Goal: Task Accomplishment & Management: Use online tool/utility

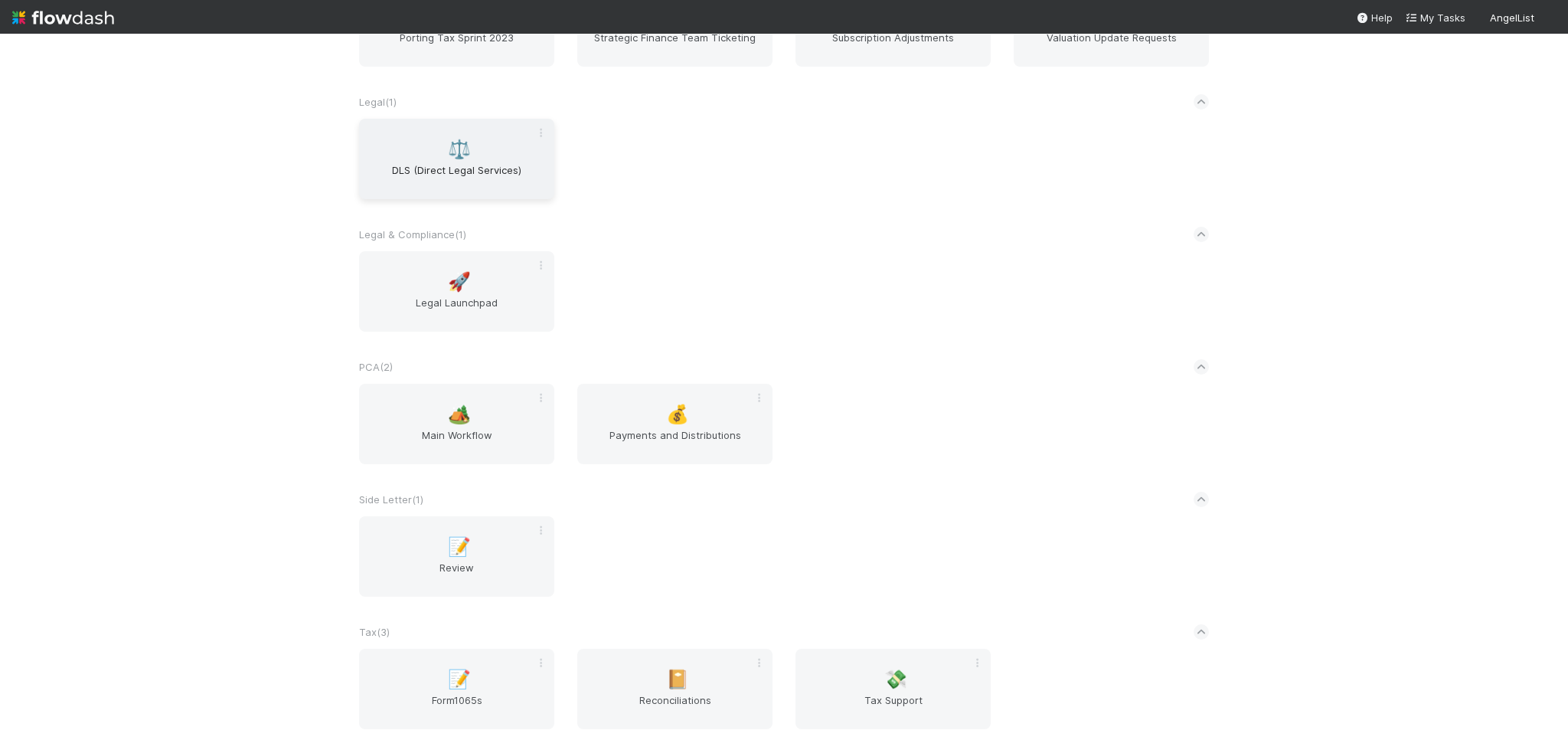
scroll to position [1685, 0]
click at [468, 427] on div "🏕️ Main Workflow" at bounding box center [456, 418] width 195 height 80
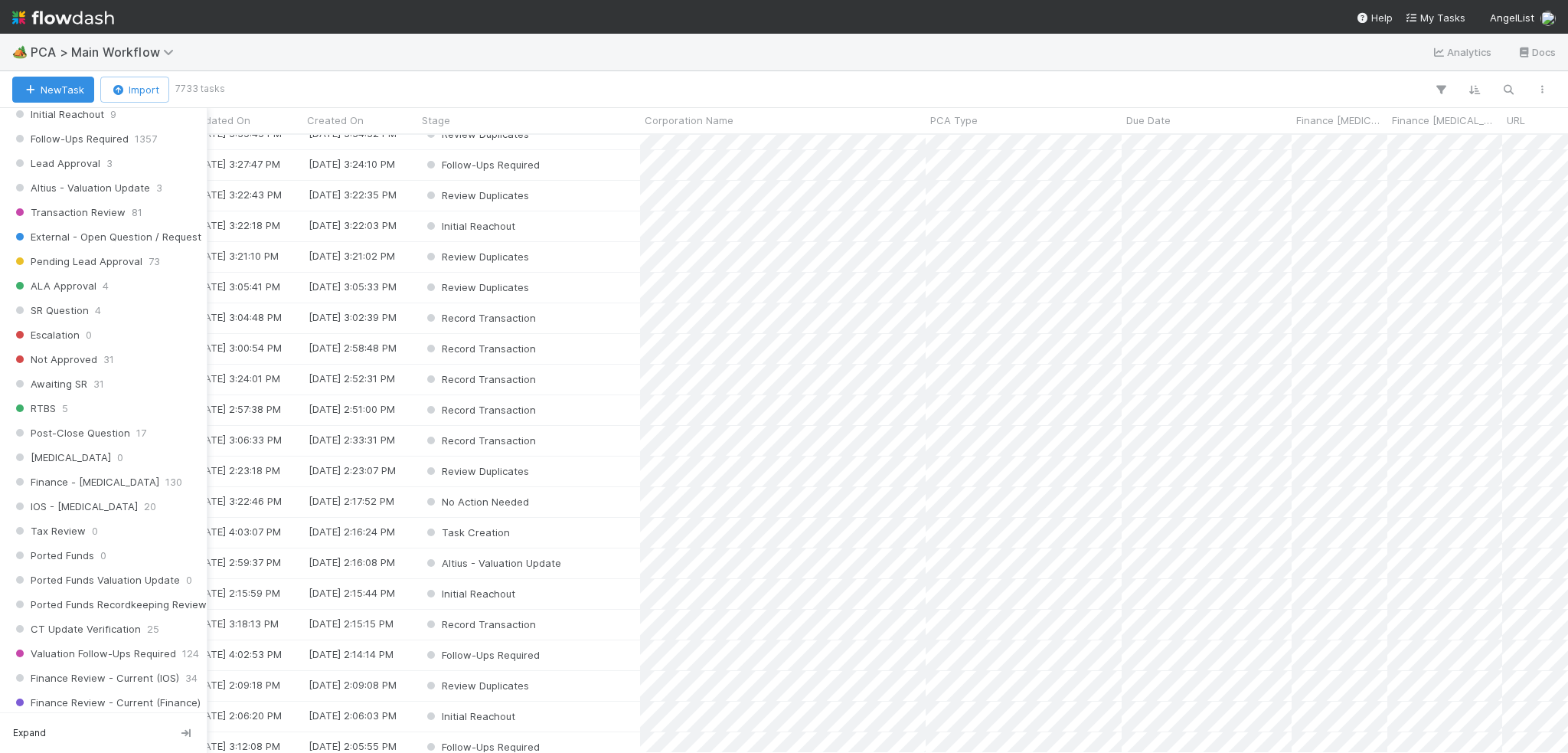
scroll to position [919, 0]
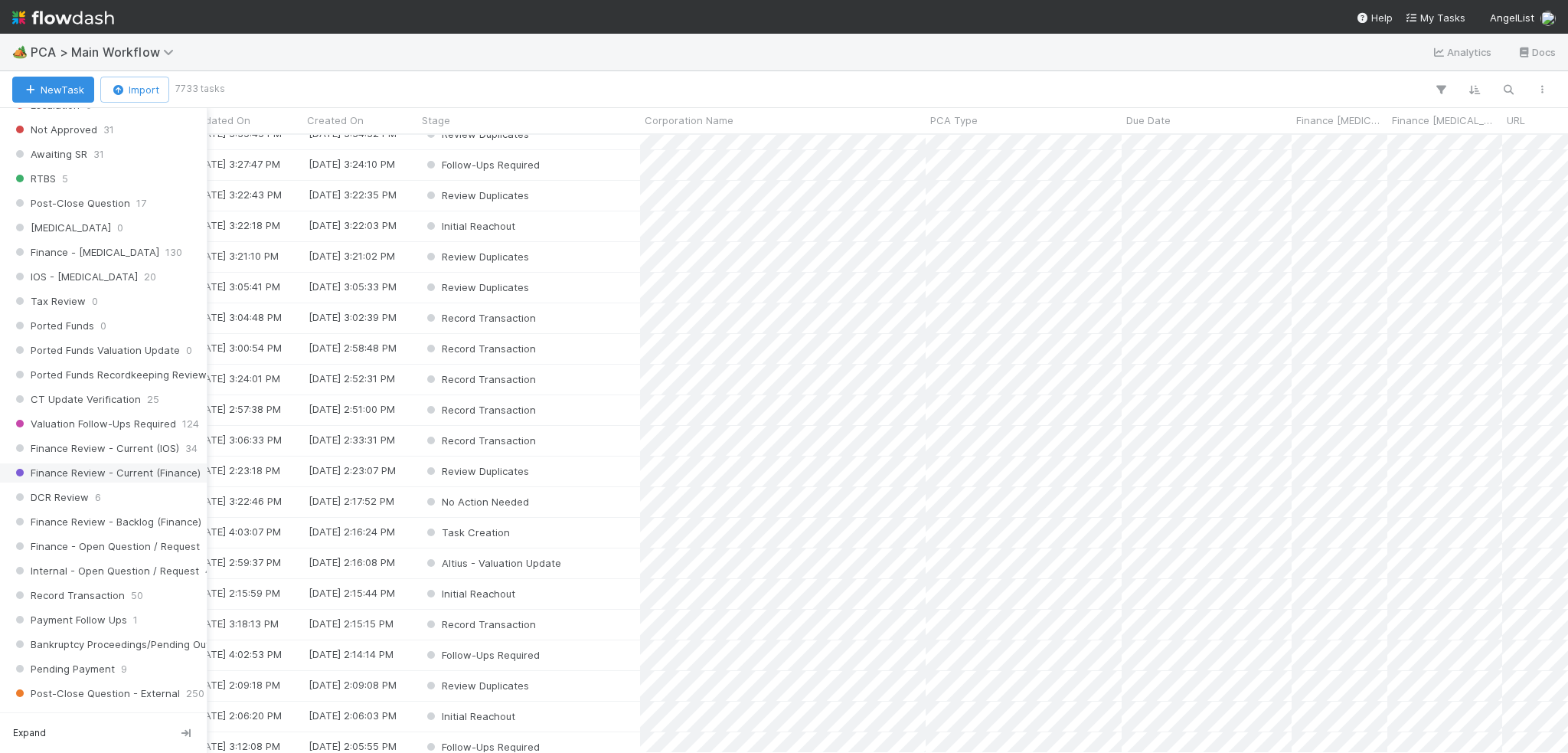
click at [109, 463] on span "Finance Review - Current (Finance)" at bounding box center [106, 472] width 188 height 19
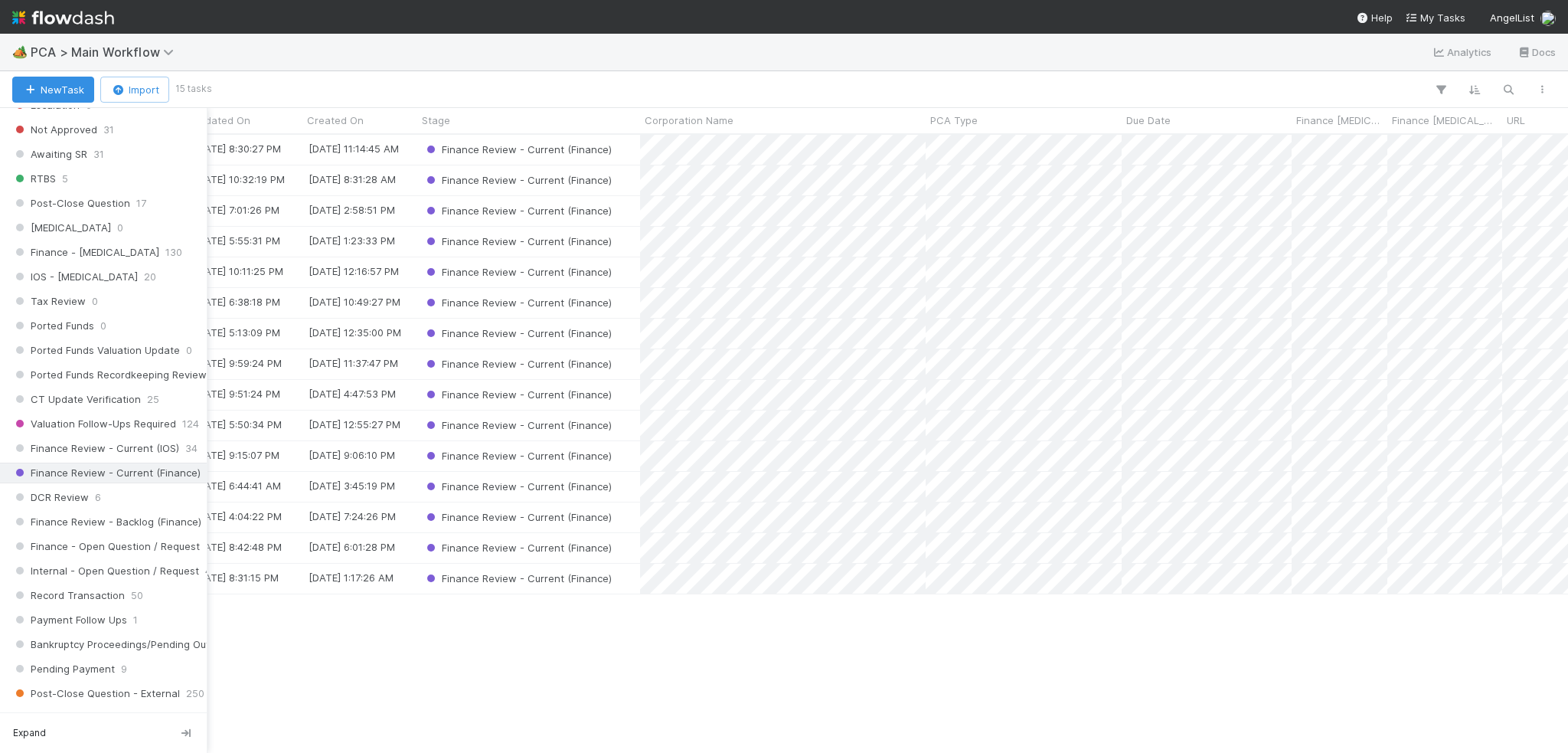
scroll to position [606, 1514]
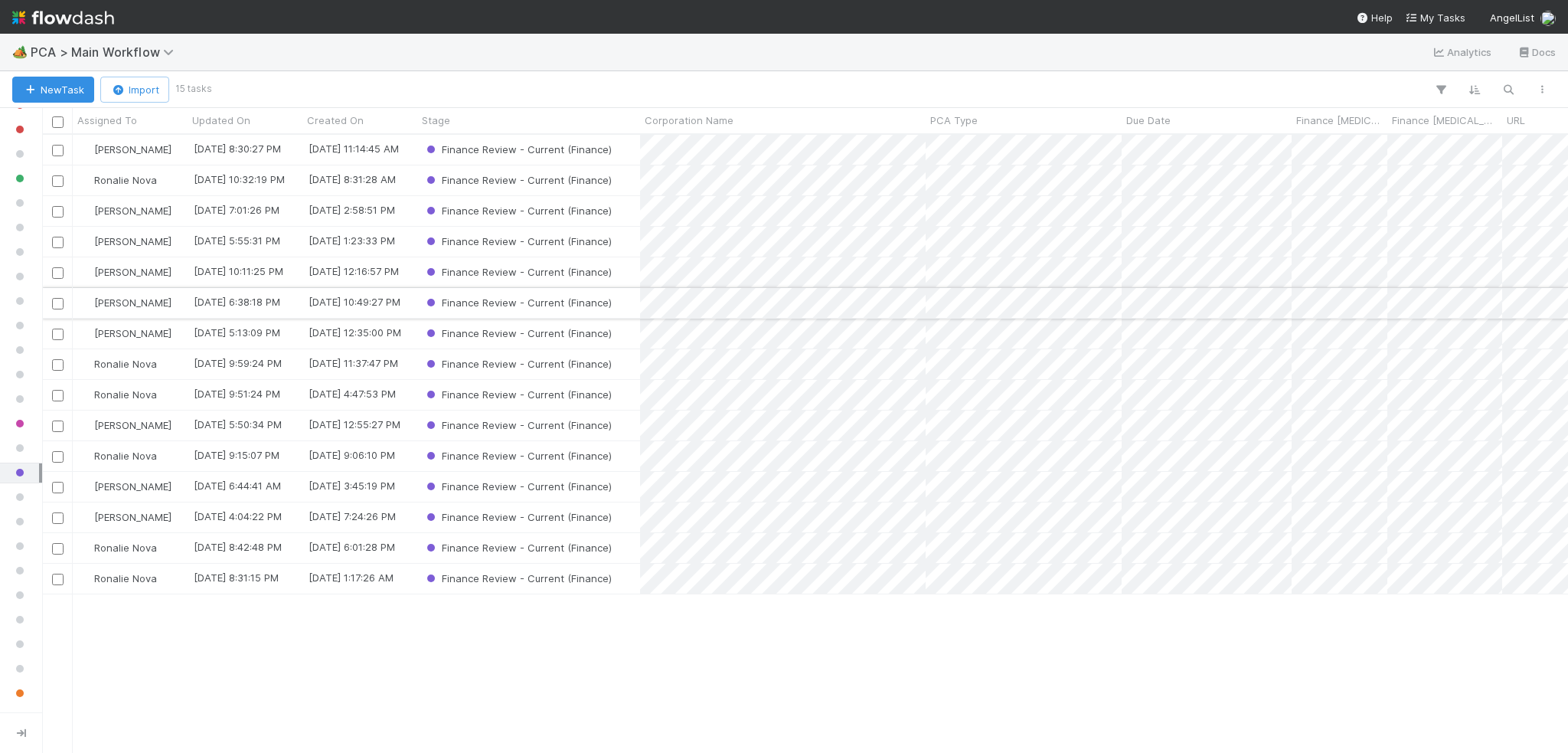
click at [175, 309] on div "[PERSON_NAME]" at bounding box center [130, 303] width 115 height 30
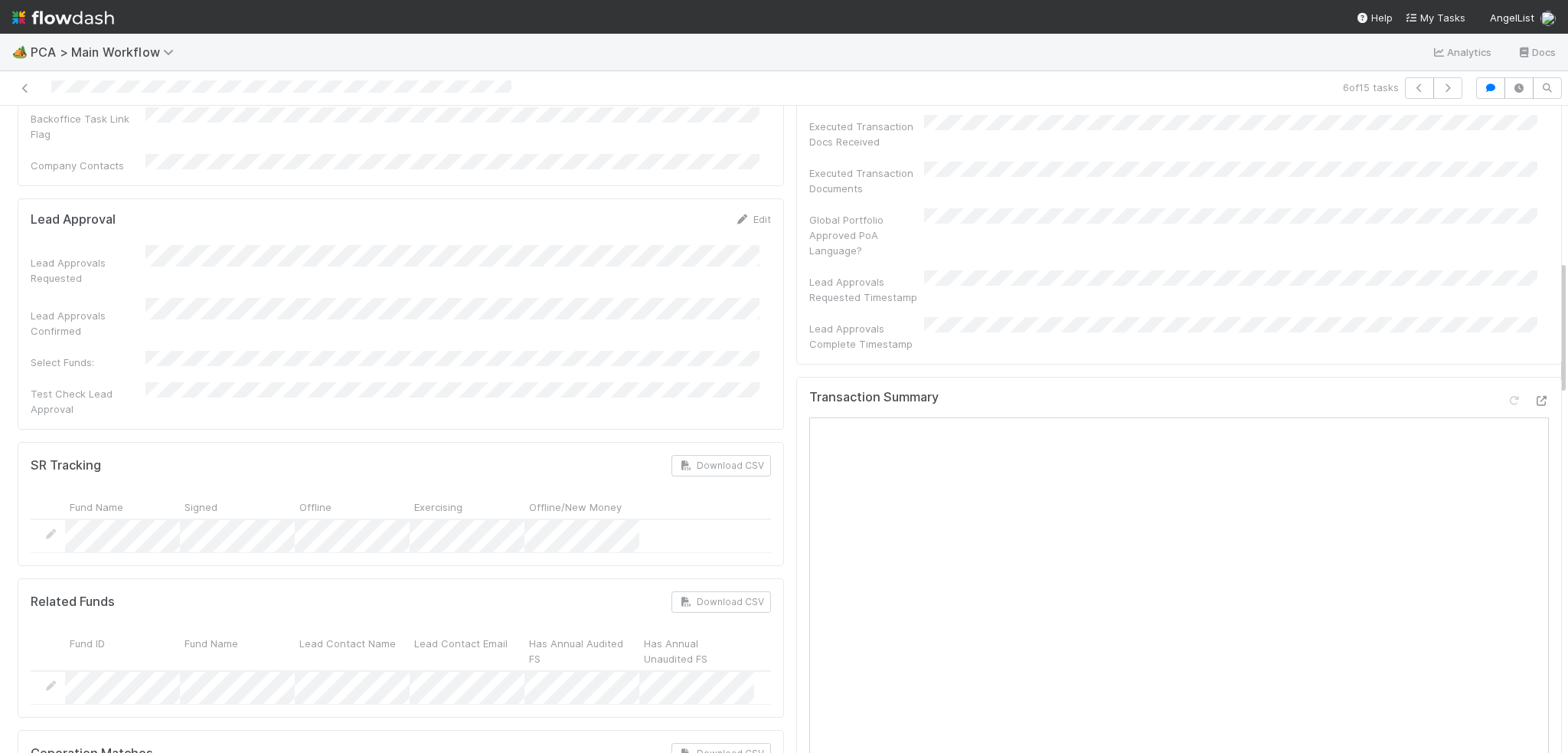
scroll to position [613, 0]
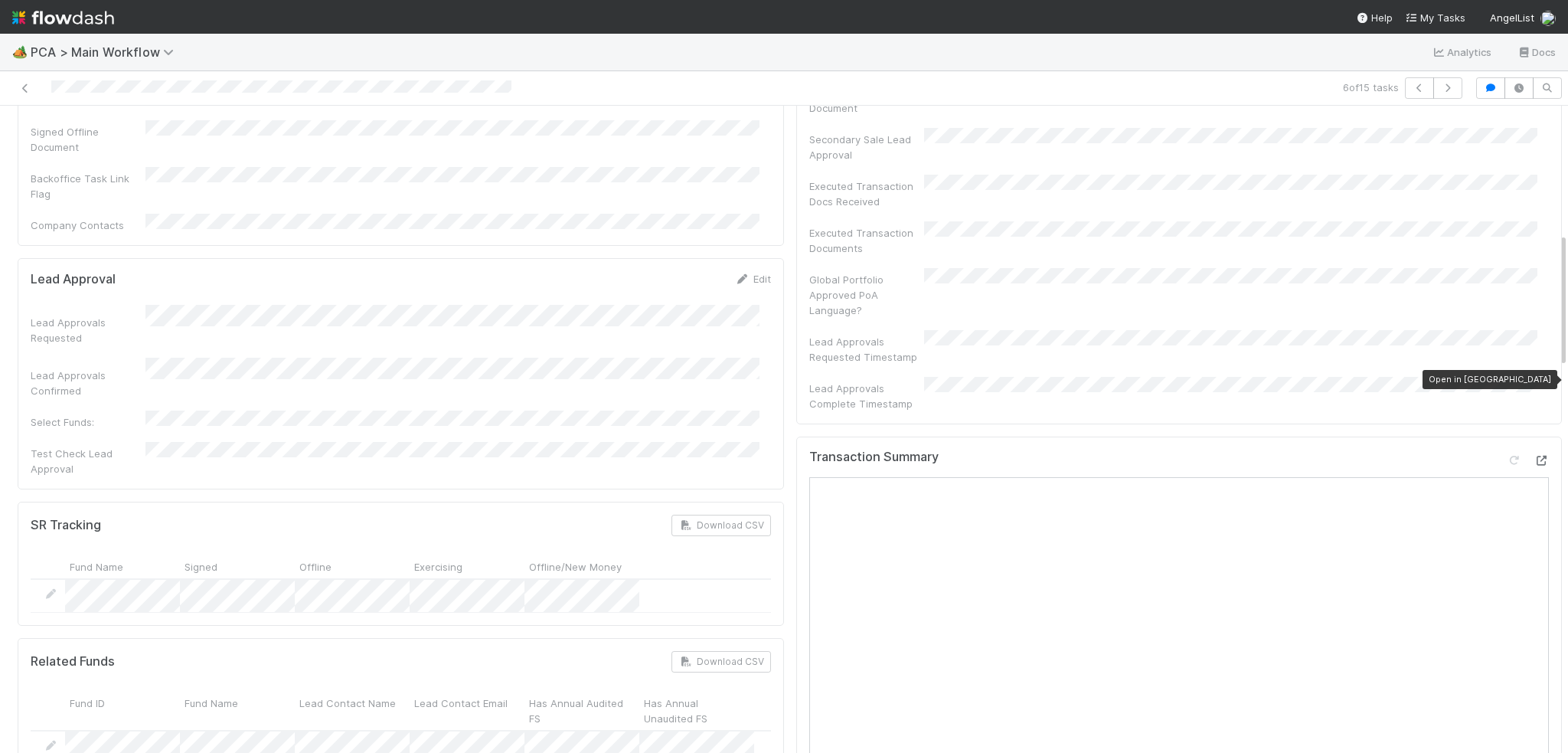
click at [1533, 456] on icon at bounding box center [1541, 460] width 15 height 10
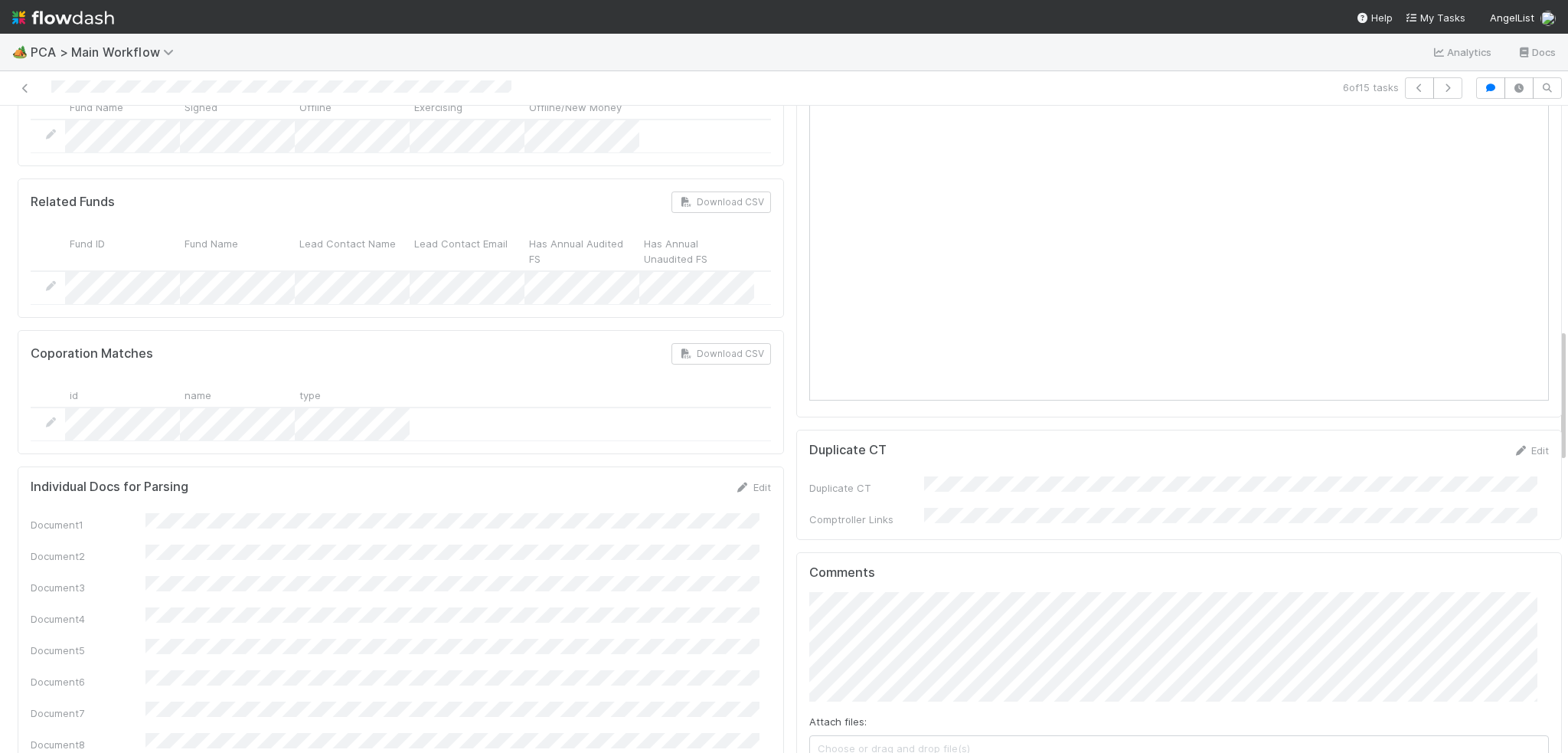
scroll to position [1302, 0]
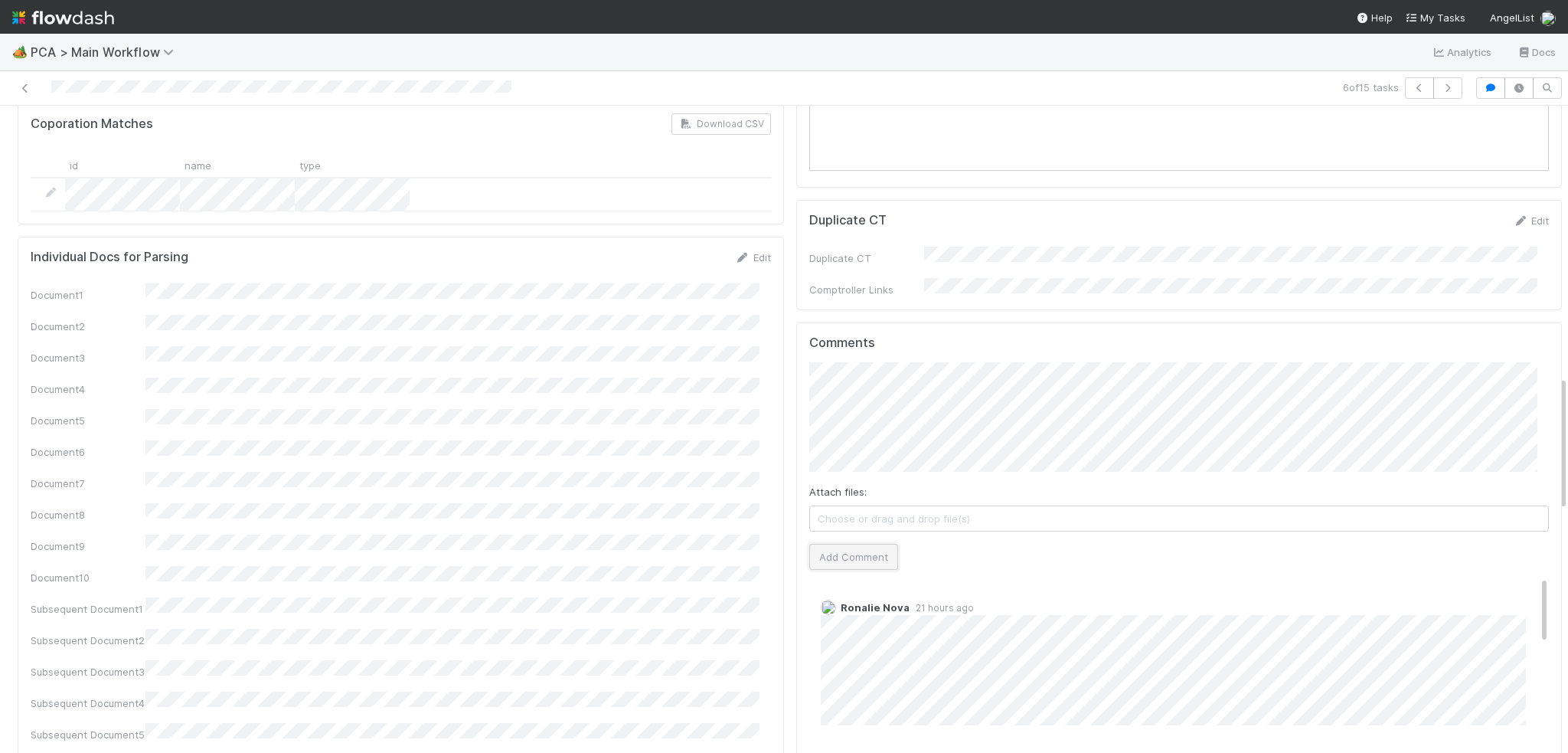
click at [829, 543] on button "Add Comment" at bounding box center [853, 557] width 89 height 26
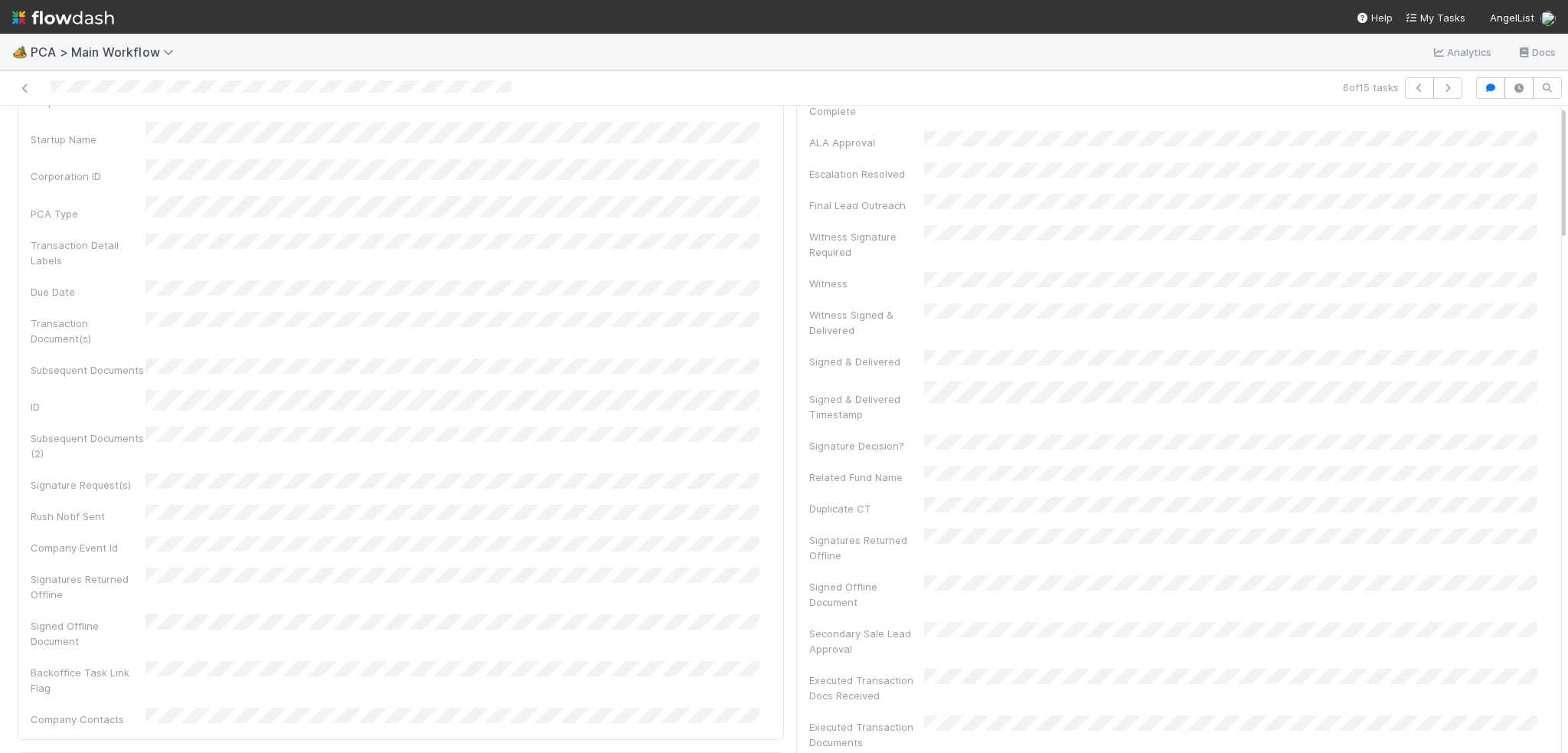
scroll to position [0, 0]
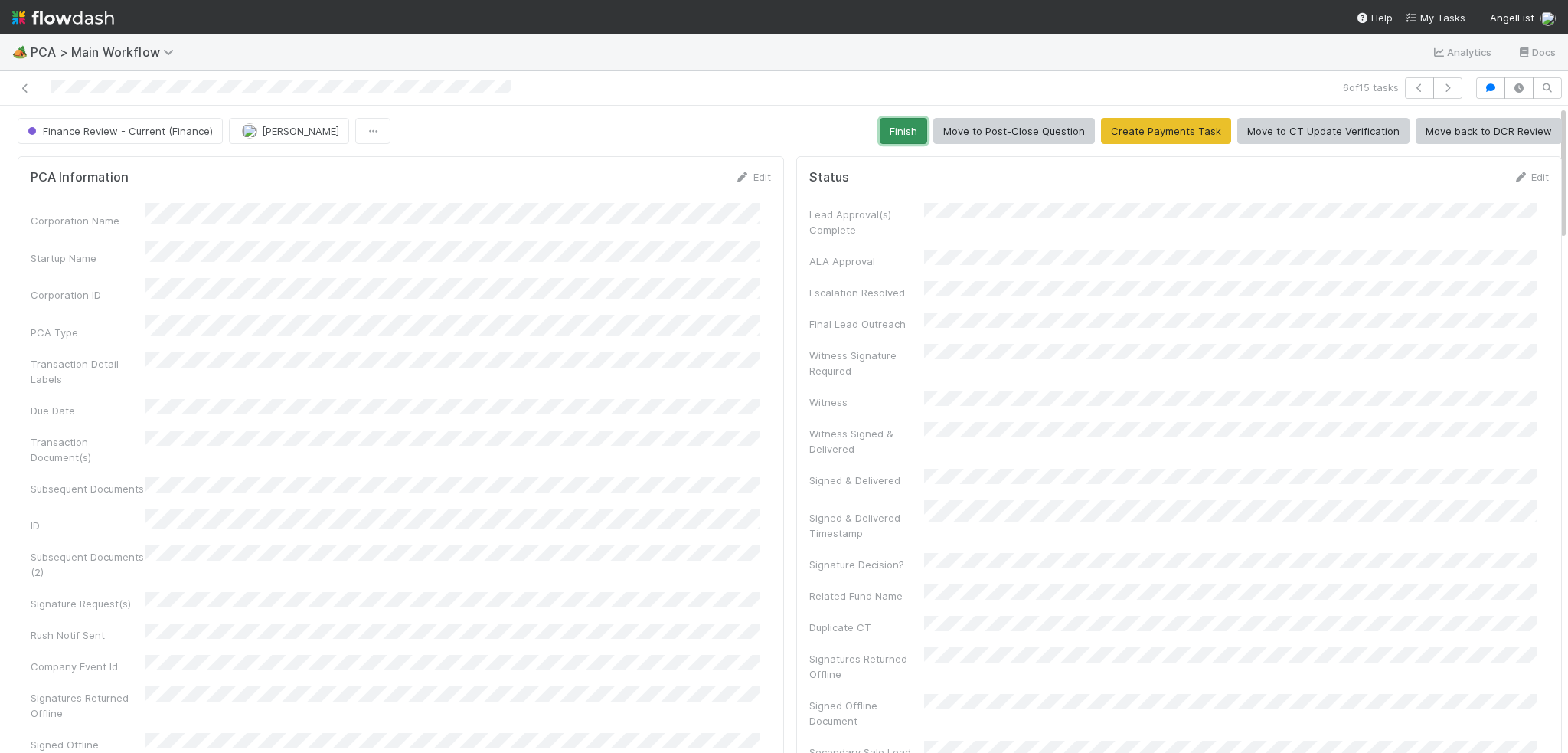
click at [889, 137] on button "Finish" at bounding box center [903, 131] width 48 height 26
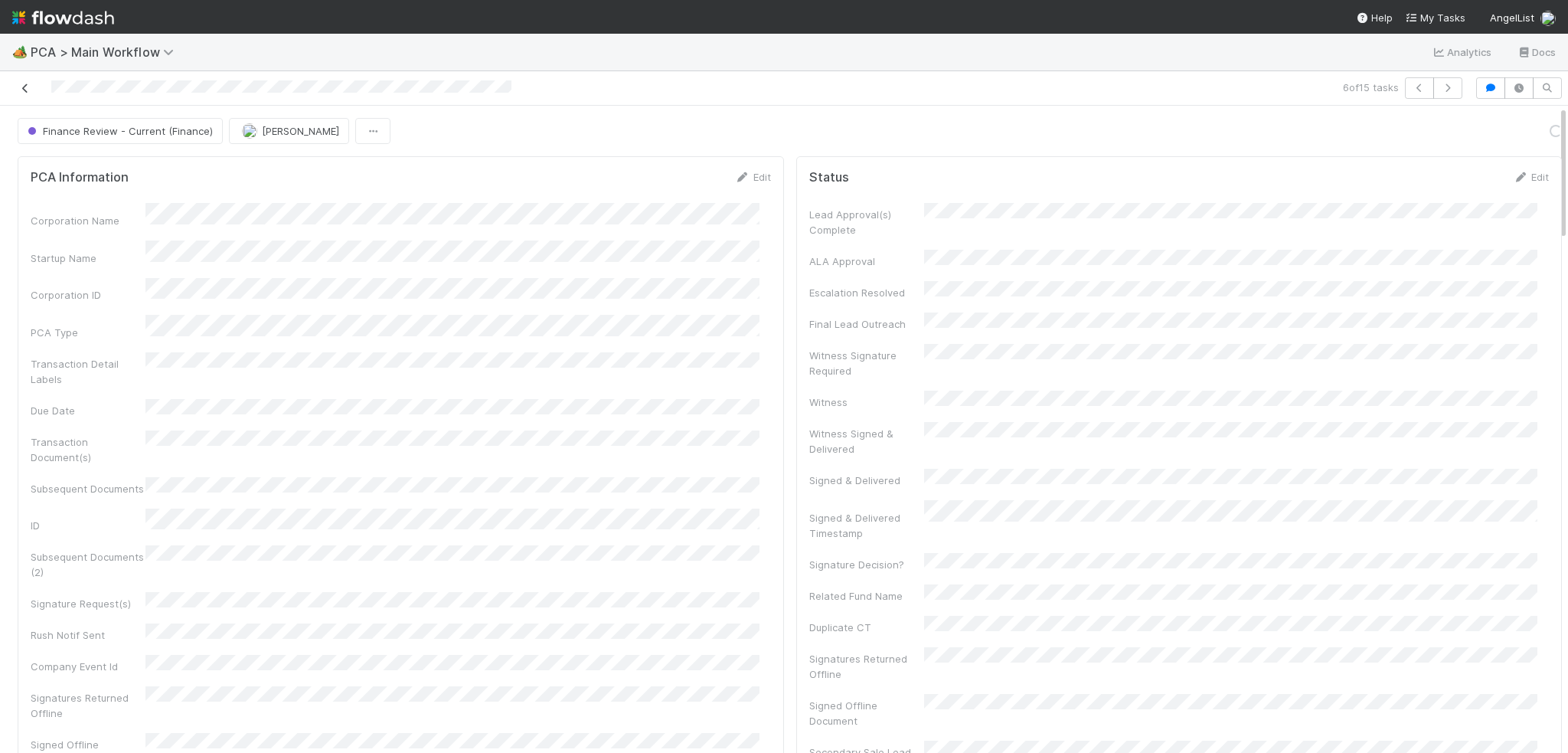
click at [23, 91] on icon at bounding box center [25, 88] width 15 height 10
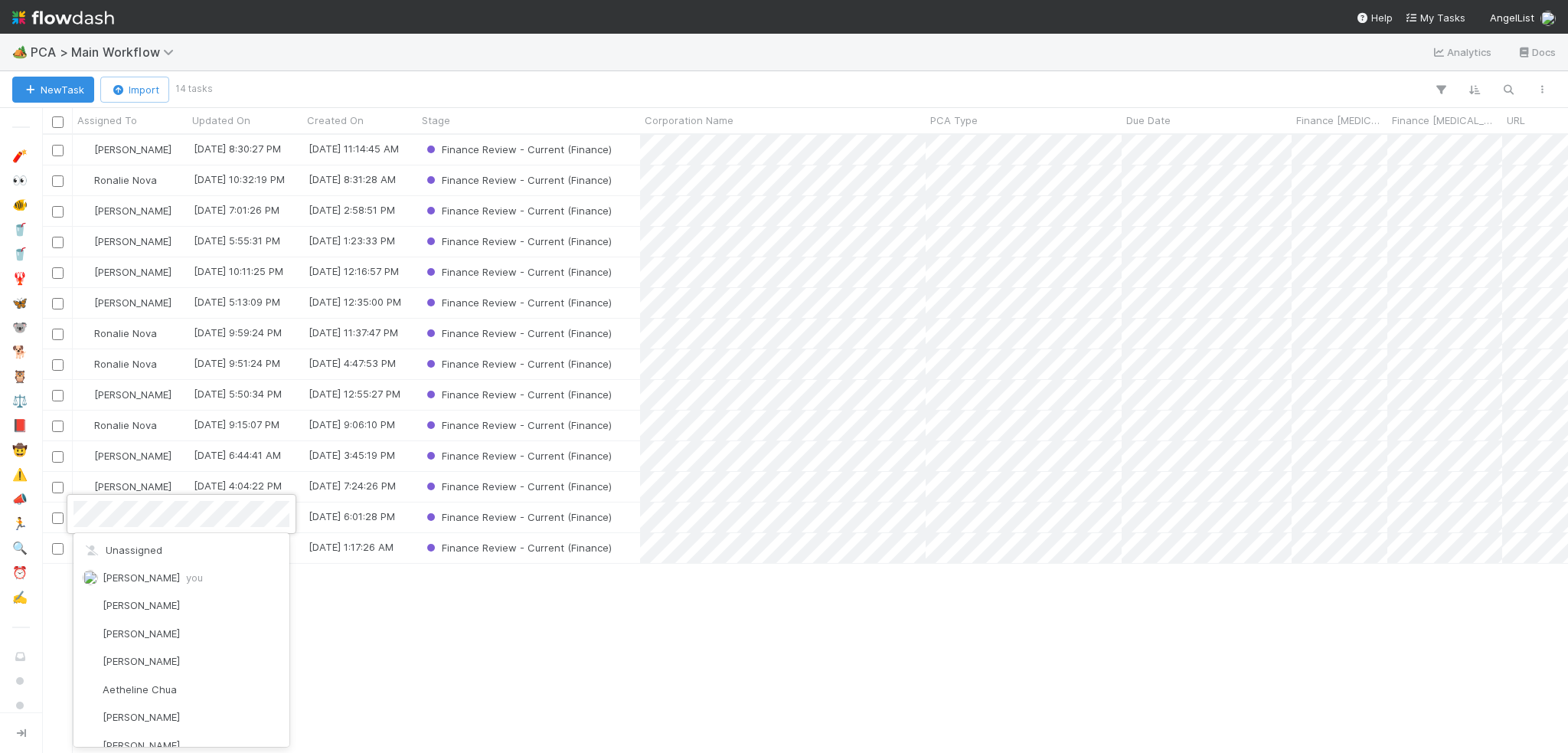
scroll to position [4717, 0]
click at [440, 645] on div at bounding box center [784, 376] width 1568 height 753
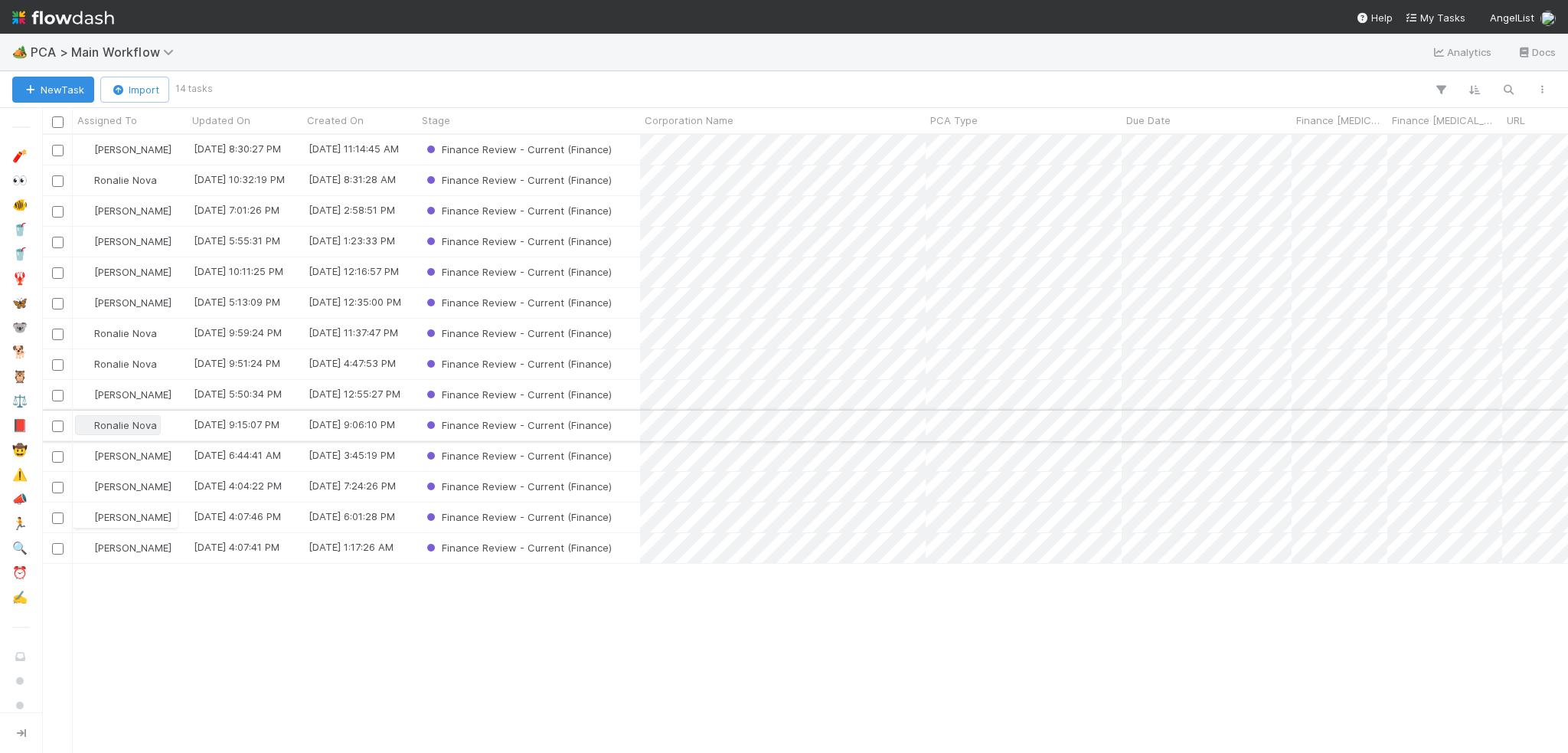
click at [117, 424] on span "Ronalie Nova" at bounding box center [125, 425] width 63 height 12
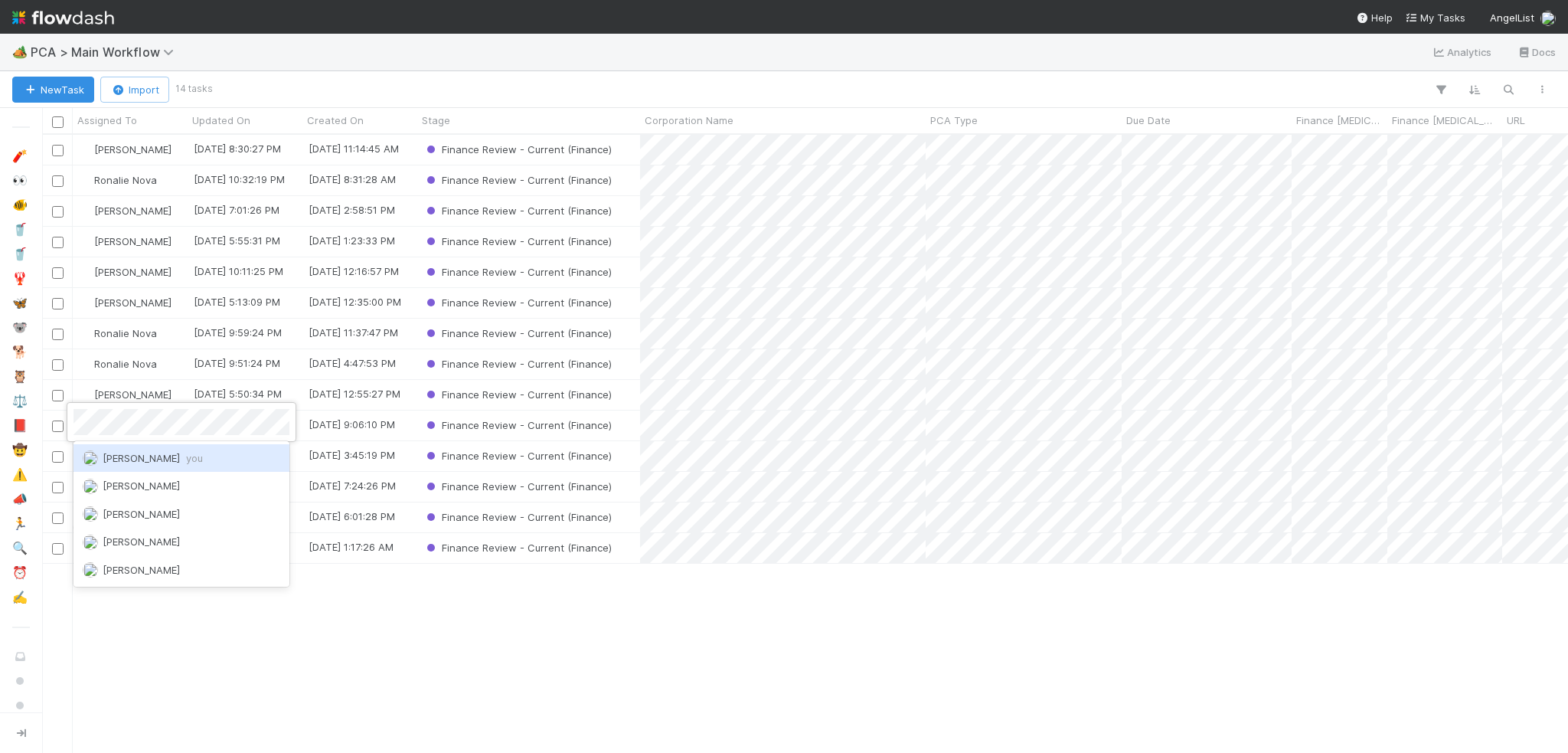
scroll to position [0, 0]
click at [175, 425] on div "[PERSON_NAME]" at bounding box center [130, 426] width 115 height 30
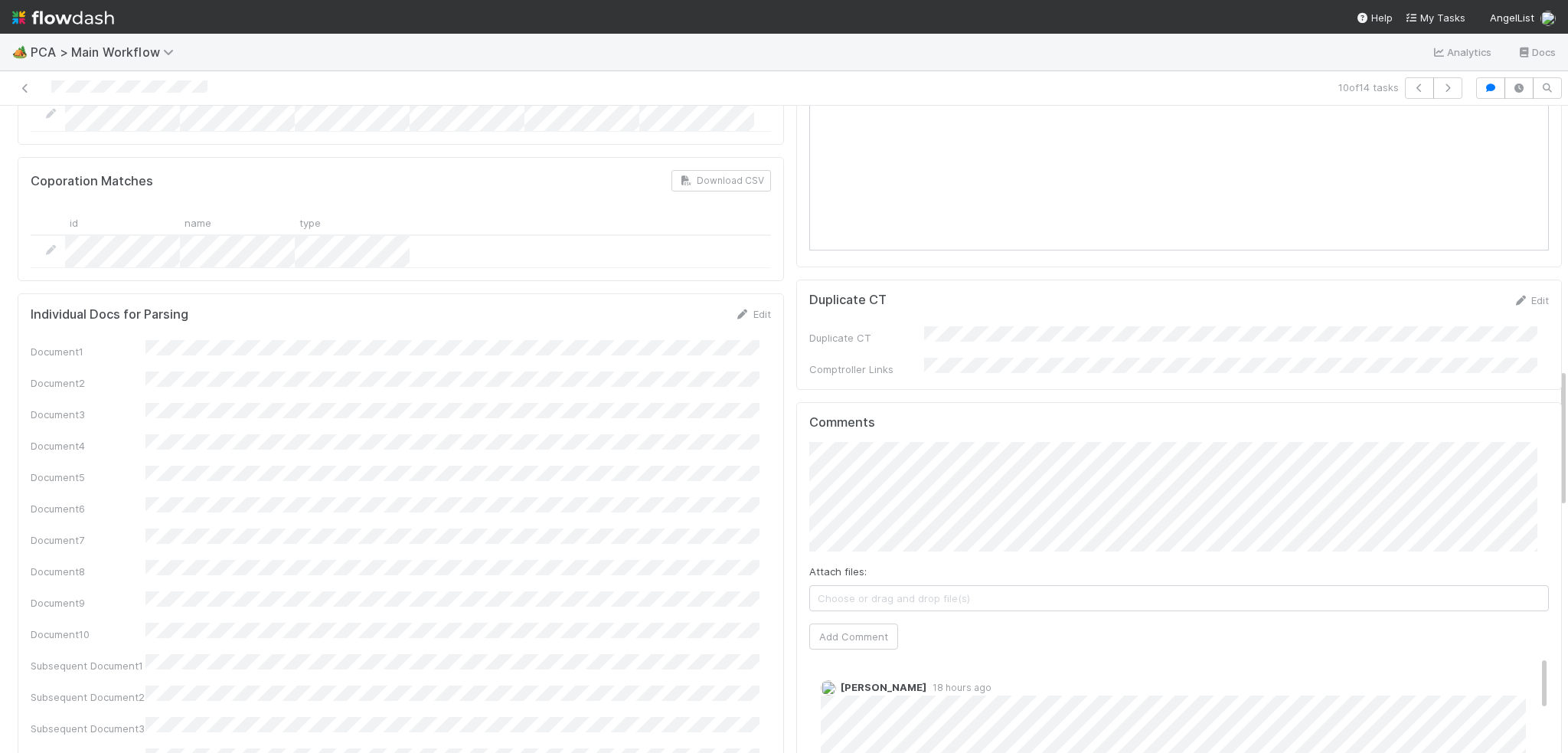
scroll to position [1225, 0]
click at [790, 522] on div "Status Edit Lead Approval(s) Complete ALA Approval Escalation Resolved Final Le…" at bounding box center [1179, 481] width 779 height 3112
click at [809, 615] on button "Add Comment" at bounding box center [853, 628] width 89 height 26
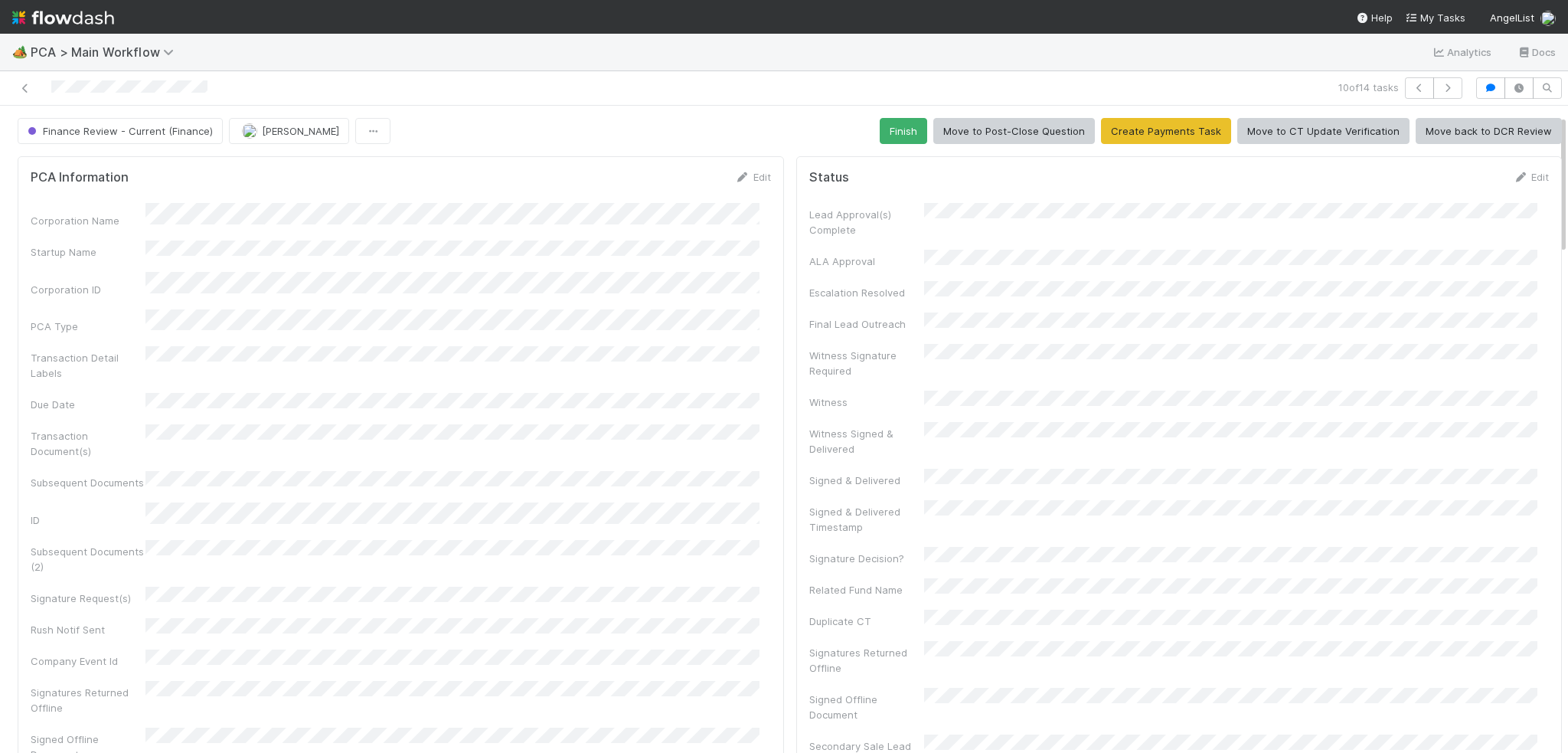
scroll to position [0, 0]
click at [885, 124] on button "Finish" at bounding box center [903, 131] width 48 height 26
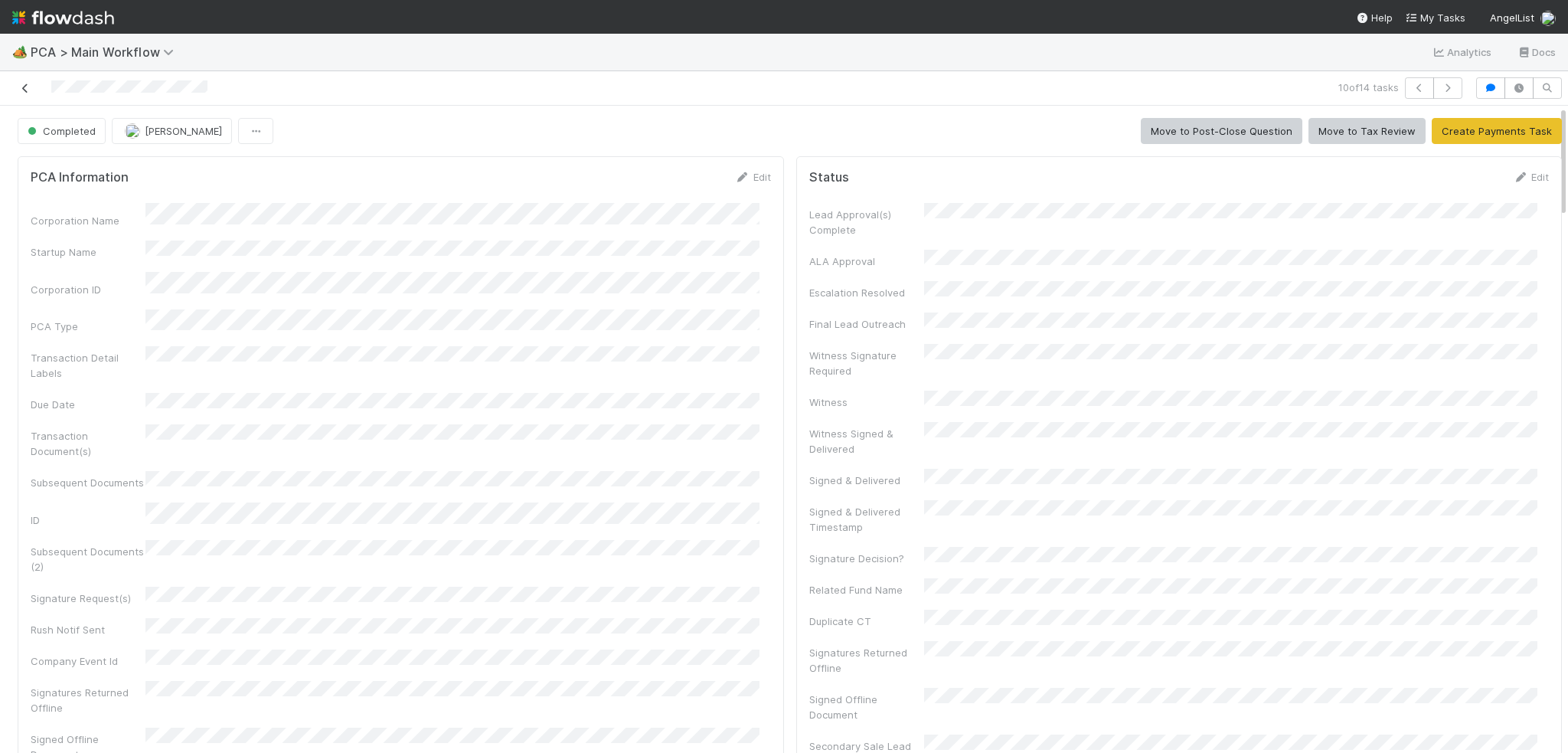
click at [22, 83] on icon at bounding box center [25, 88] width 15 height 10
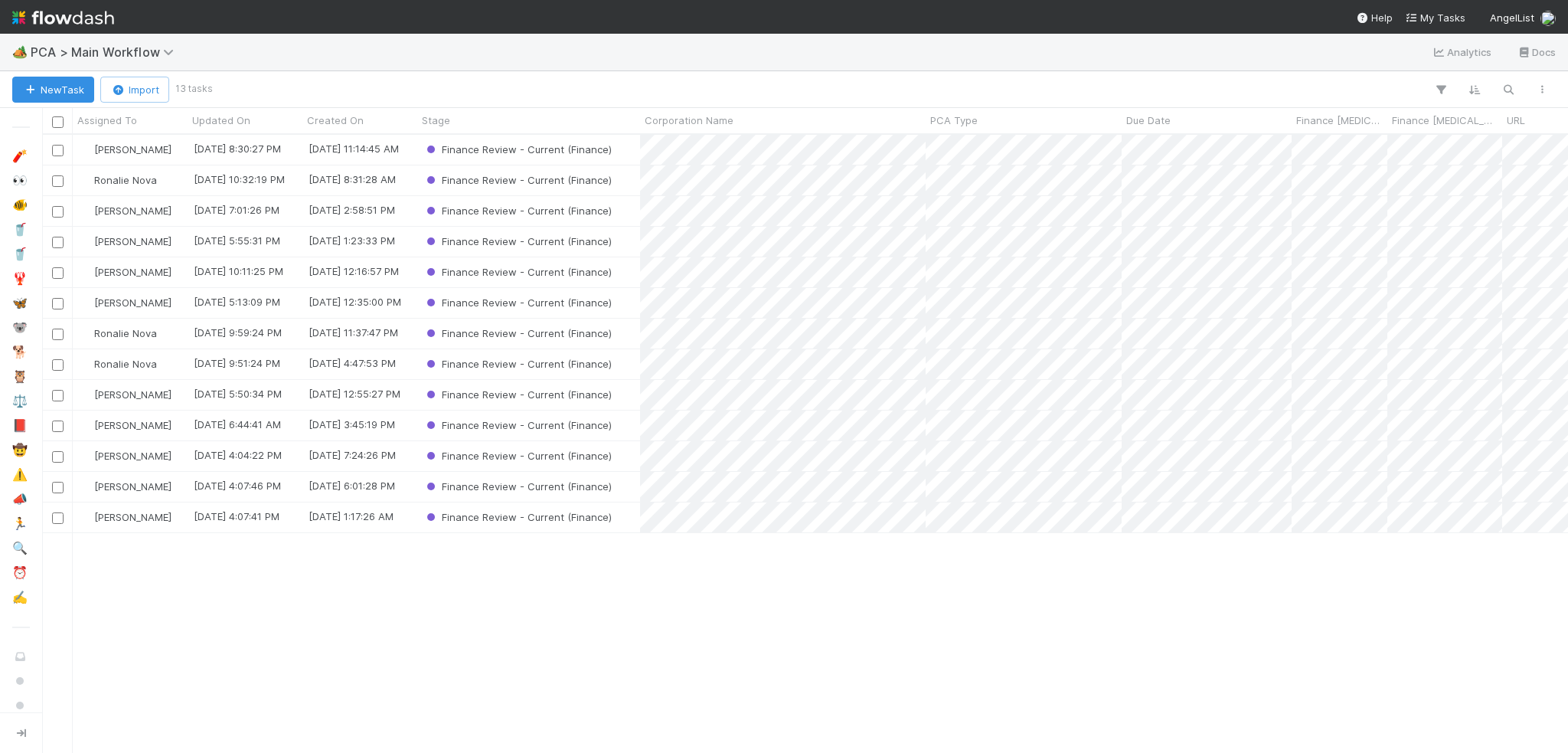
scroll to position [606, 1514]
click at [137, 178] on span "Ronalie Nova" at bounding box center [125, 180] width 63 height 12
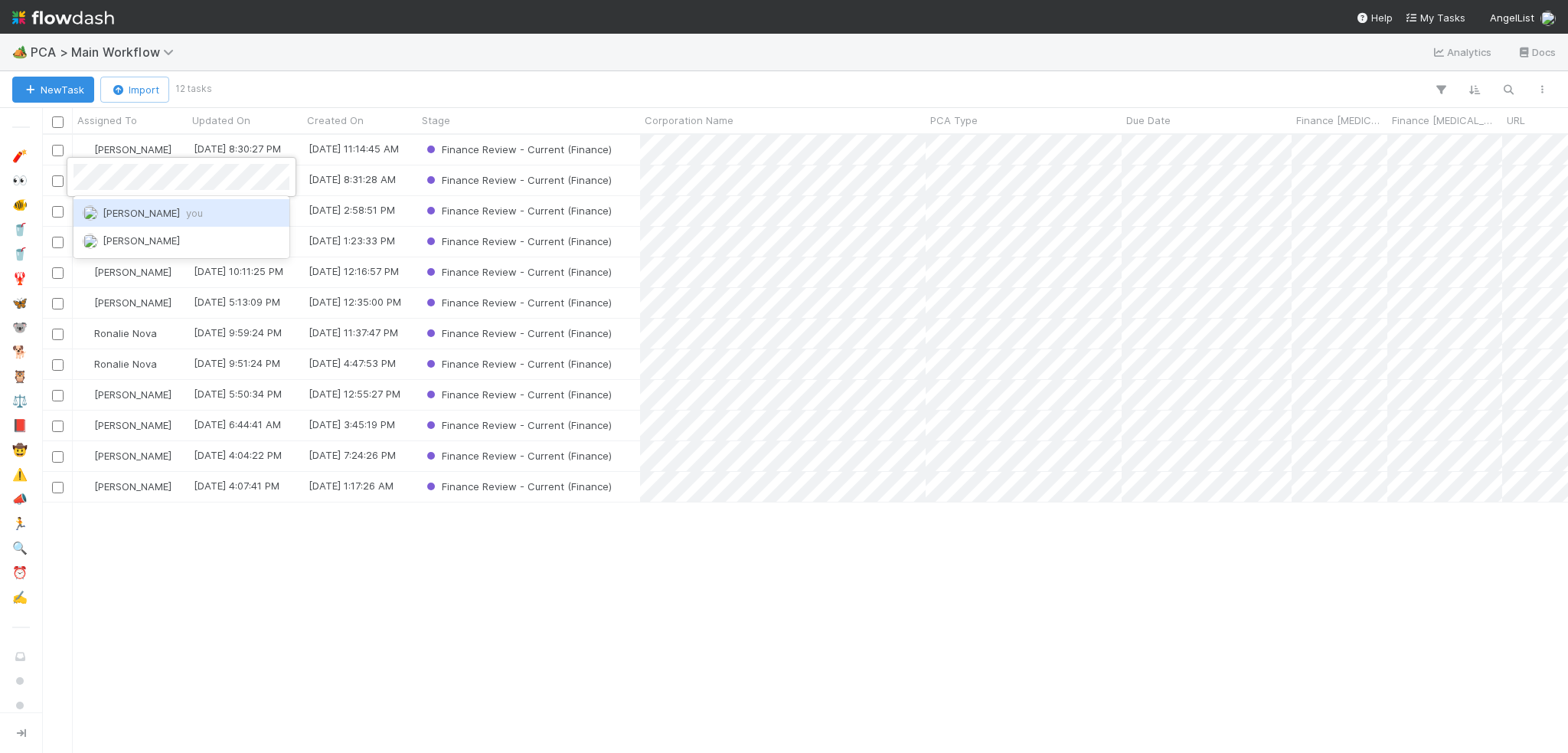
scroll to position [0, 0]
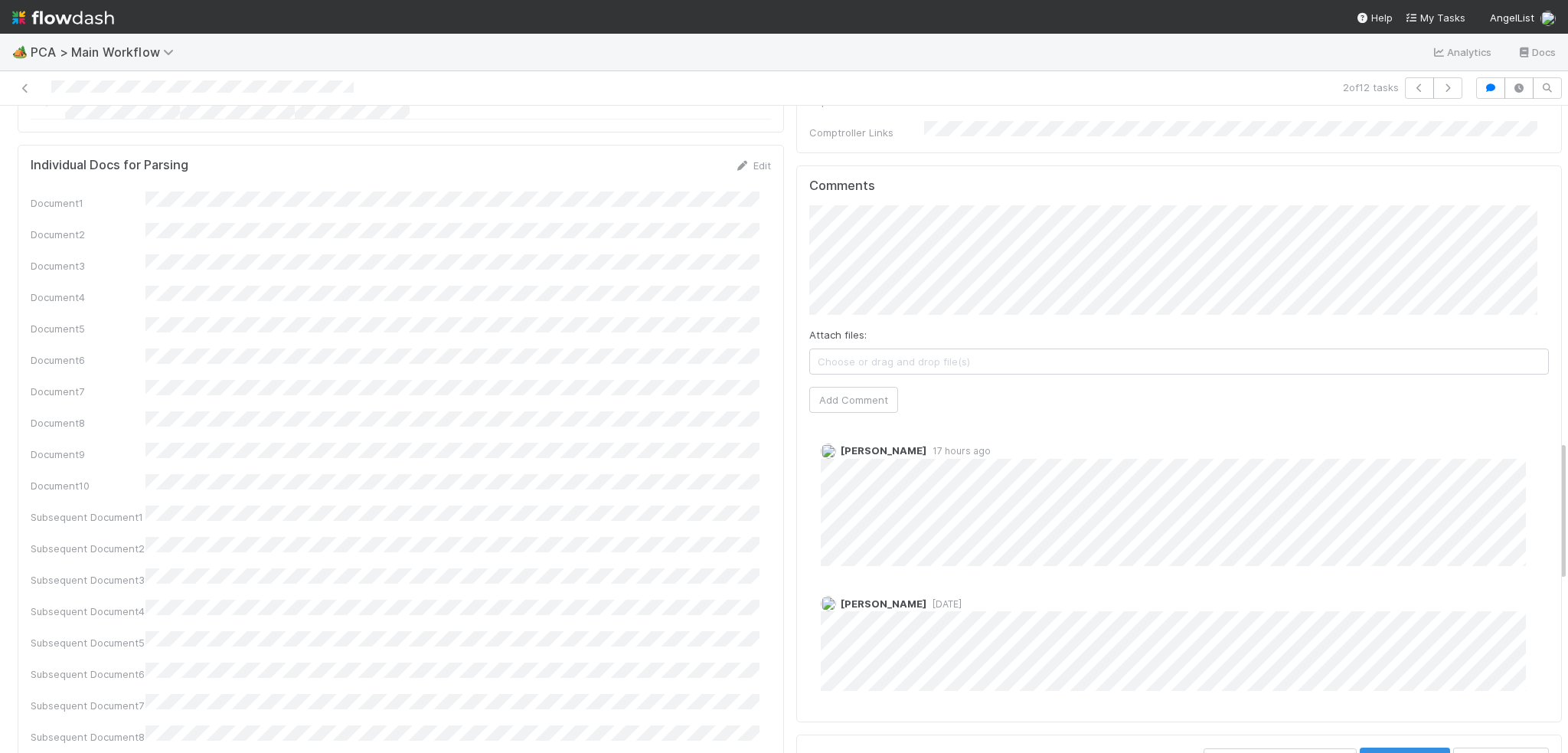
scroll to position [1302, 0]
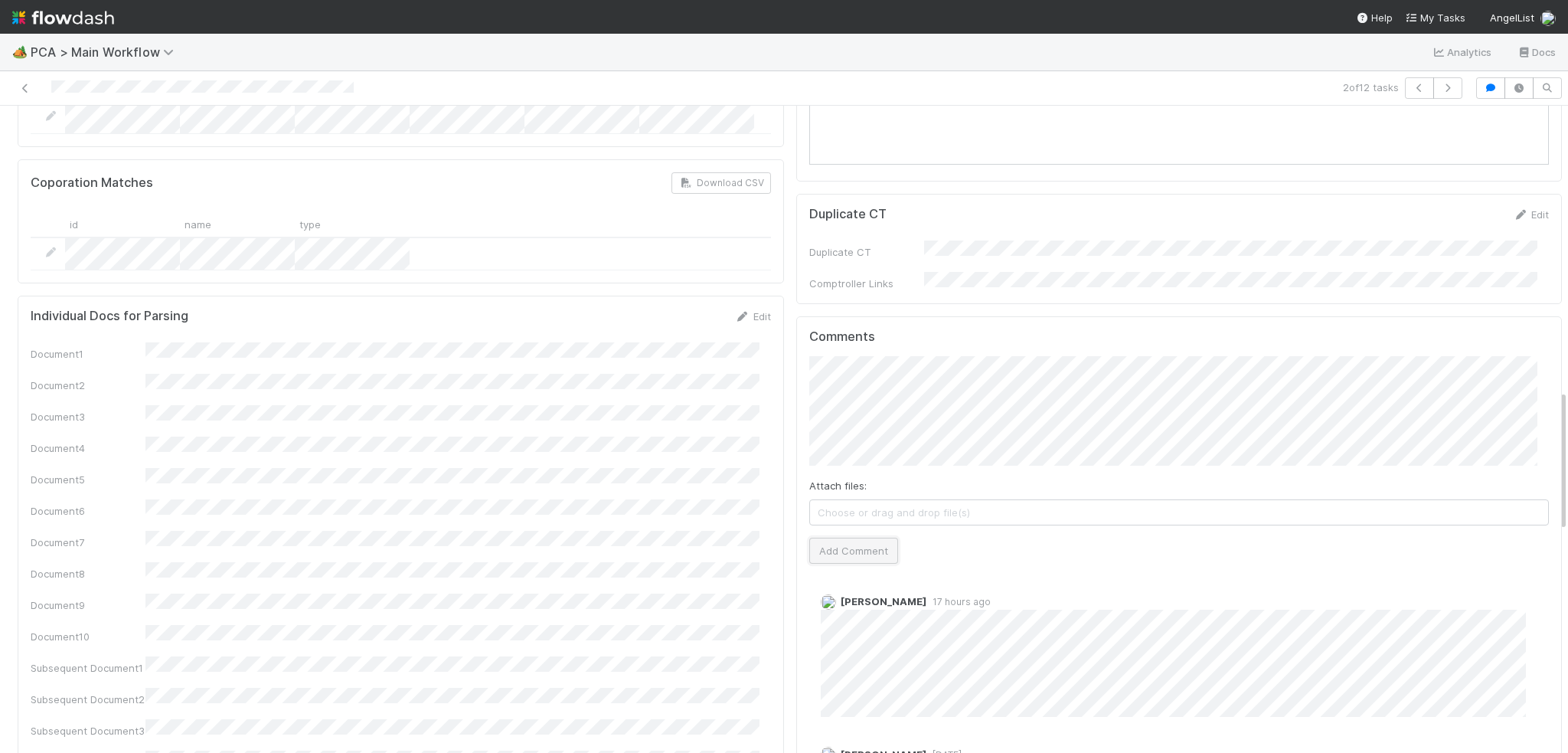
click at [849, 538] on button "Add Comment" at bounding box center [853, 551] width 89 height 26
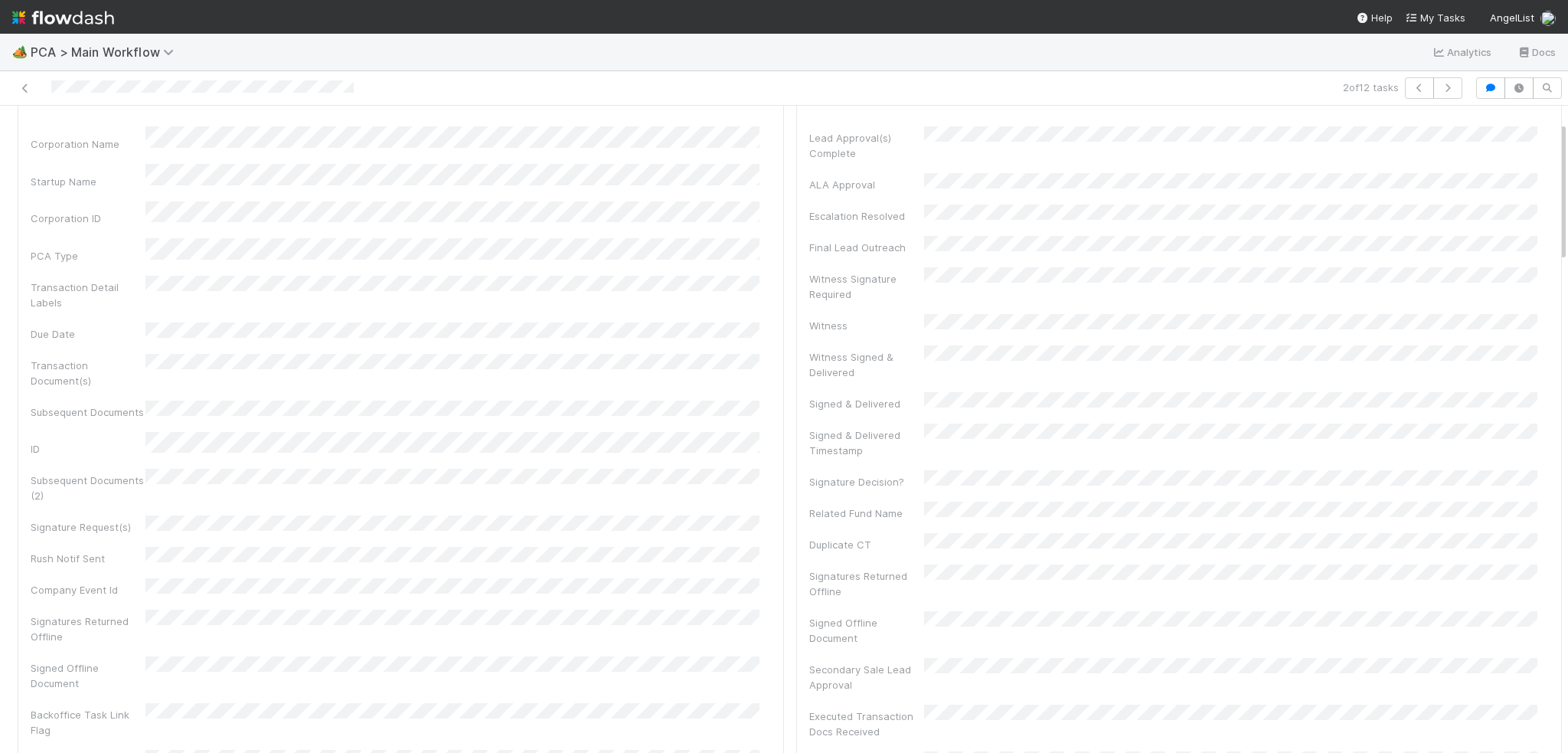
scroll to position [0, 0]
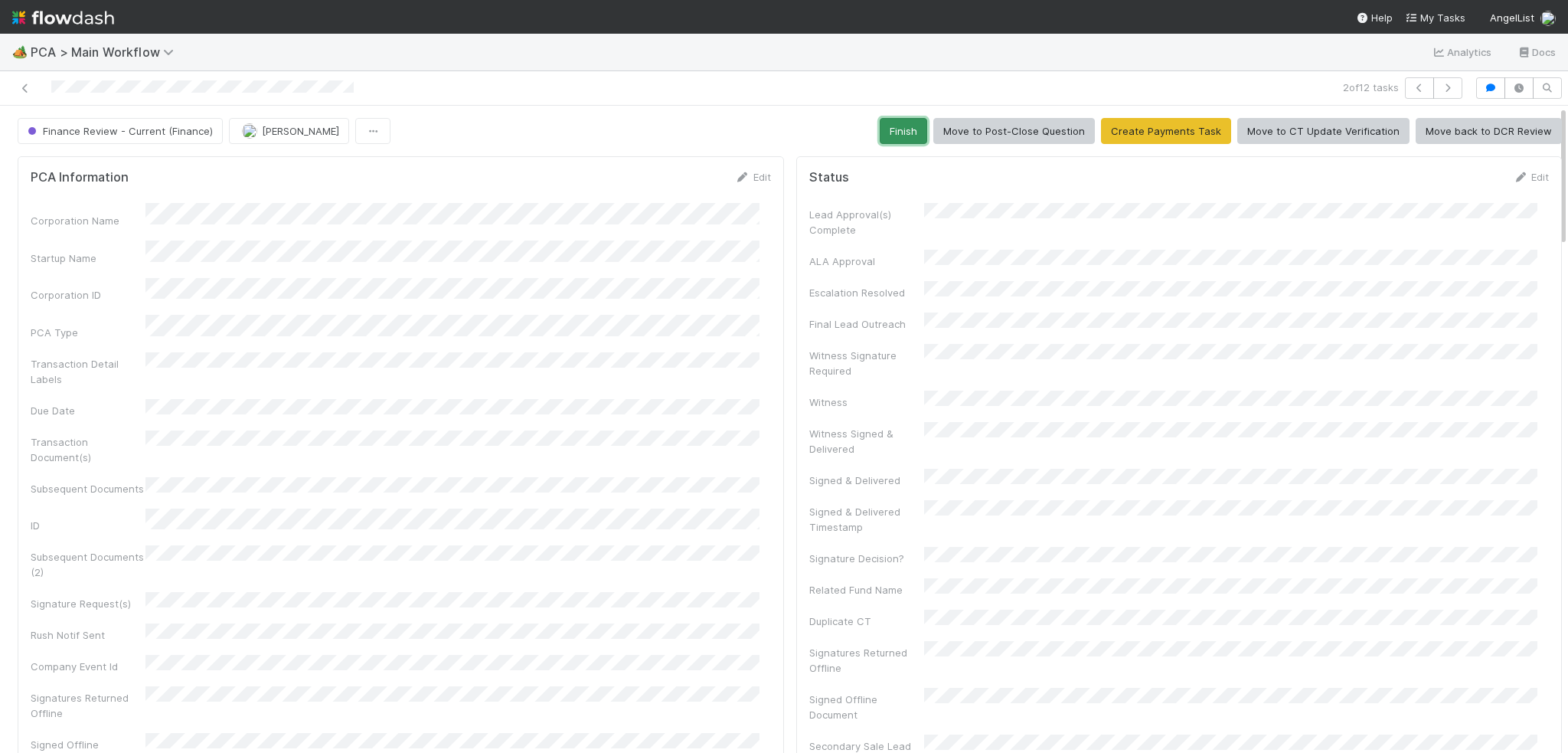
click at [885, 139] on button "Finish" at bounding box center [903, 131] width 48 height 26
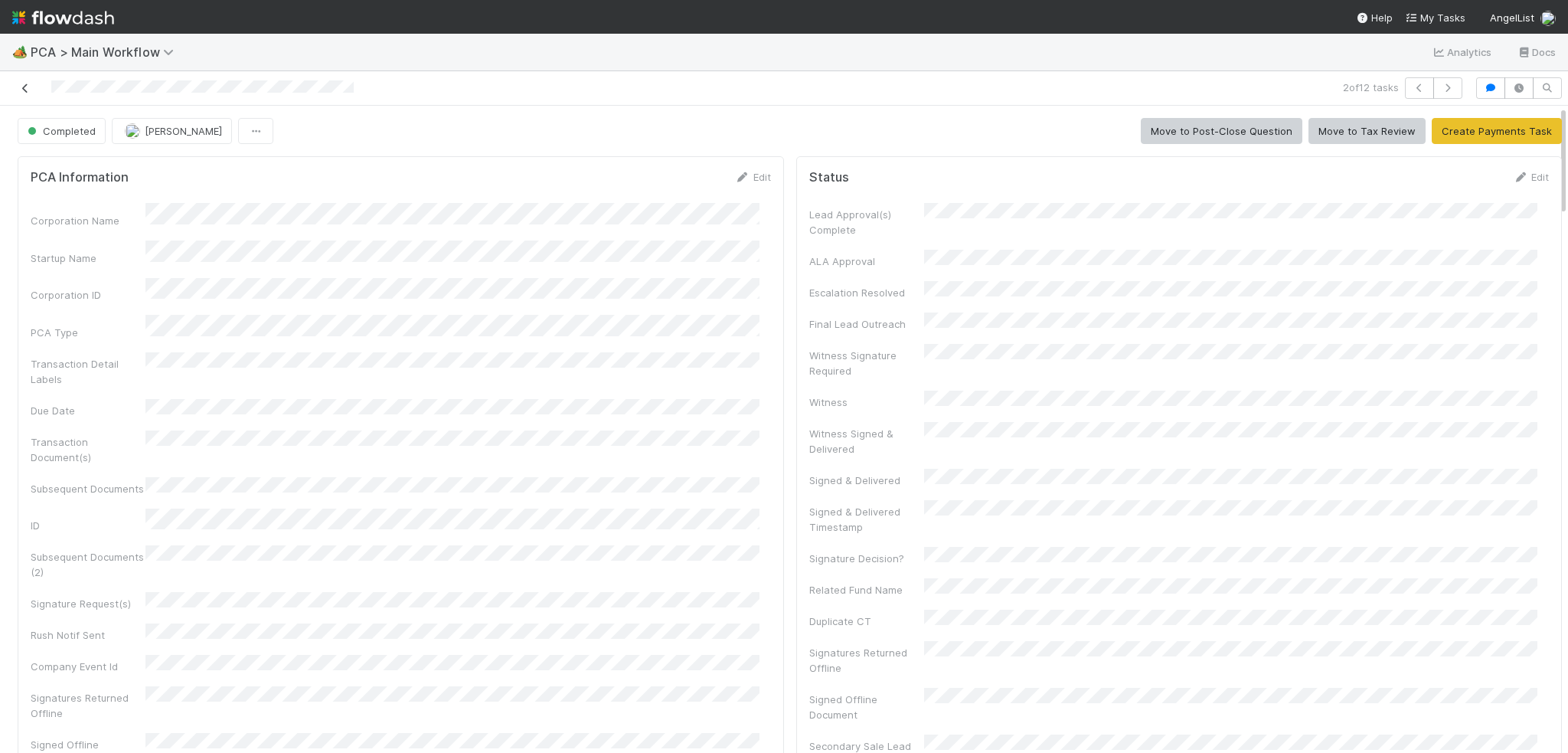
click at [22, 88] on icon at bounding box center [25, 88] width 15 height 10
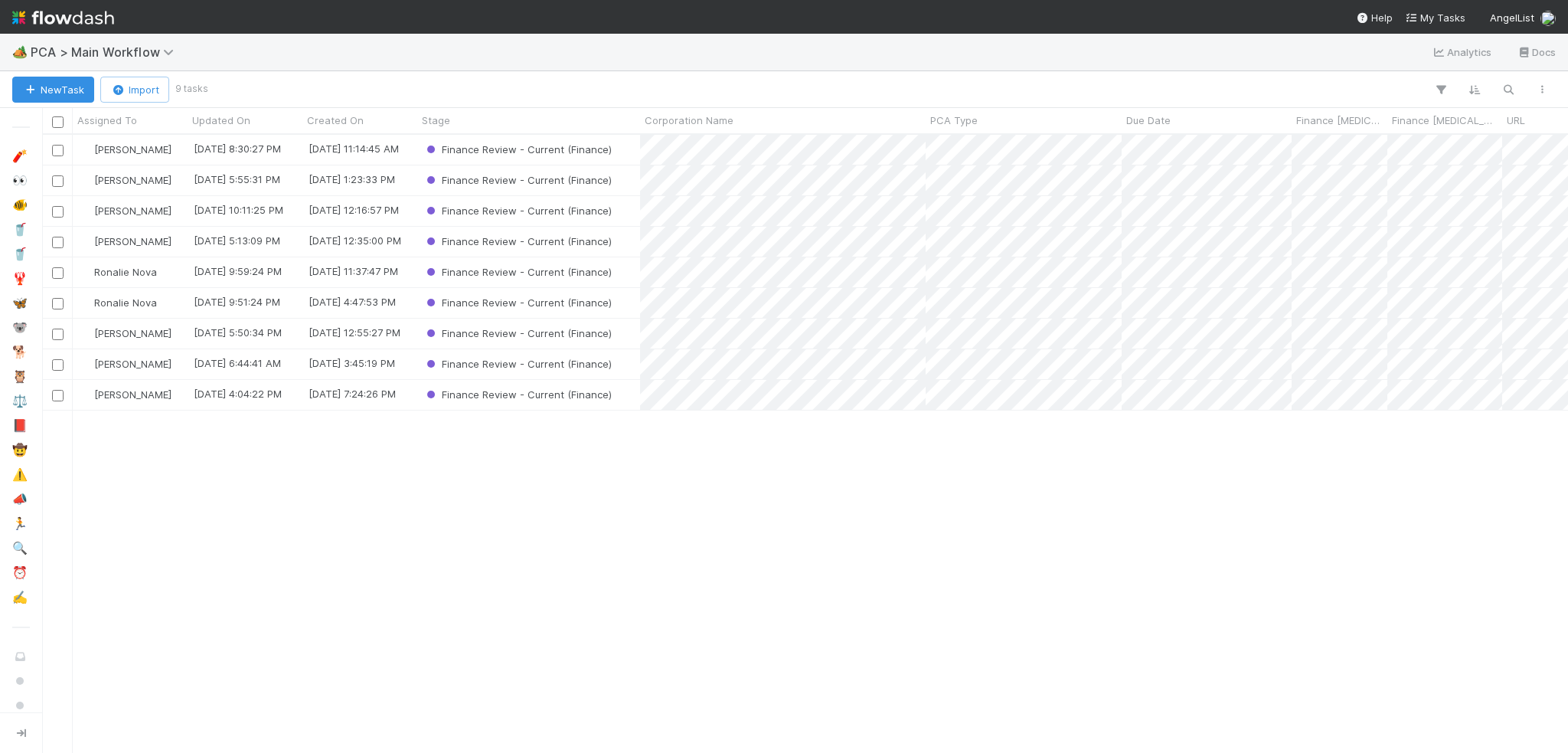
scroll to position [606, 1514]
click at [120, 247] on div "Ronalie Nova" at bounding box center [118, 241] width 79 height 15
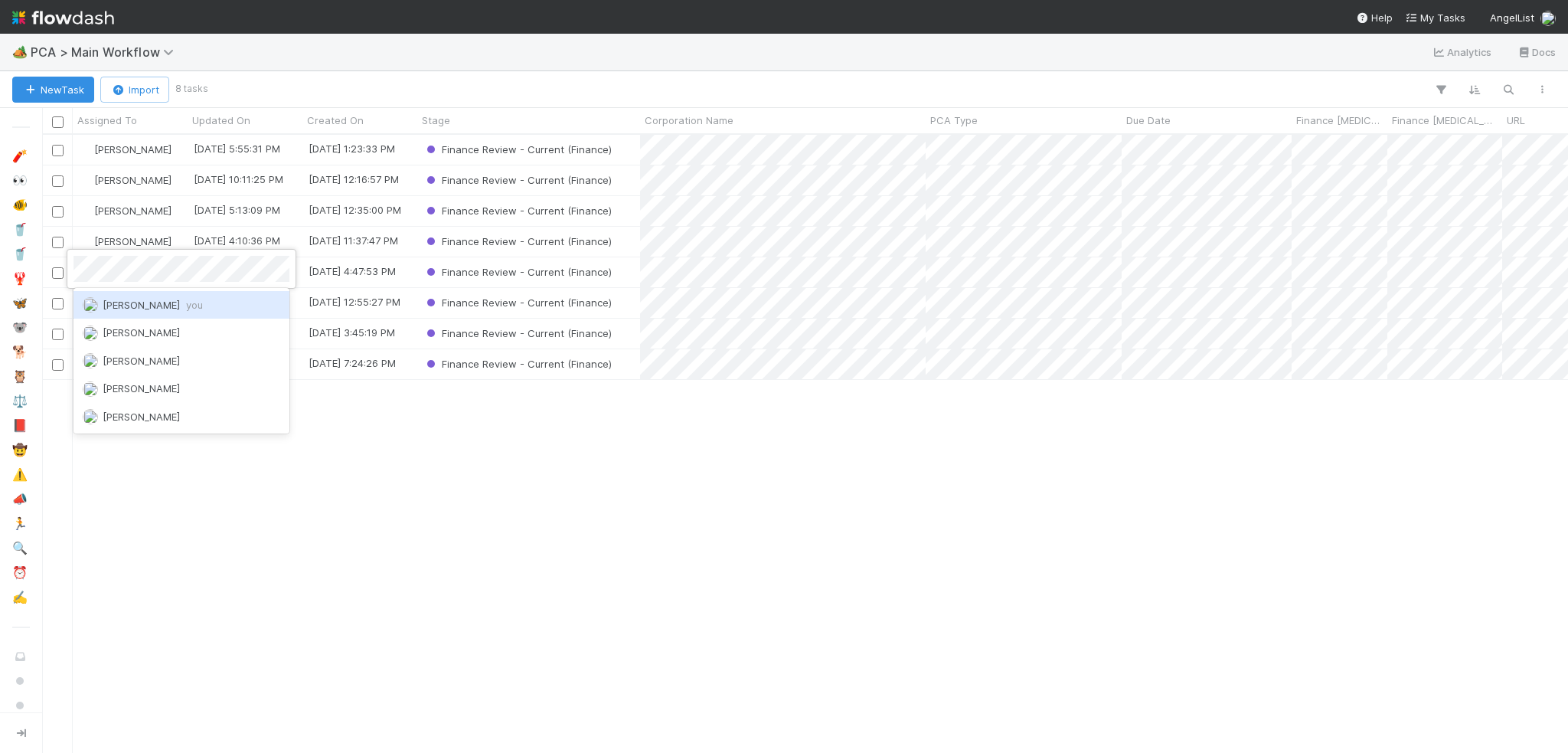
scroll to position [0, 0]
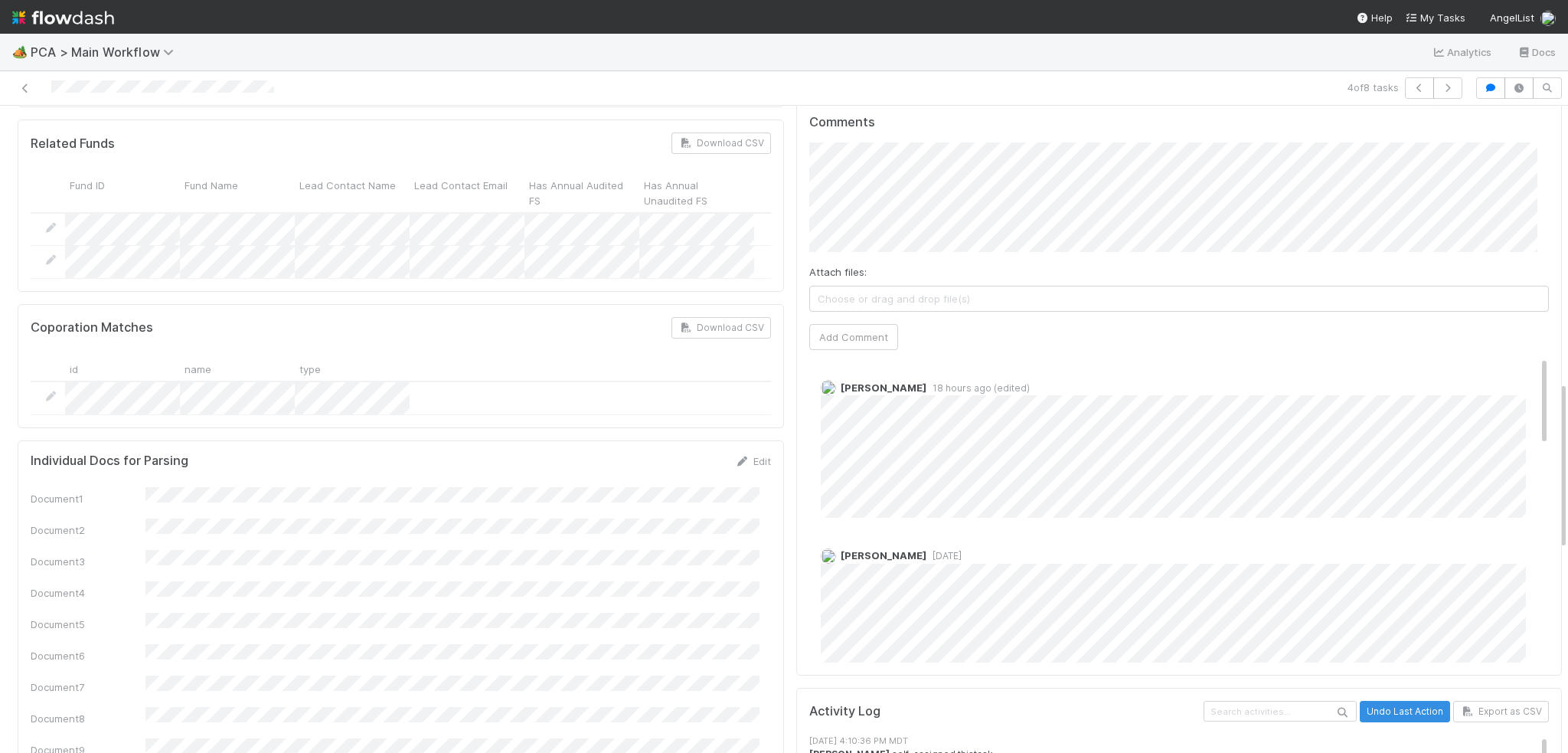
scroll to position [1072, 0]
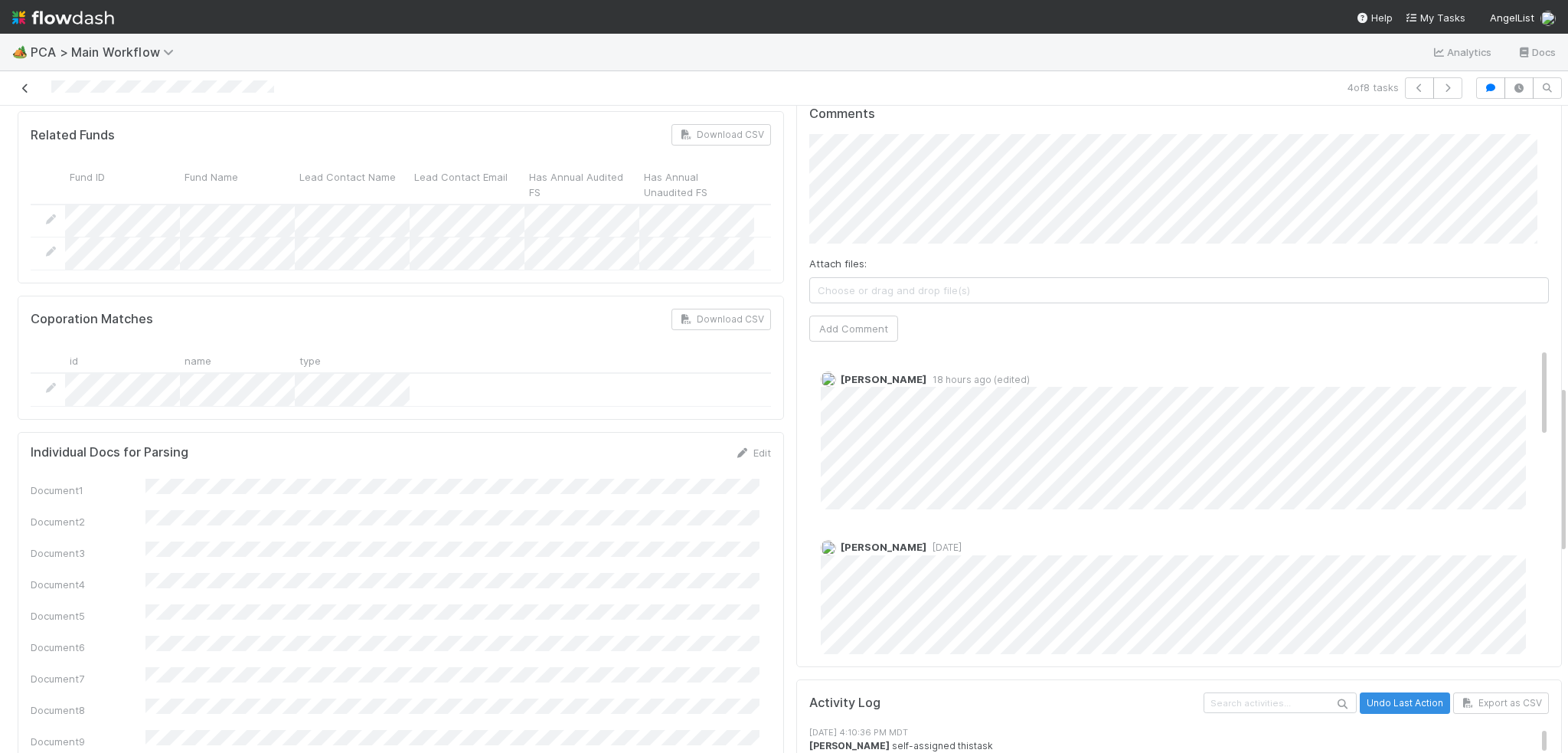
click at [27, 90] on icon at bounding box center [25, 88] width 15 height 10
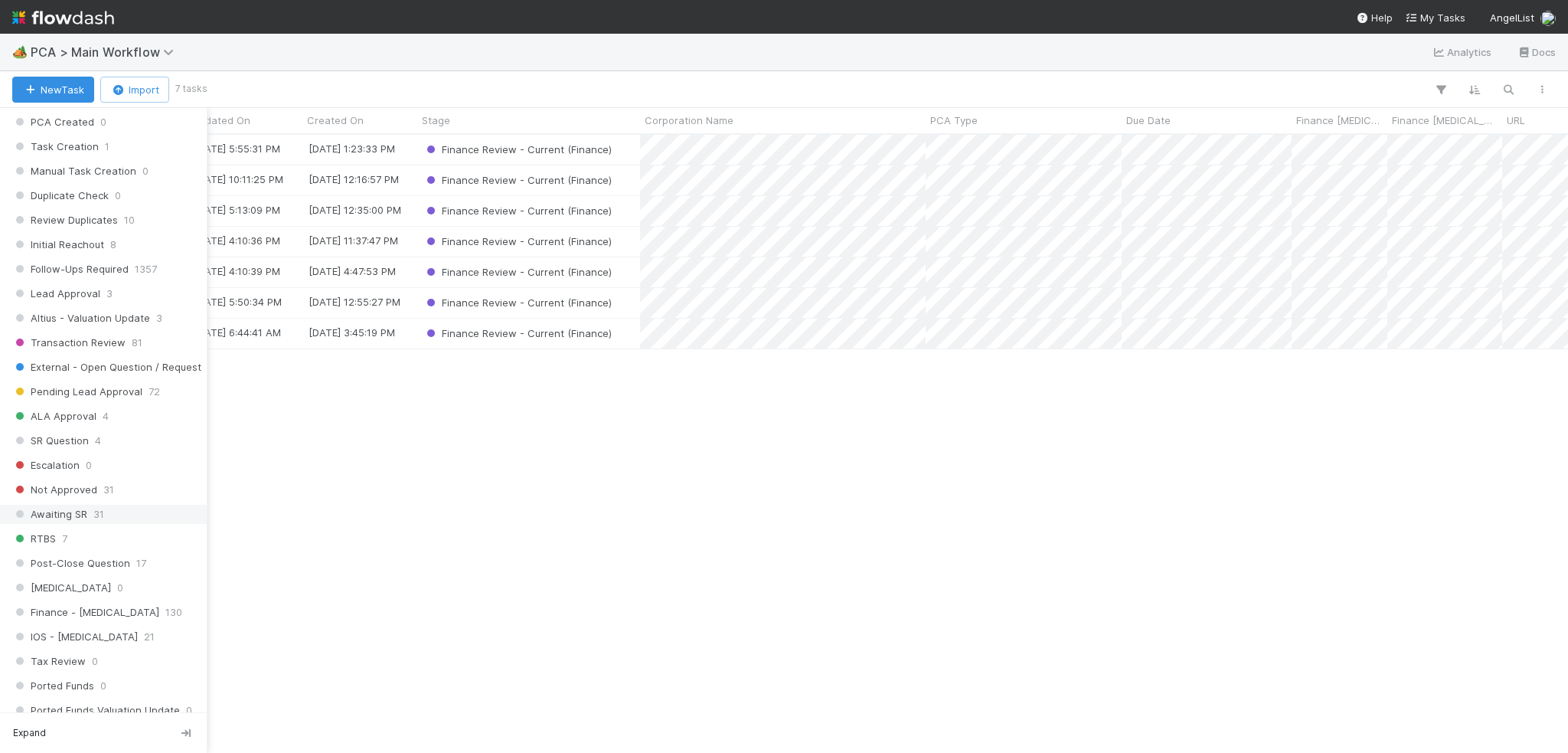
scroll to position [843, 0]
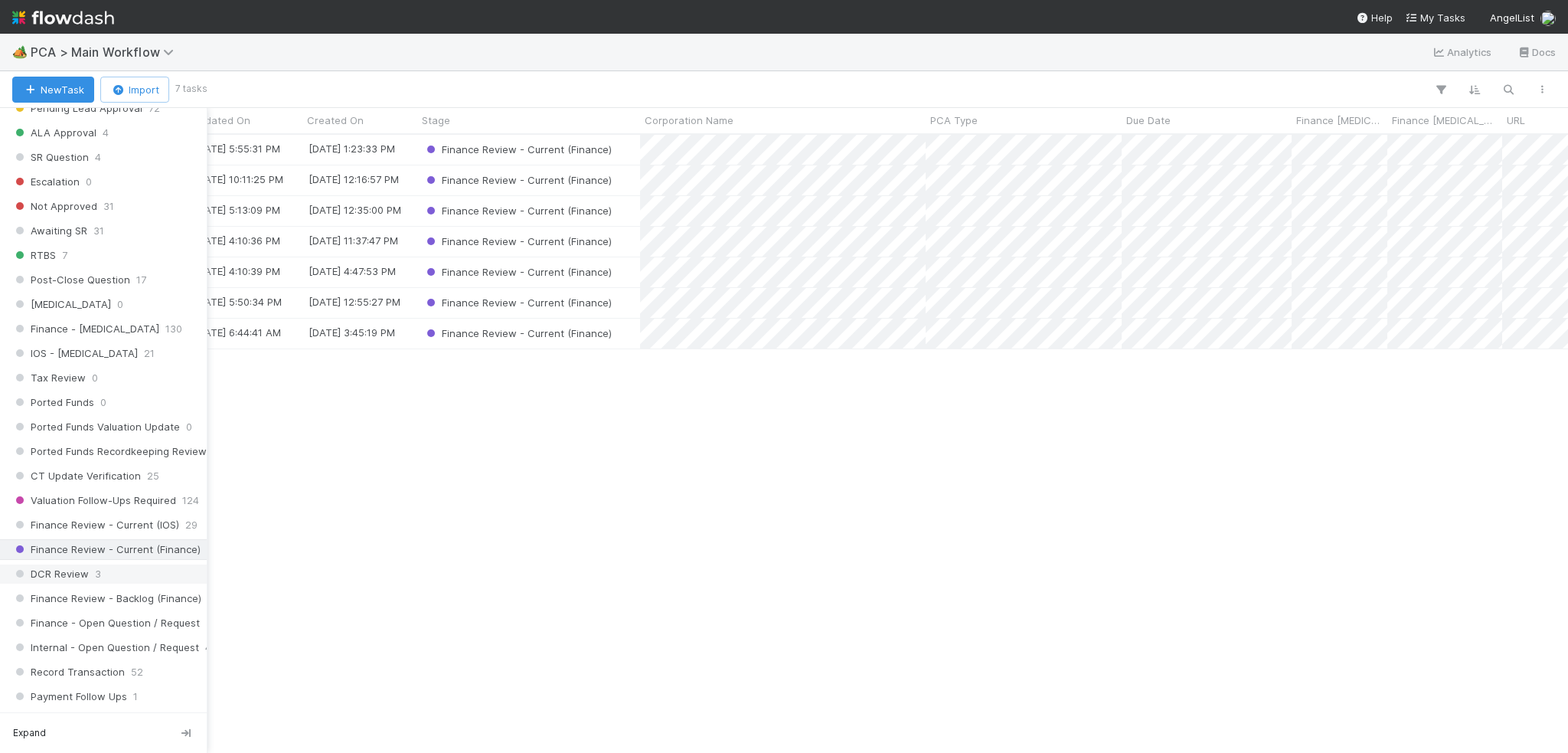
click at [104, 564] on div "DCR Review 3" at bounding box center [108, 573] width 191 height 19
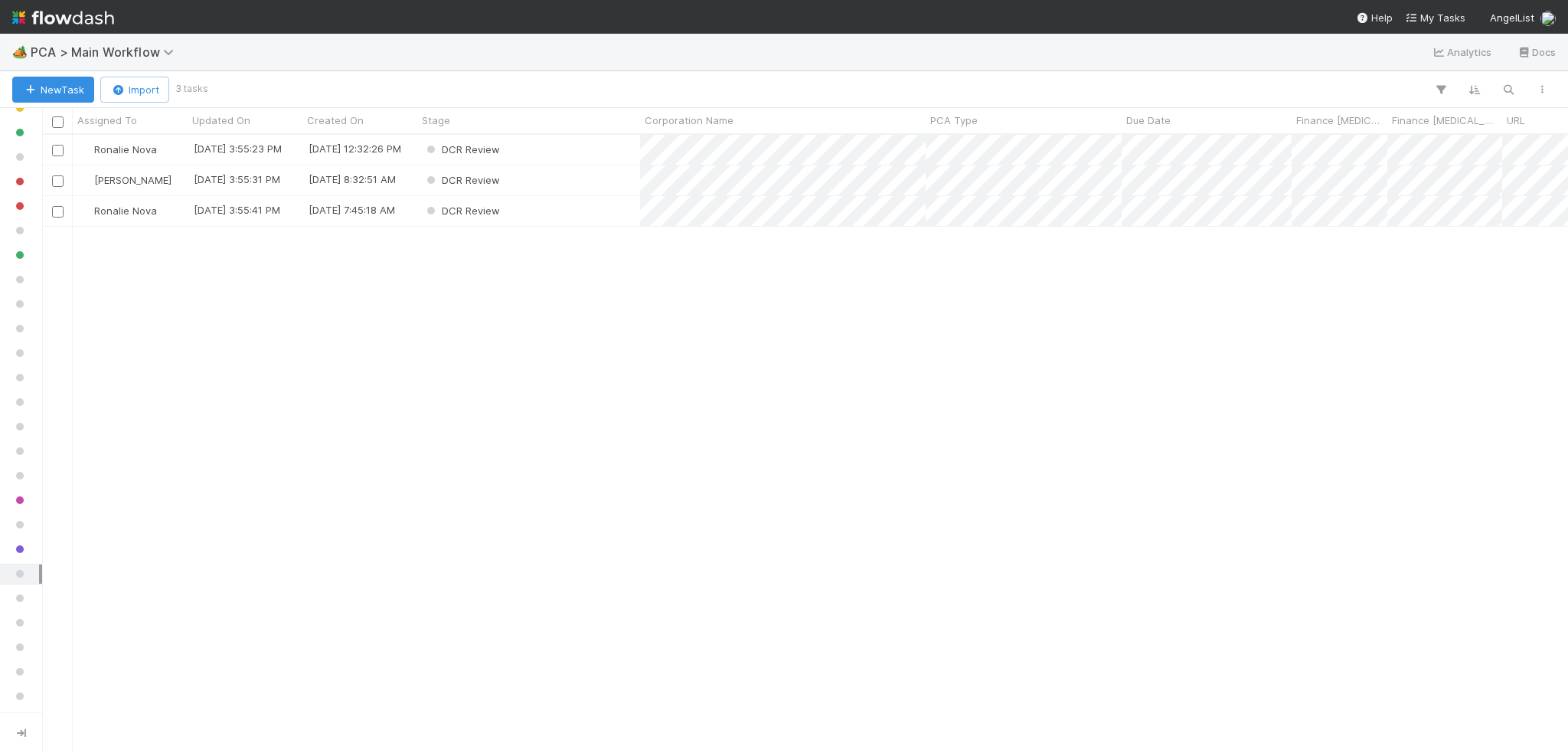
scroll to position [606, 1514]
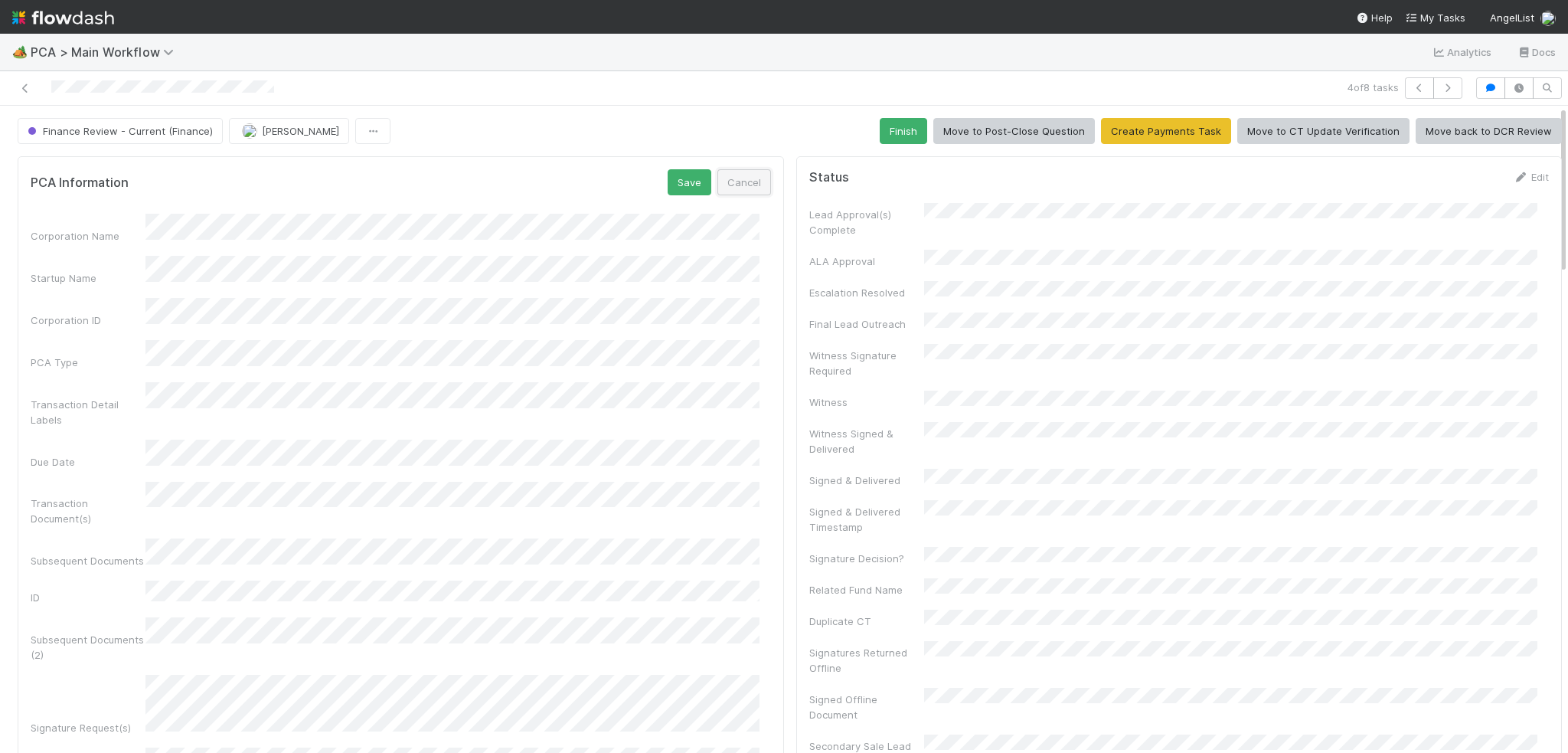
click at [717, 177] on button "Cancel" at bounding box center [743, 182] width 53 height 26
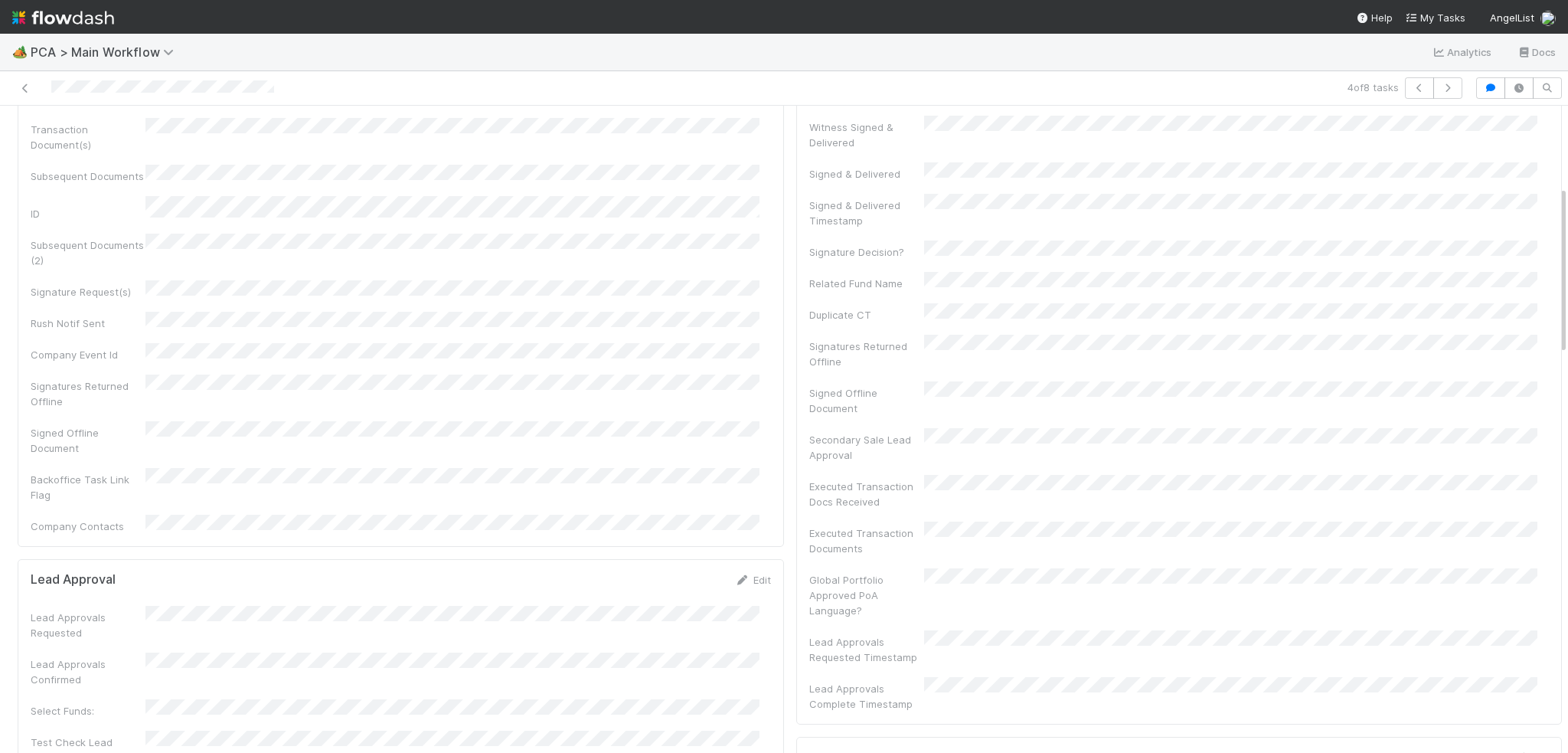
scroll to position [843, 0]
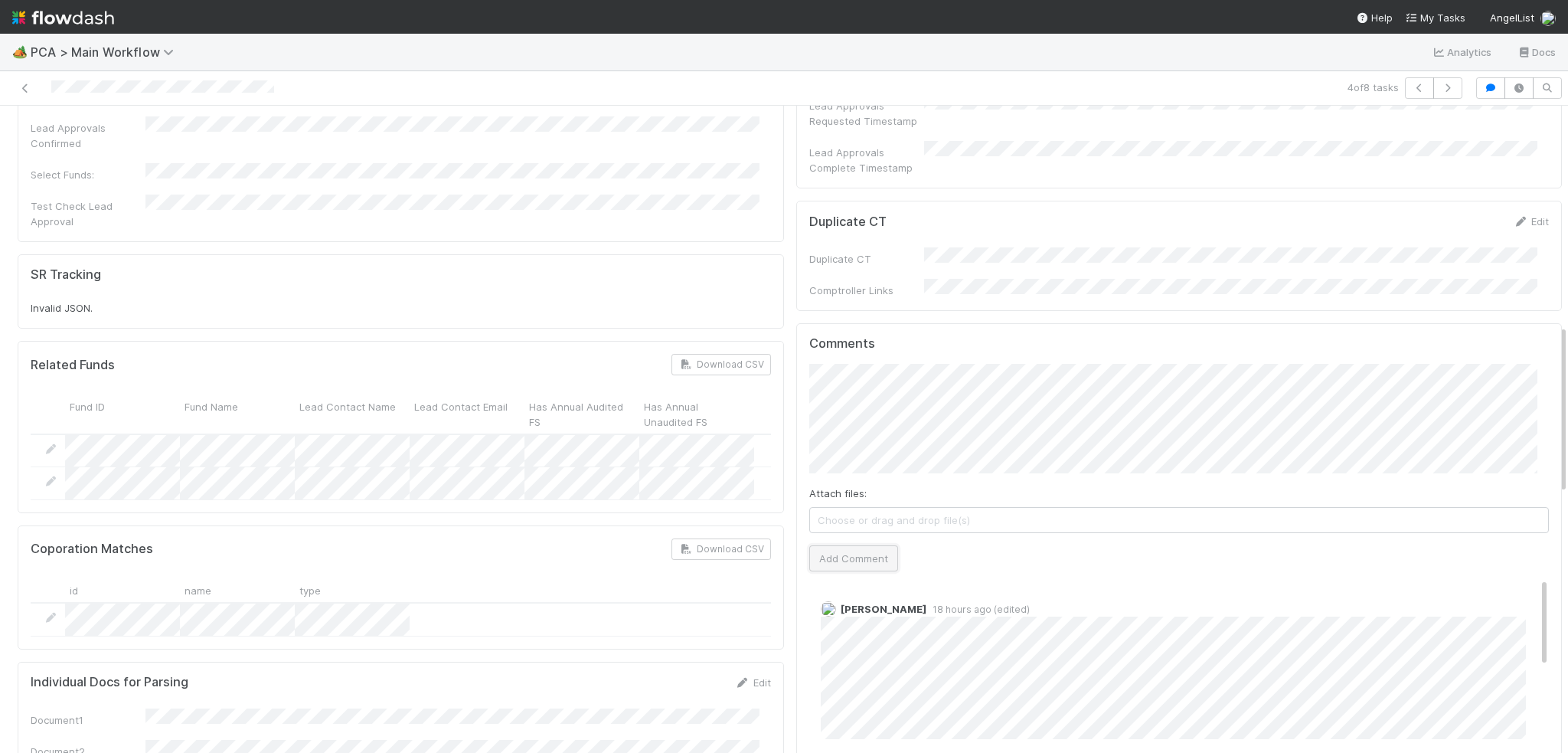
click at [851, 545] on button "Add Comment" at bounding box center [853, 558] width 89 height 26
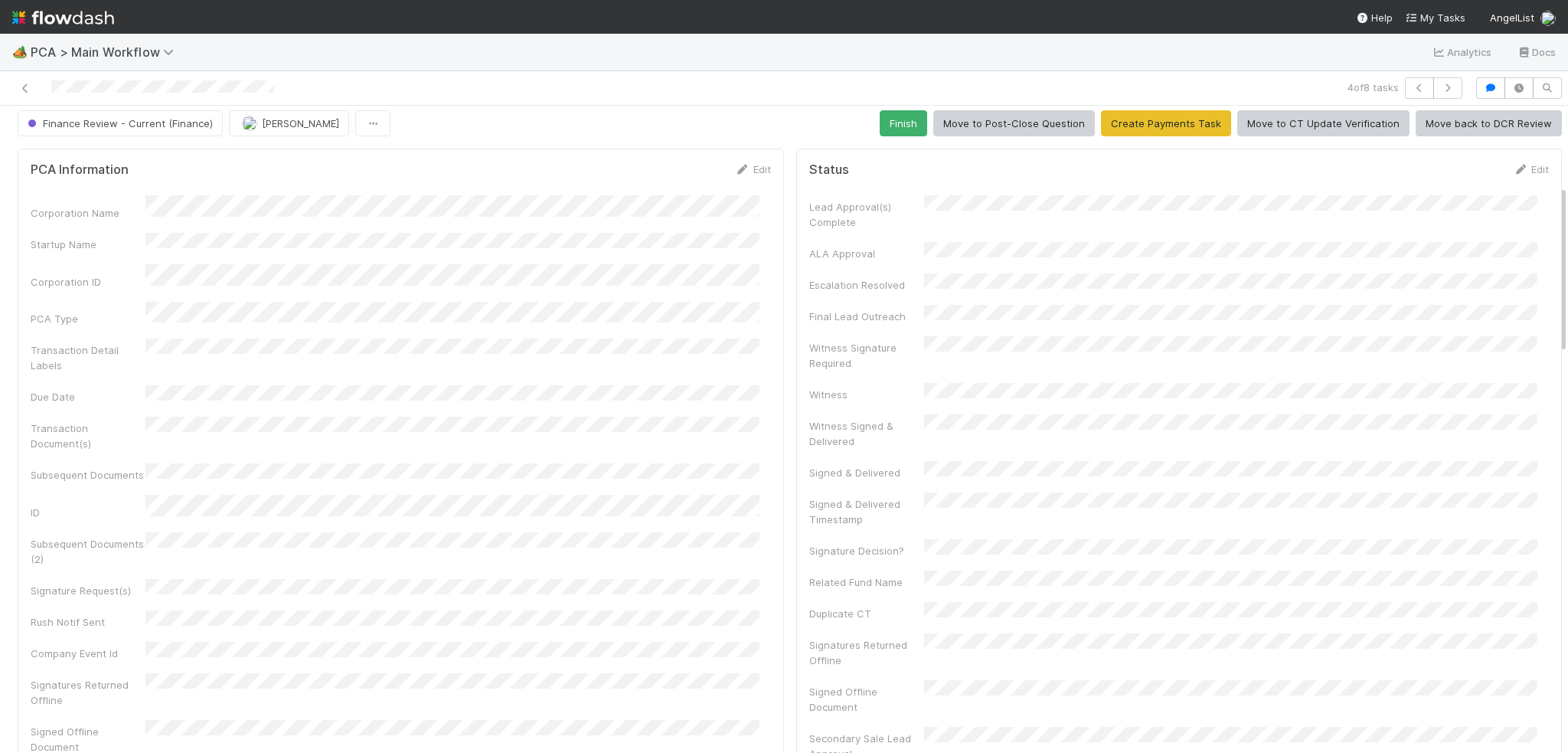
scroll to position [0, 0]
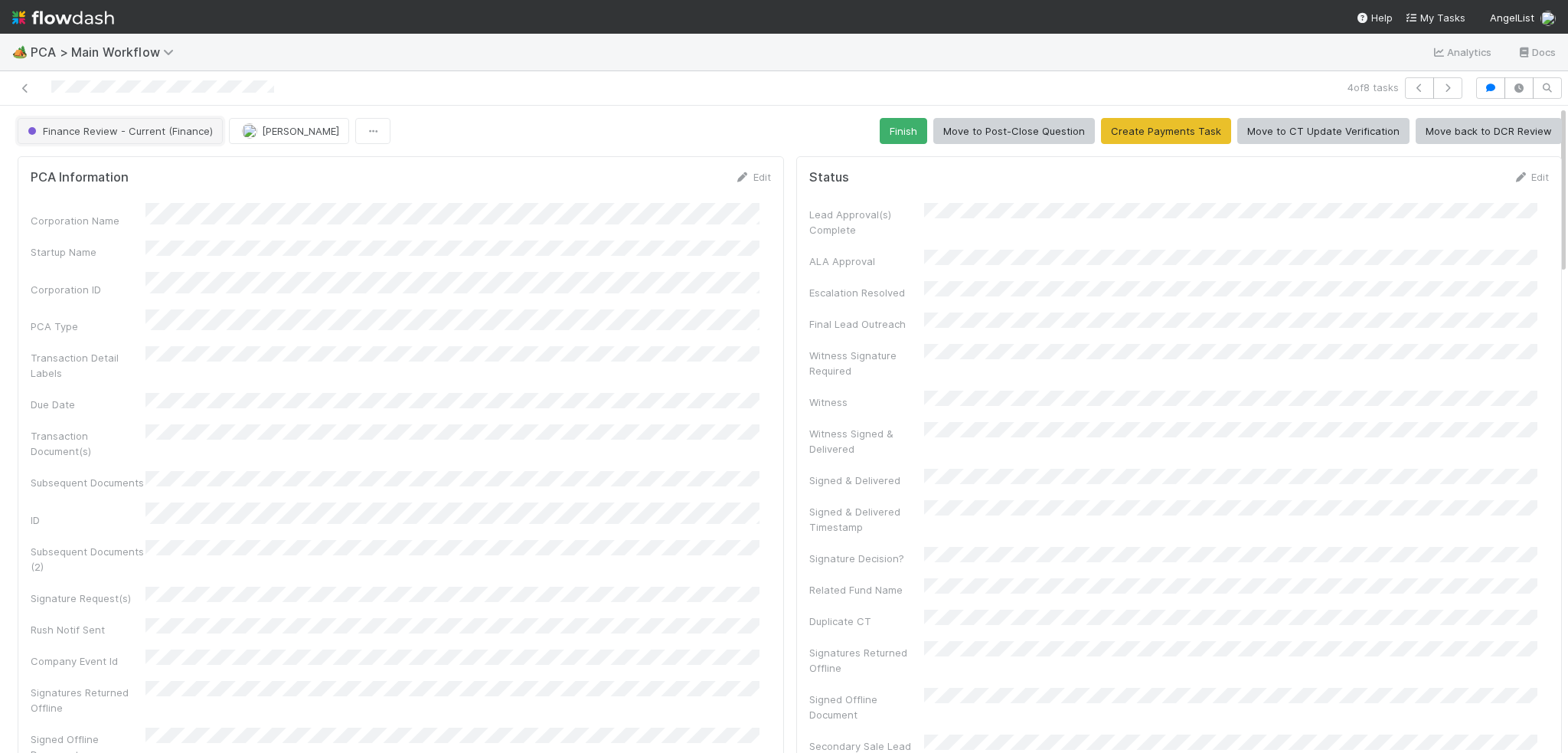
click at [116, 135] on span "Finance Review - Current (Finance)" at bounding box center [118, 130] width 188 height 12
click at [774, 418] on div at bounding box center [784, 376] width 1568 height 753
click at [110, 124] on span "Finance Review - Current (Finance)" at bounding box center [118, 130] width 188 height 12
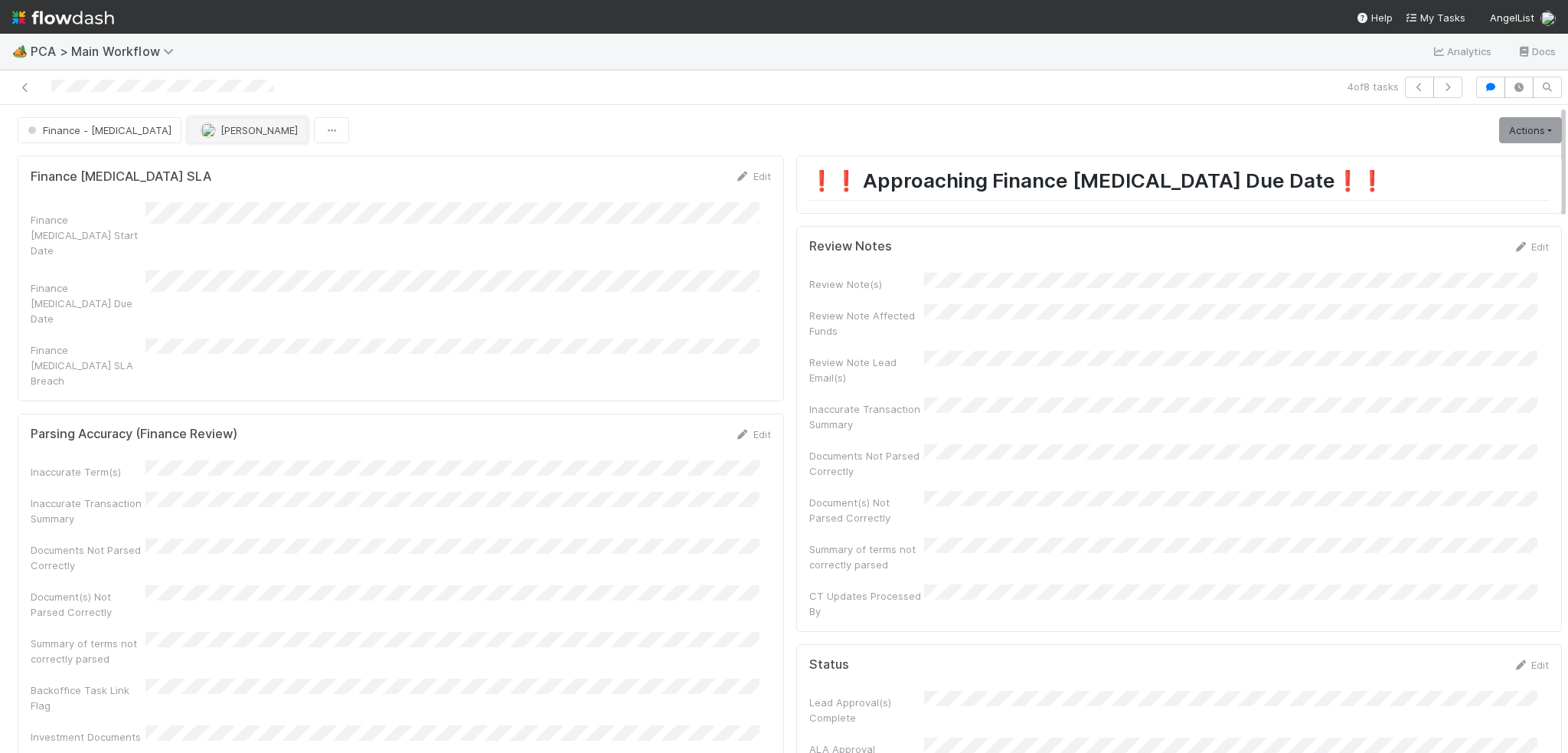
click at [188, 117] on button "[PERSON_NAME]" at bounding box center [248, 130] width 121 height 26
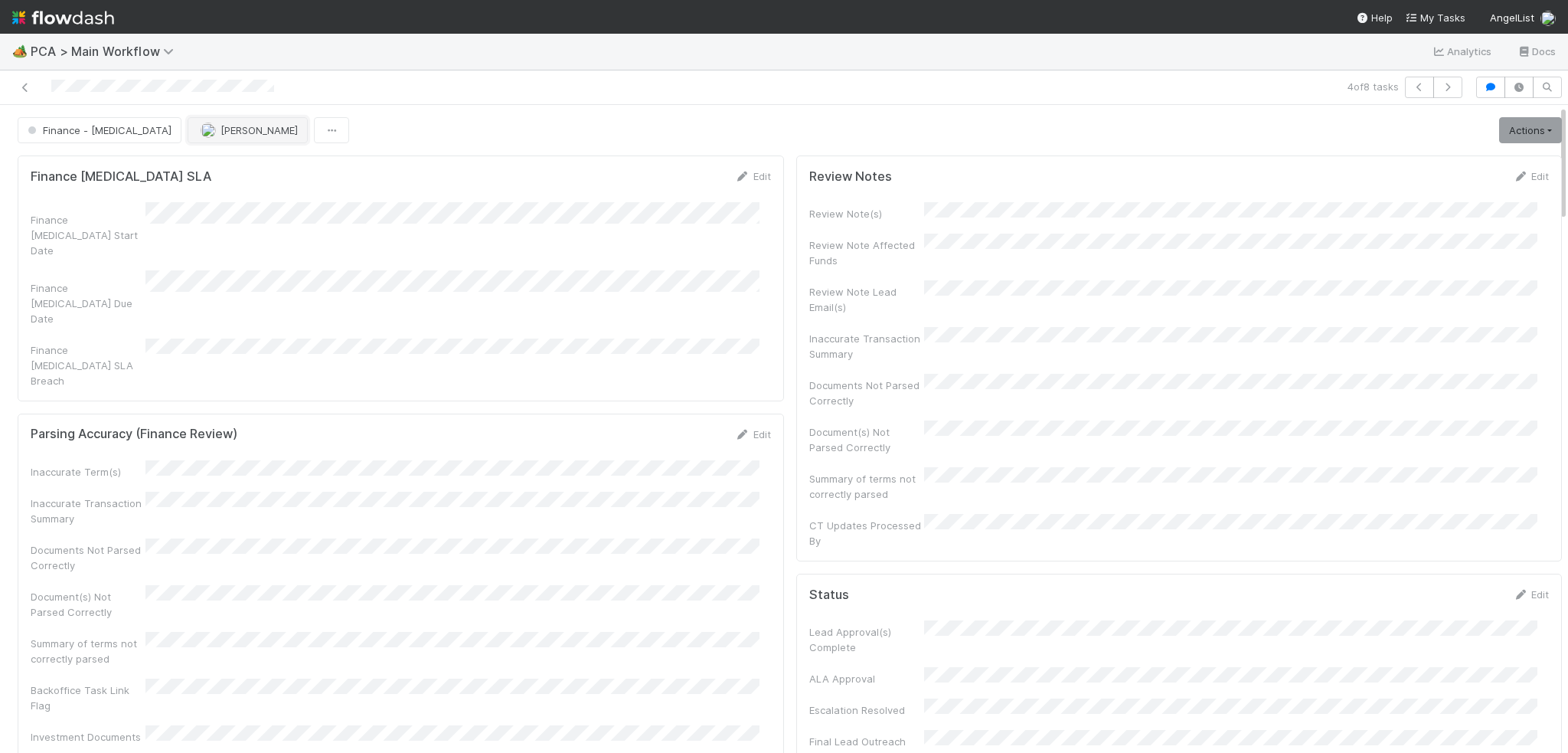
click at [200, 123] on img "button" at bounding box center [208, 130] width 15 height 15
click at [27, 92] on icon at bounding box center [25, 88] width 15 height 10
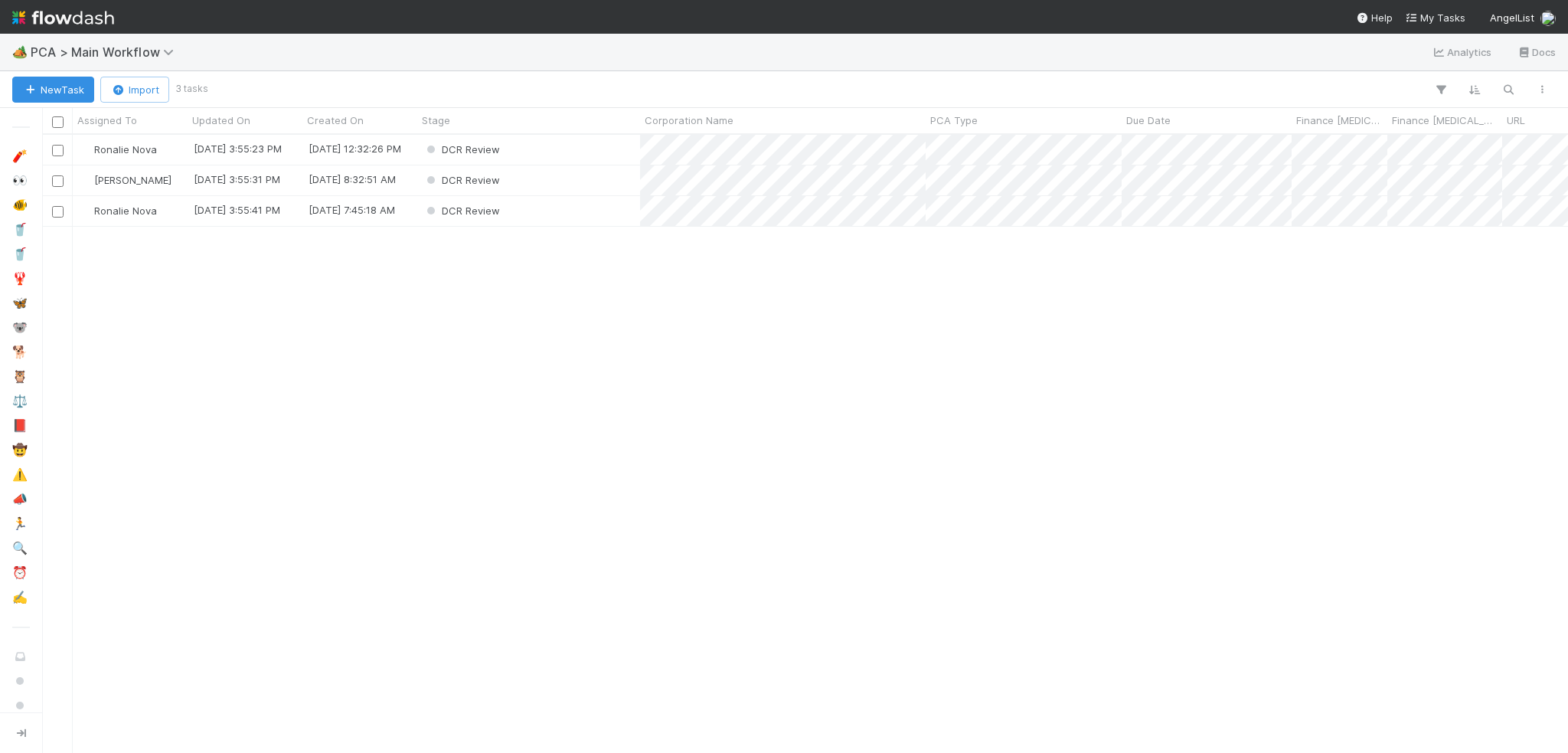
scroll to position [606, 1514]
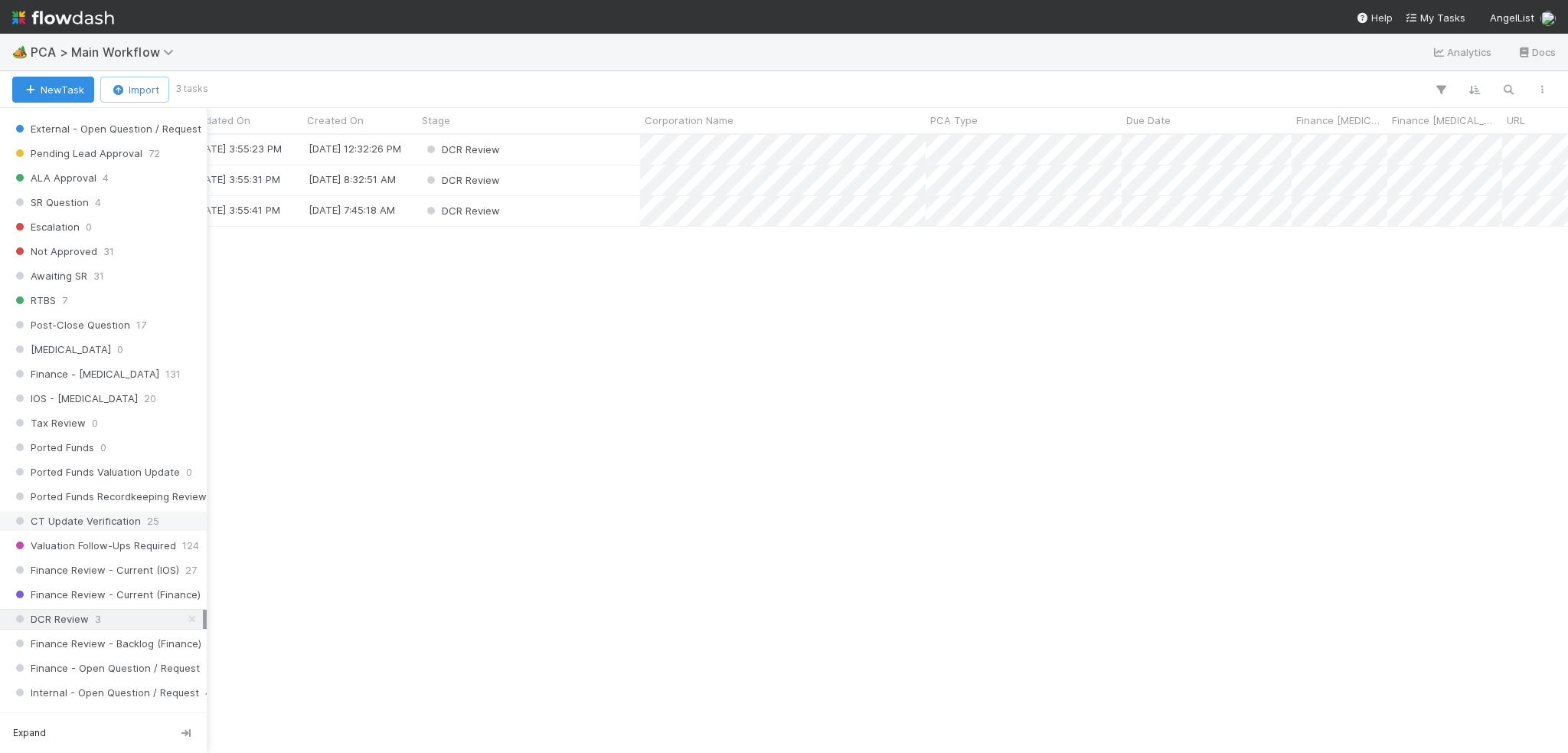
scroll to position [843, 0]
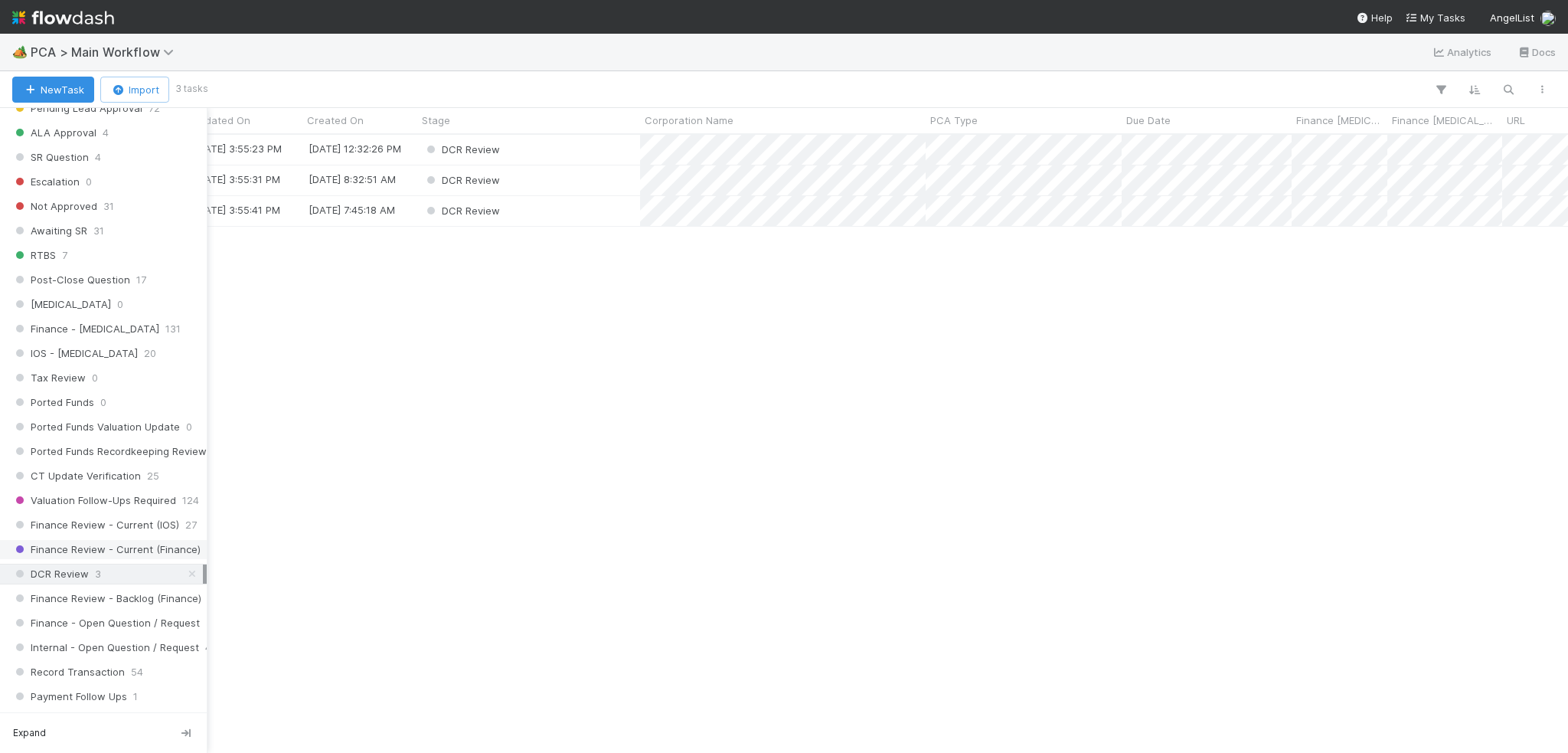
click at [93, 540] on span "Finance Review - Current (Finance)" at bounding box center [106, 549] width 188 height 19
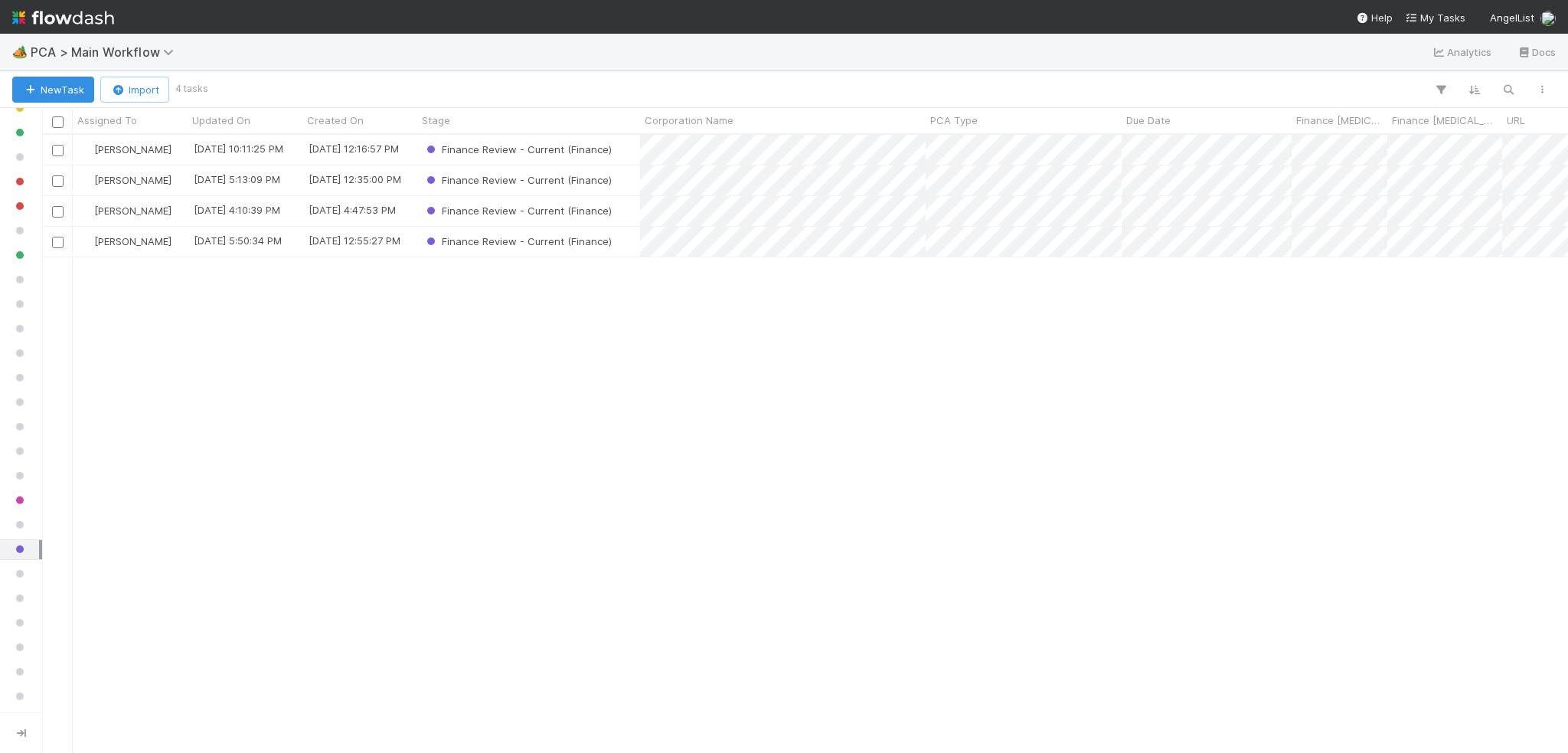
scroll to position [606, 1514]
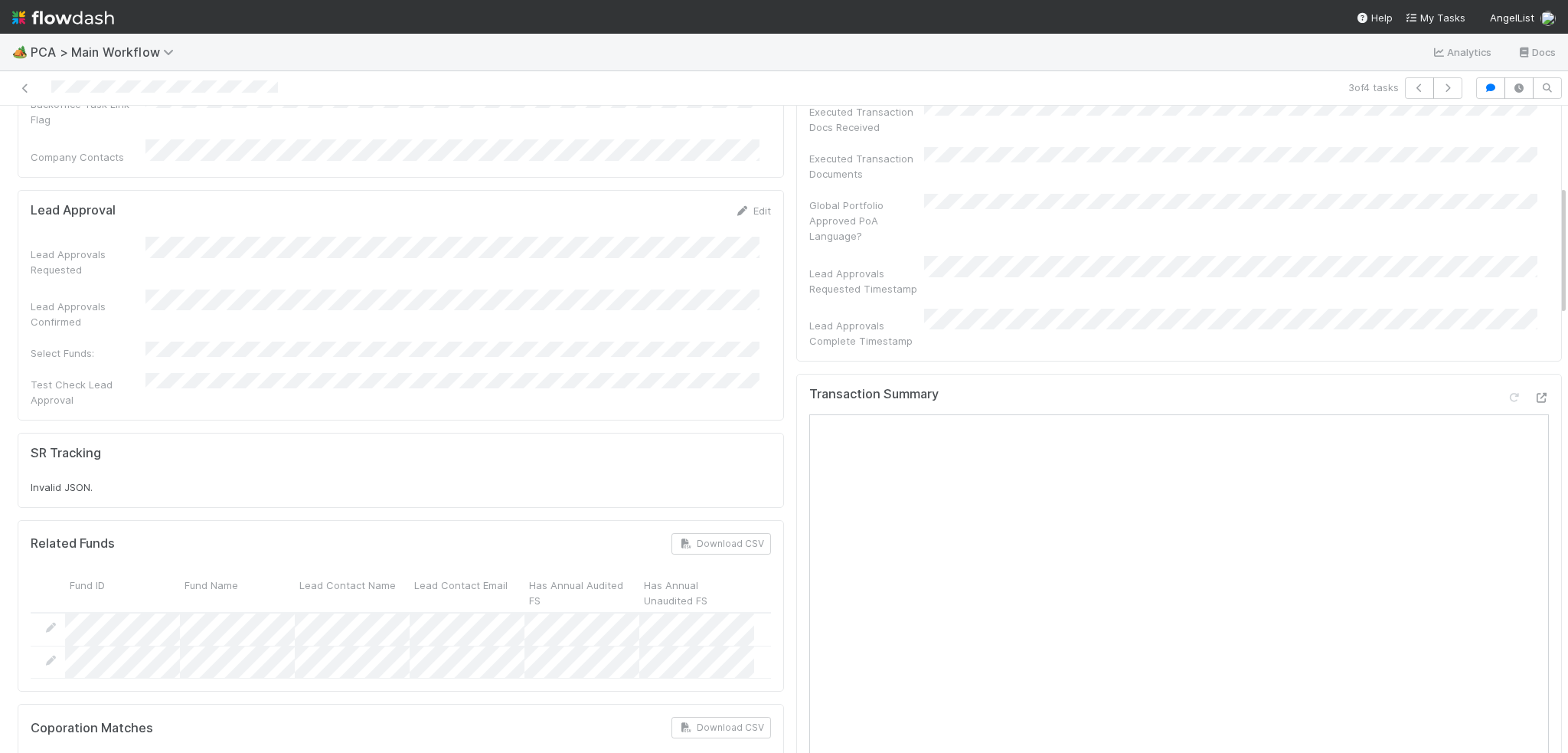
scroll to position [689, 0]
click at [1533, 387] on div at bounding box center [1541, 395] width 15 height 15
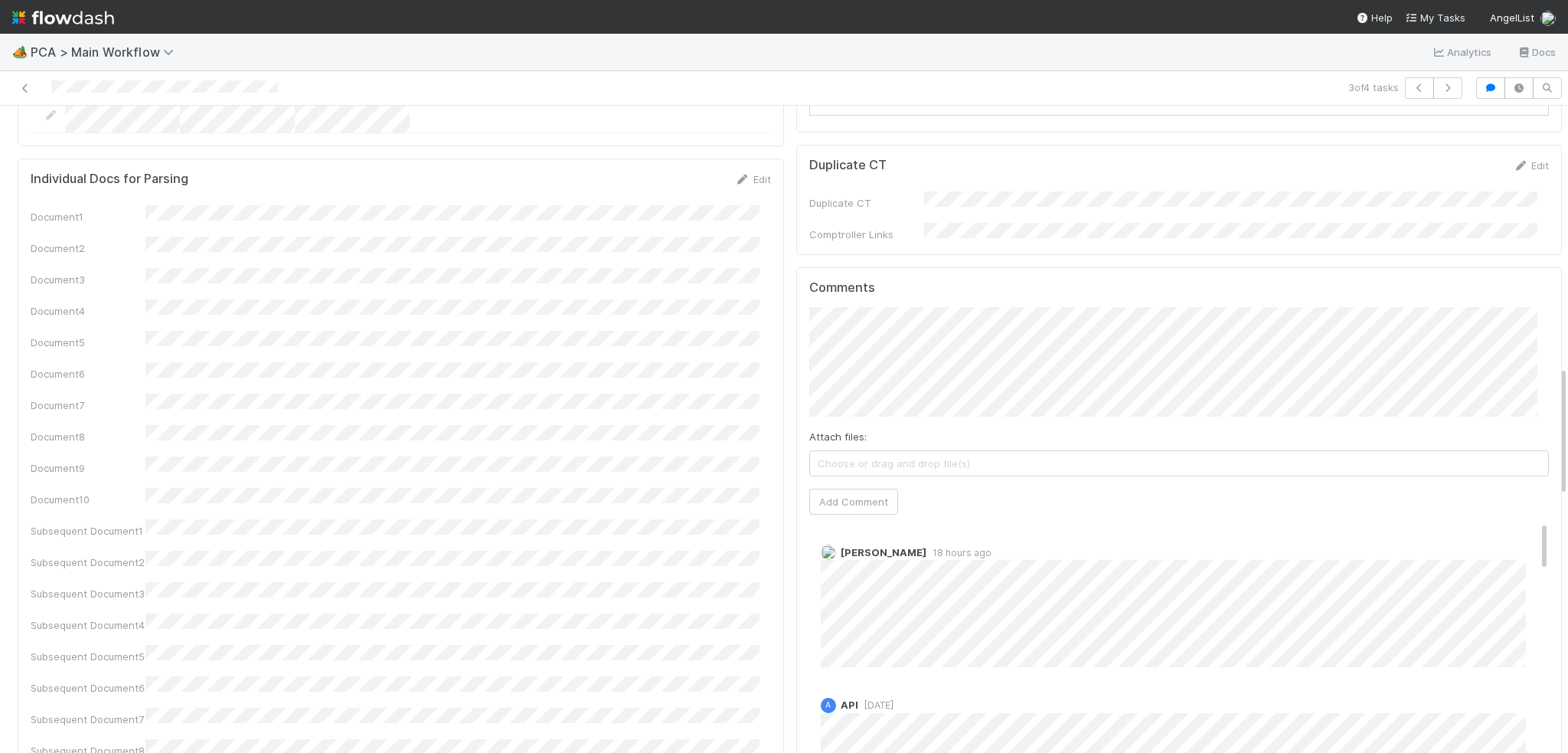
scroll to position [1379, 0]
click at [842, 479] on button "Add Comment" at bounding box center [853, 492] width 89 height 26
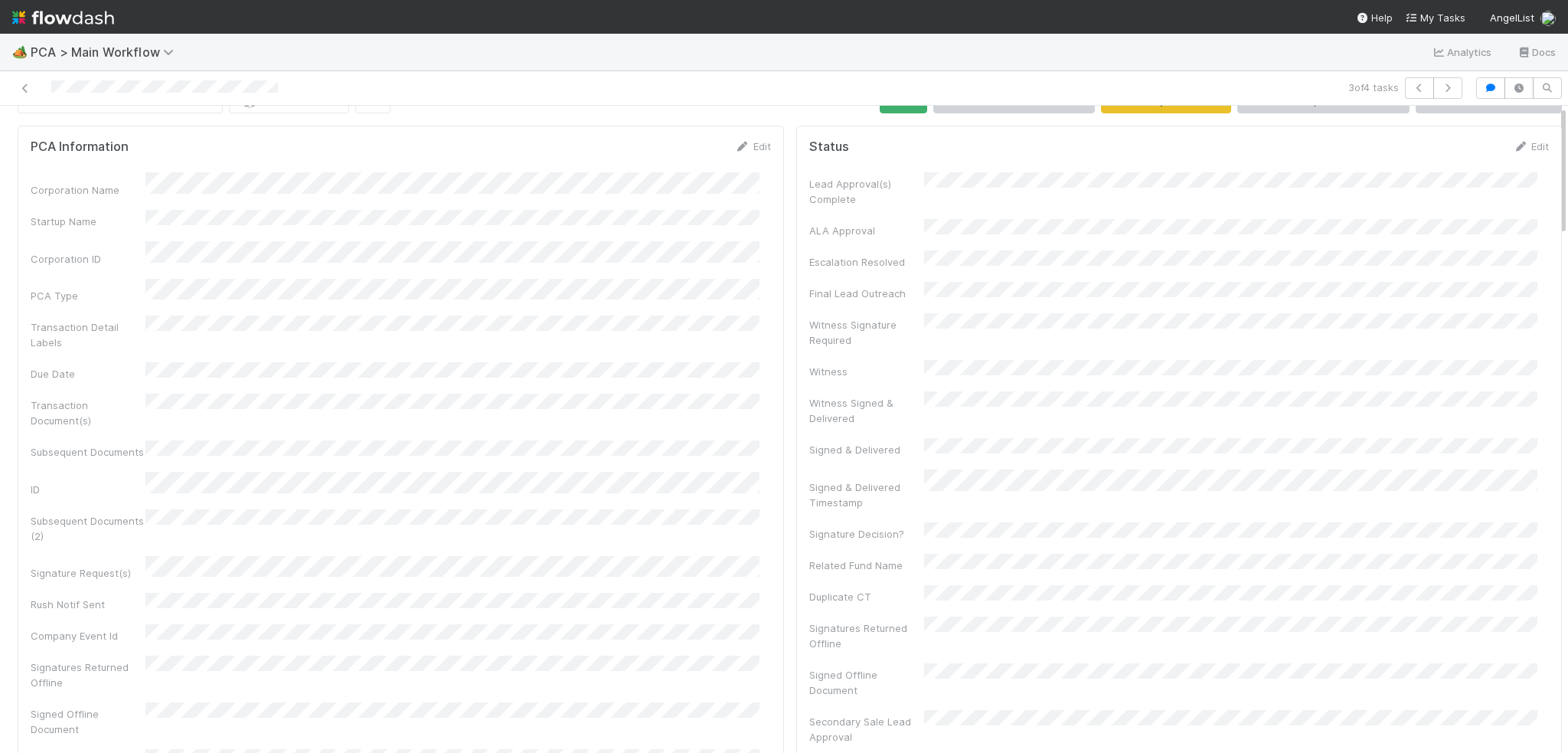
scroll to position [0, 0]
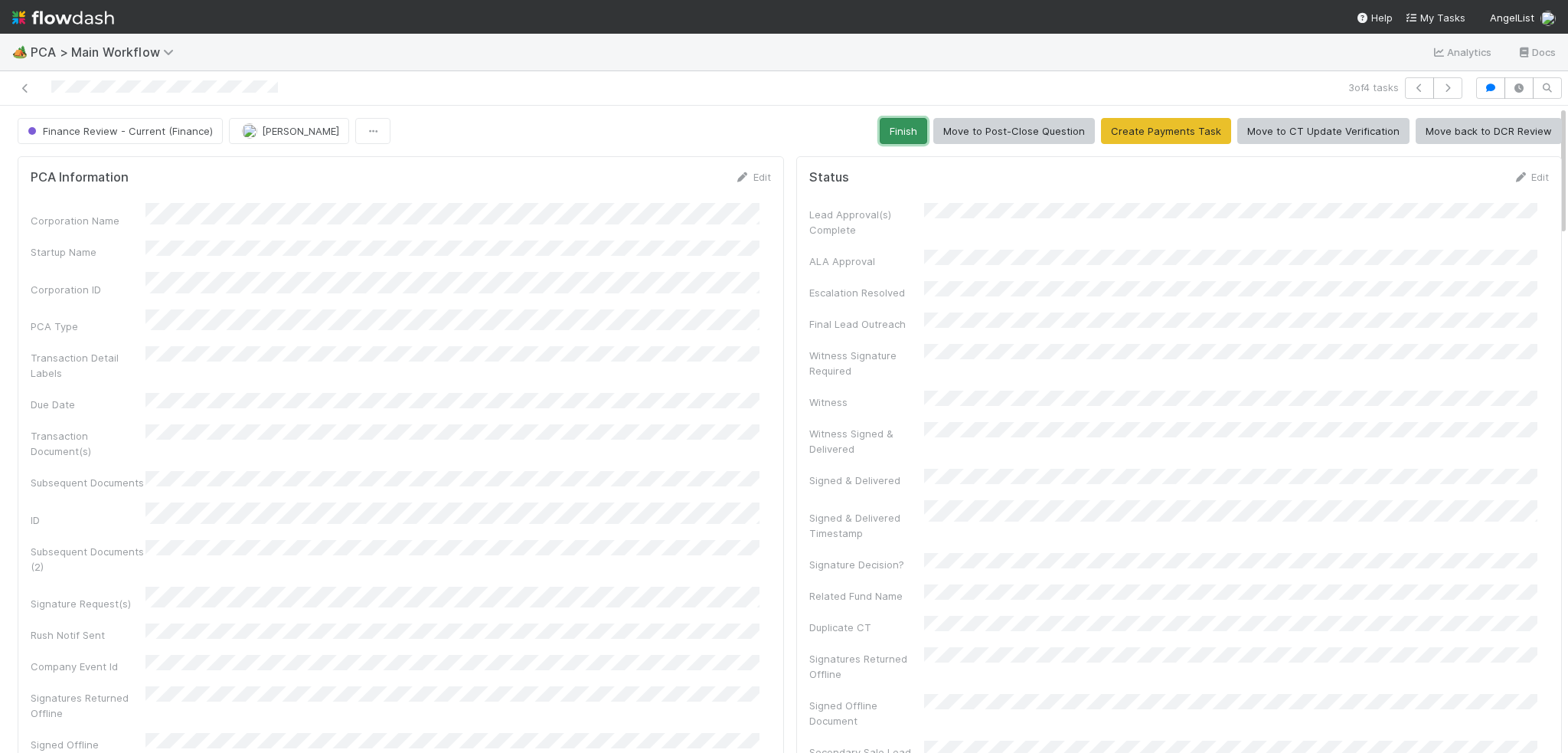
click at [887, 122] on button "Finish" at bounding box center [903, 131] width 48 height 26
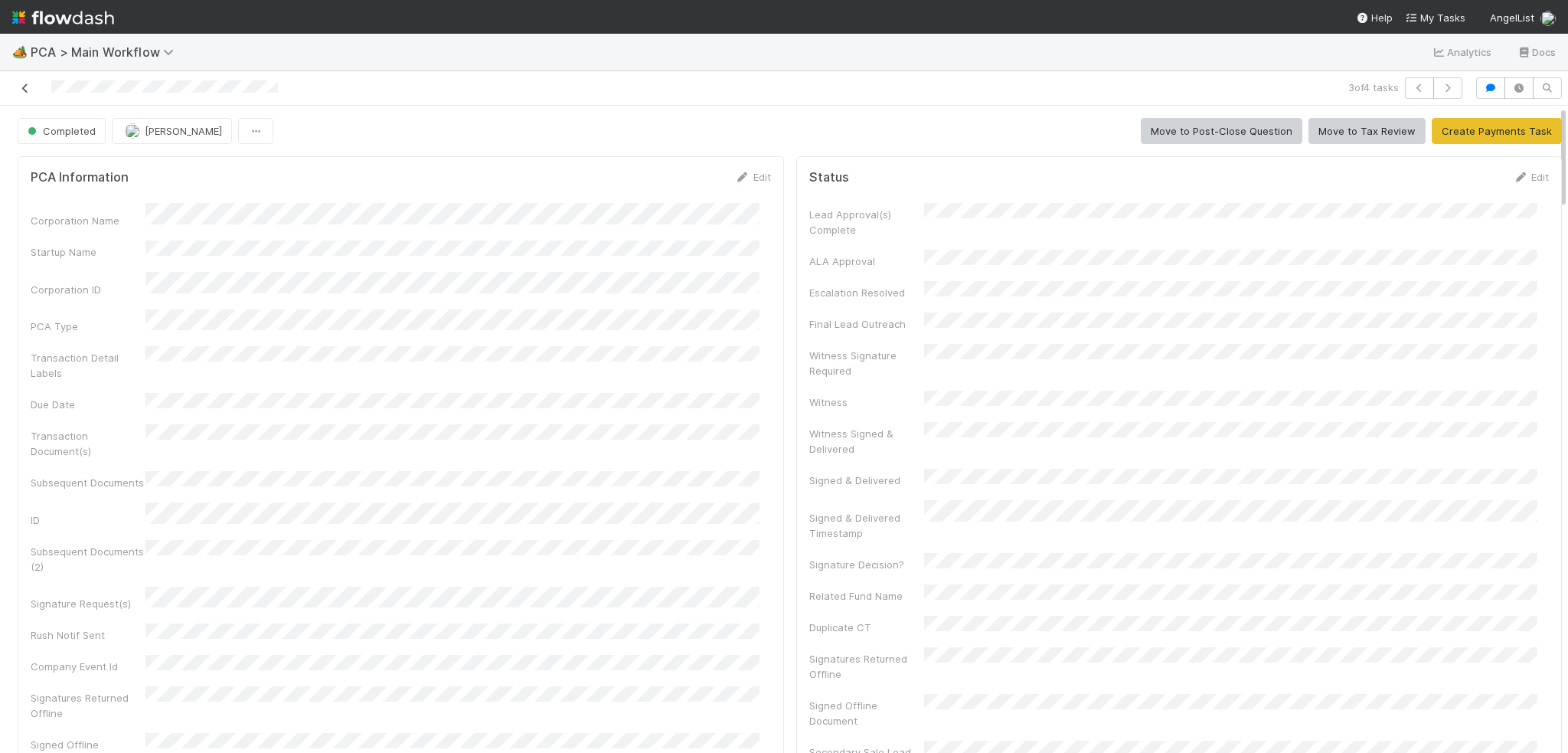
click at [21, 91] on icon at bounding box center [25, 88] width 15 height 10
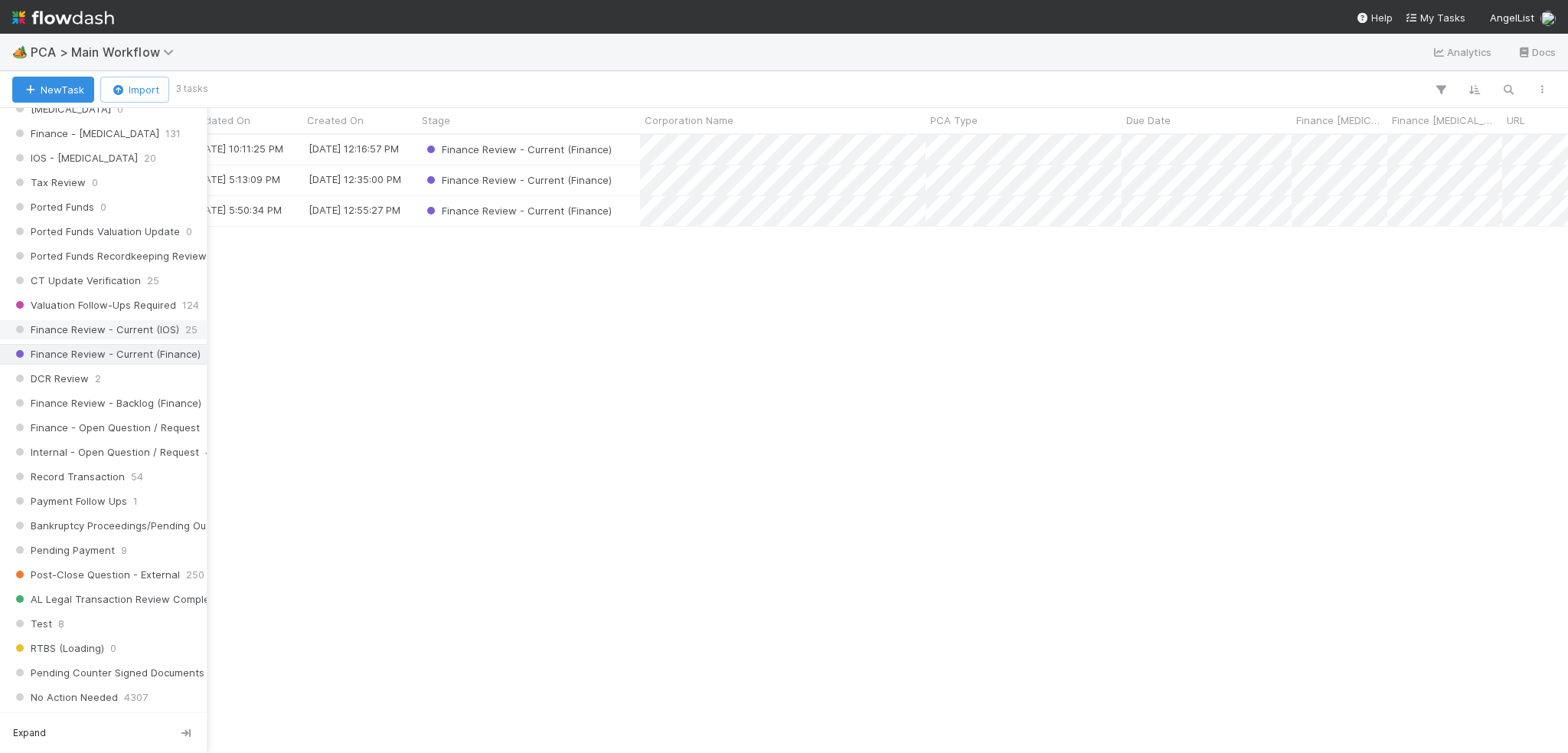
scroll to position [1072, 0]
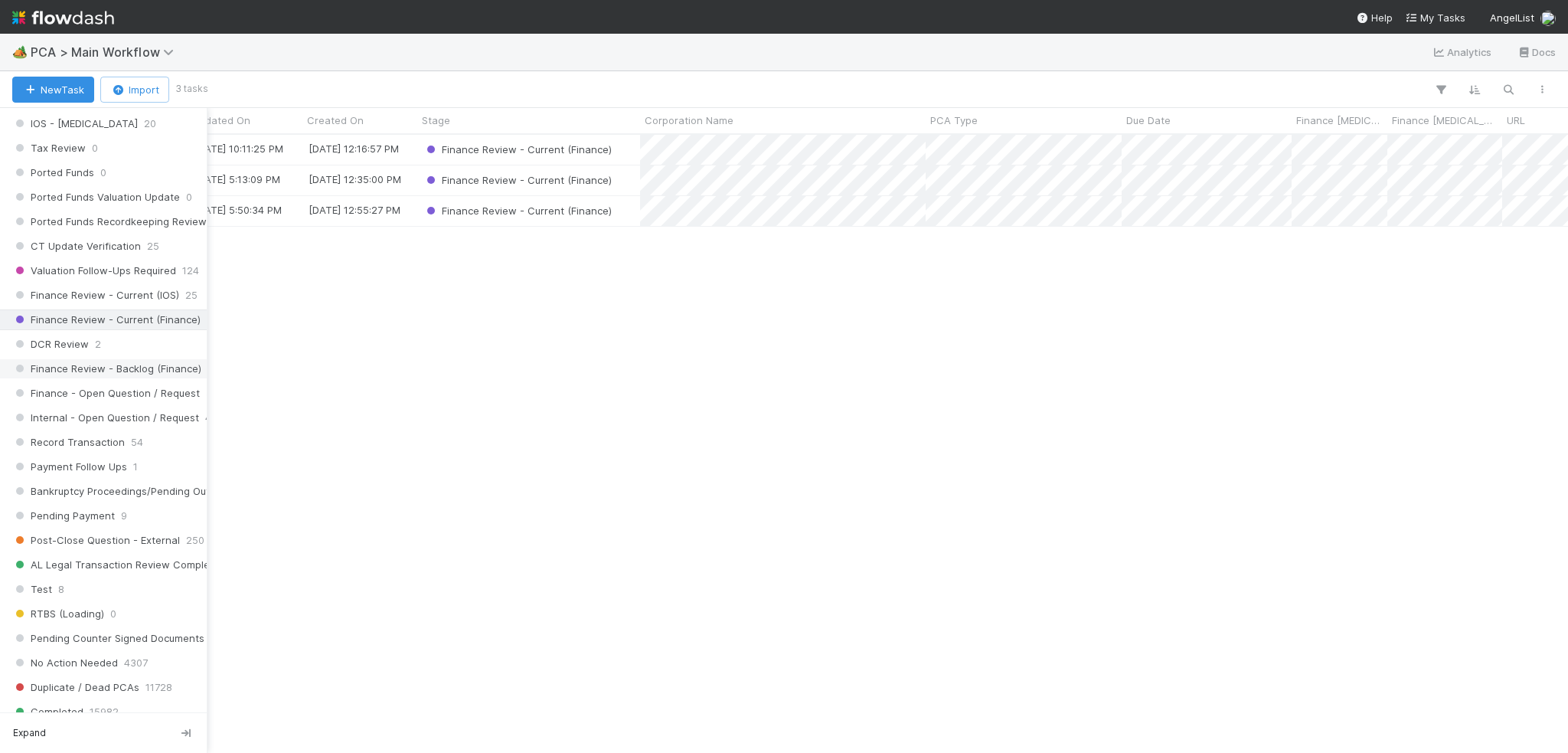
click at [109, 359] on span "Finance Review - Backlog (Finance)" at bounding box center [107, 369] width 189 height 19
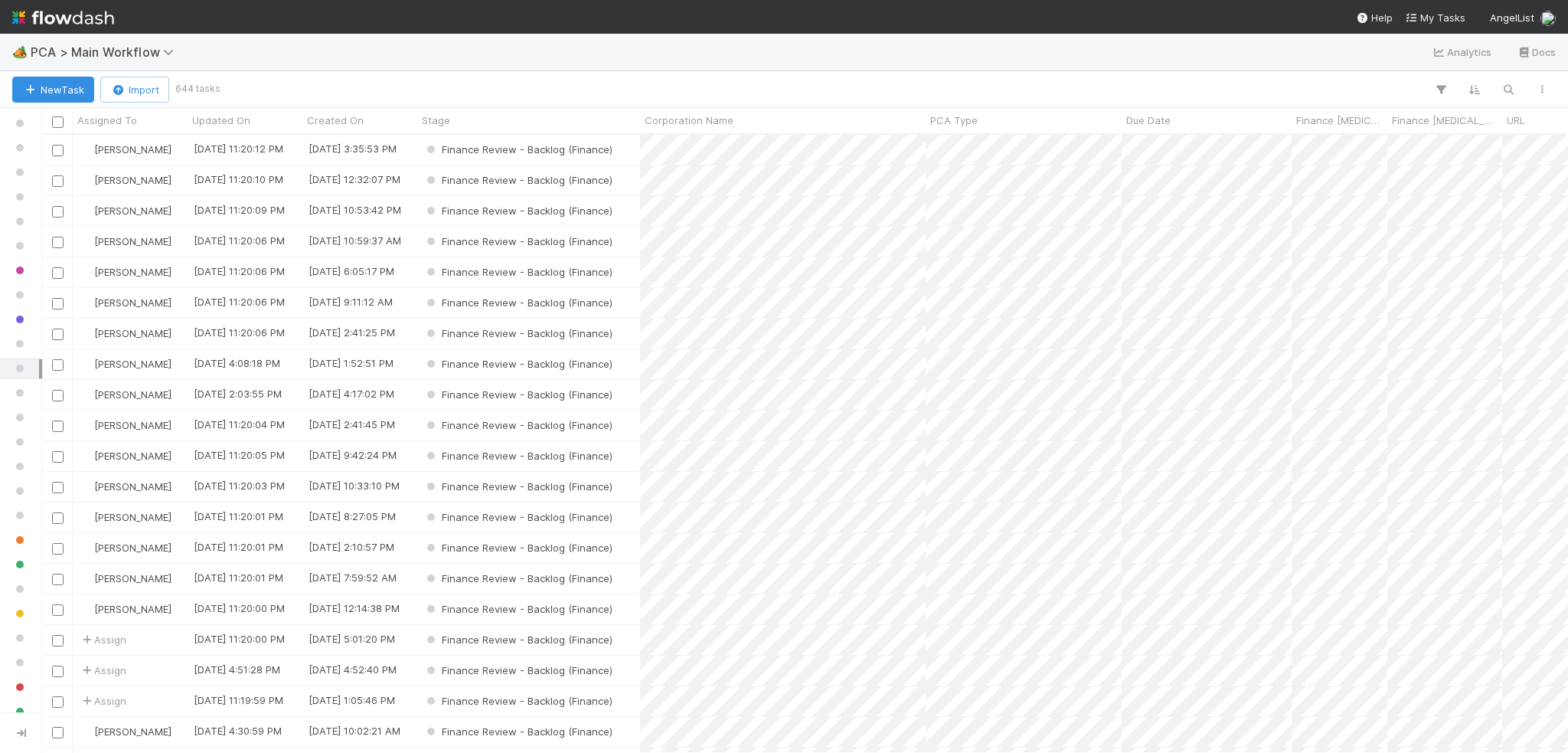
scroll to position [606, 1514]
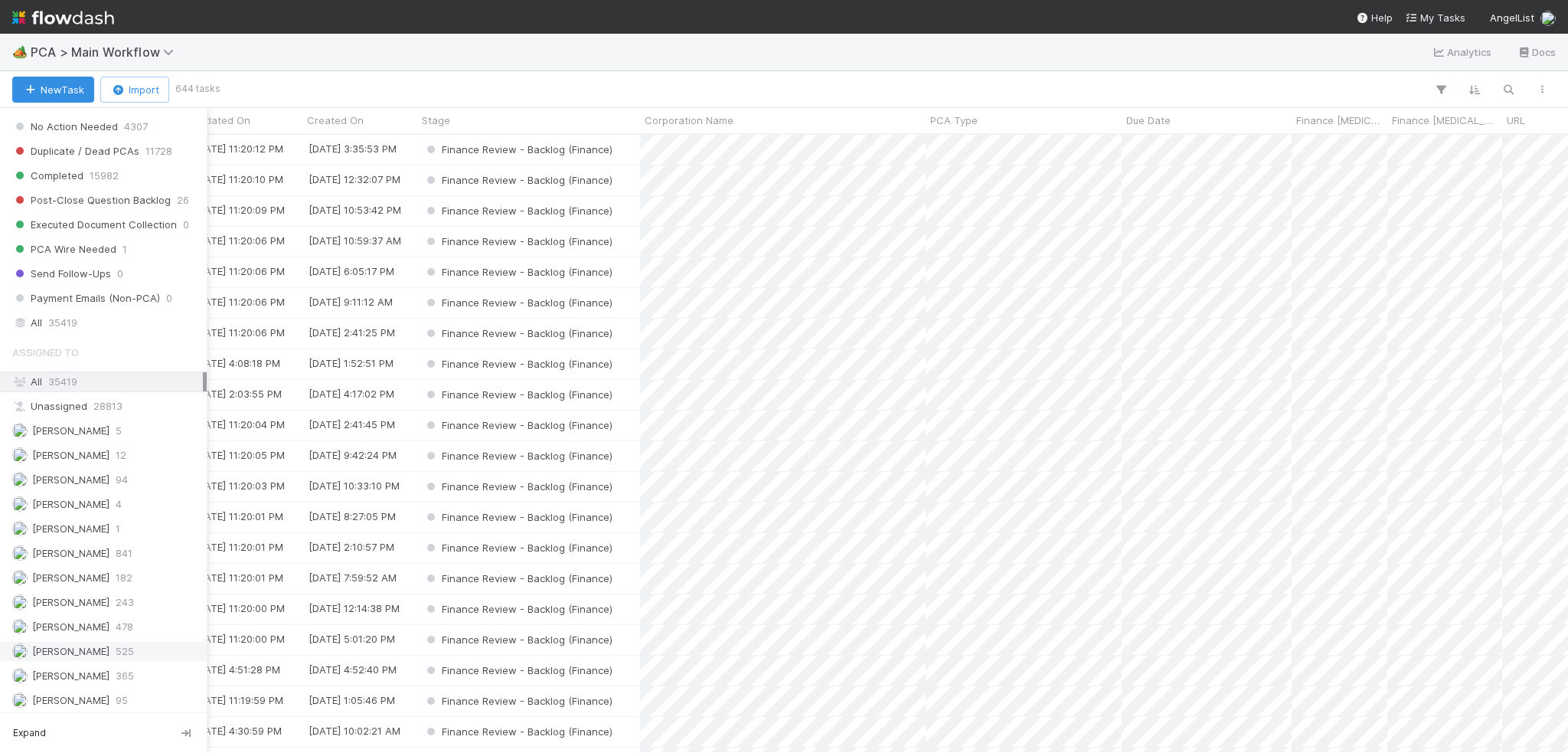
click at [86, 644] on span "[PERSON_NAME]" at bounding box center [70, 650] width 78 height 12
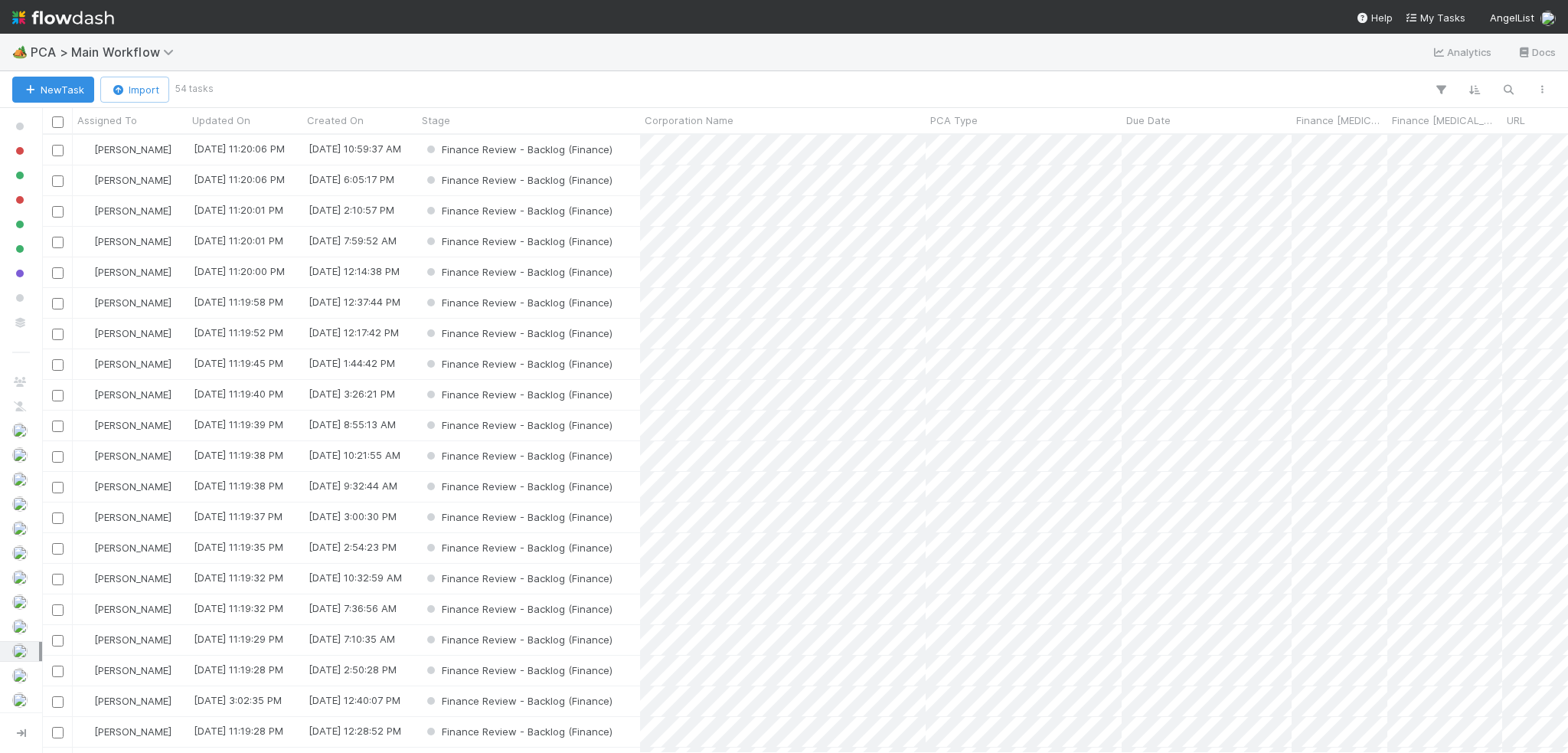
scroll to position [606, 1514]
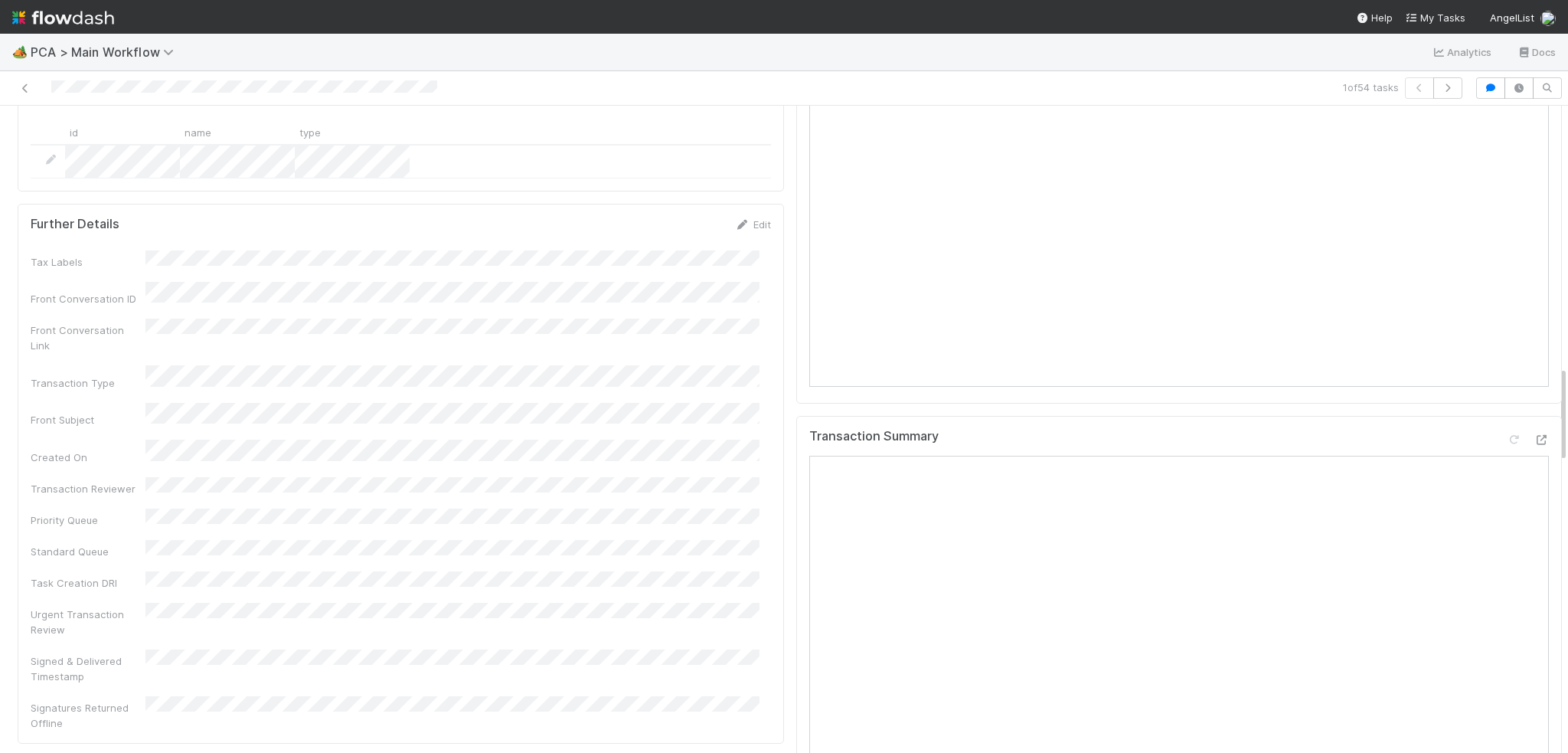
scroll to position [1761, 0]
drag, startPoint x: 796, startPoint y: 330, endPoint x: 750, endPoint y: 433, distance: 112.8
click at [635, 433] on div "Tax Labels Front Conversation ID Front Conversation Link Transaction Type Front…" at bounding box center [401, 456] width 741 height 480
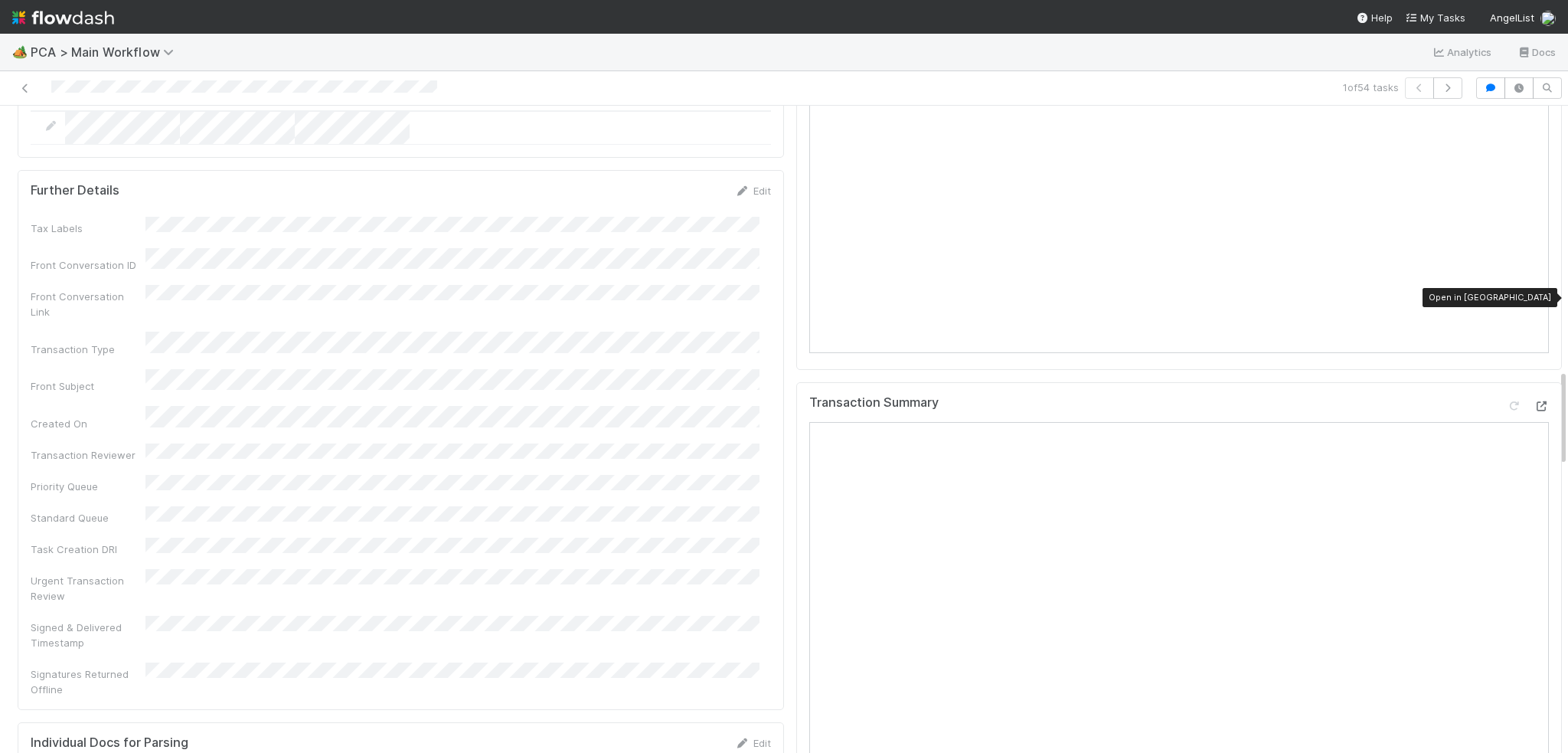
click at [1533, 401] on icon at bounding box center [1541, 406] width 15 height 10
click at [1440, 90] on icon "button" at bounding box center [1447, 88] width 15 height 9
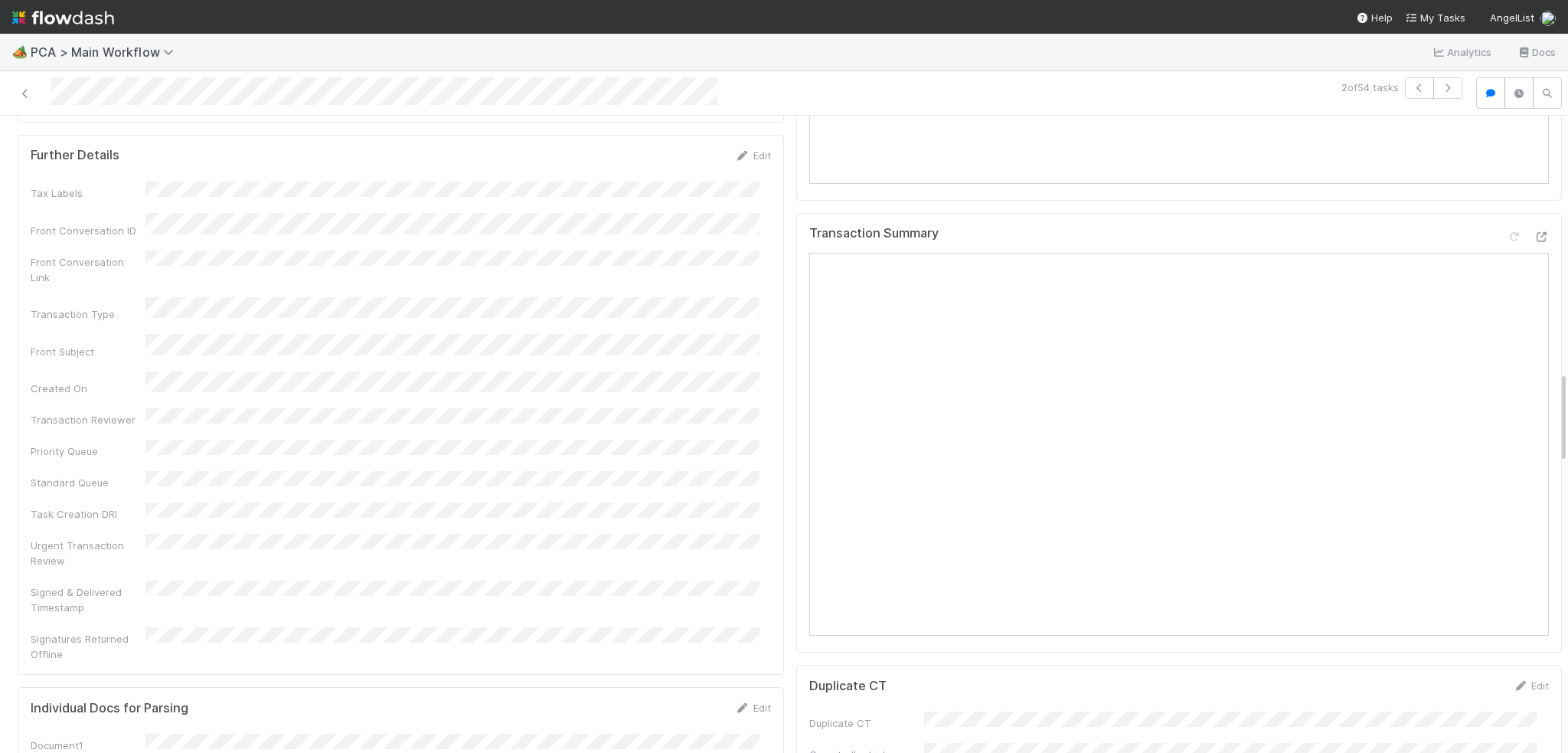
scroll to position [1761, 0]
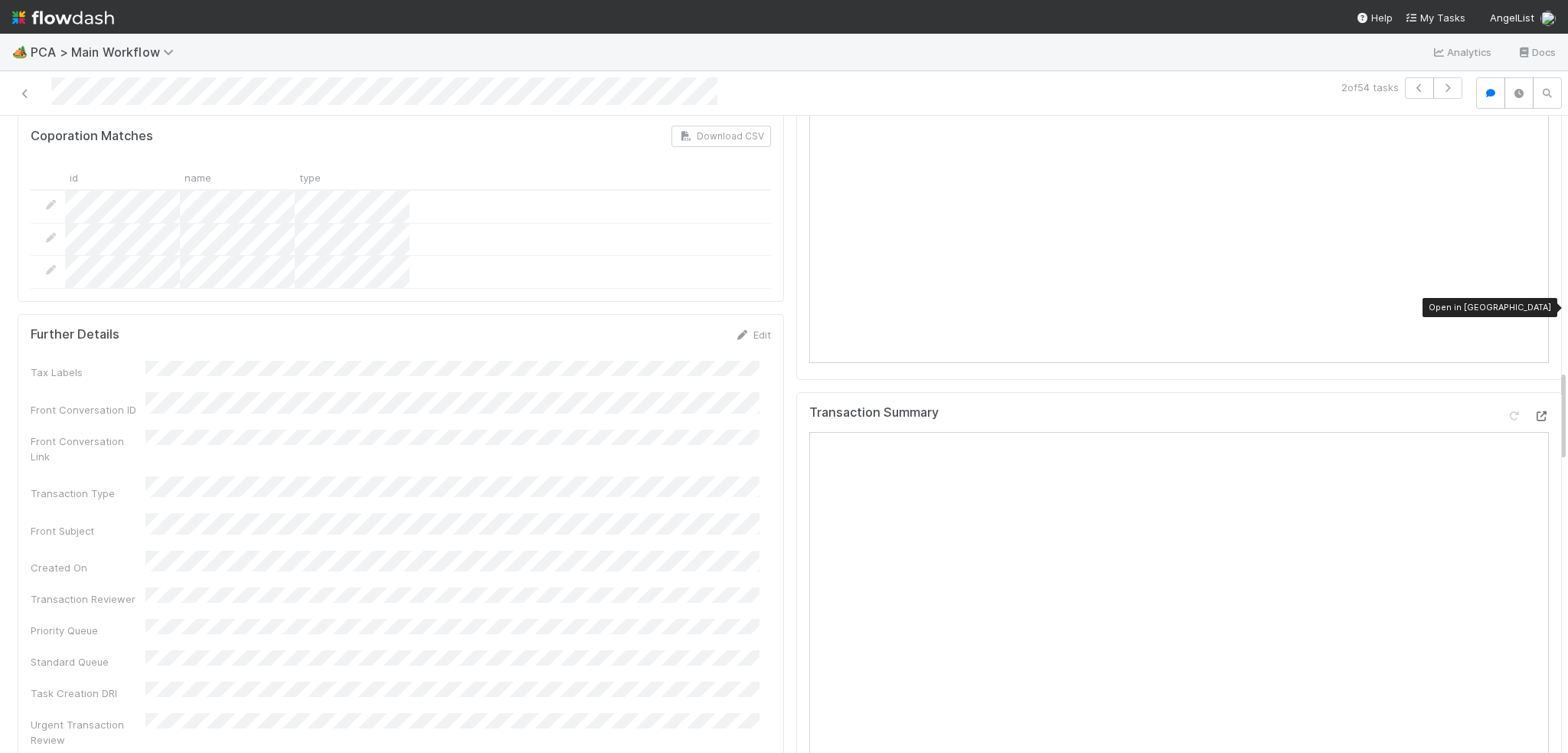
click at [1533, 408] on div at bounding box center [1541, 415] width 15 height 15
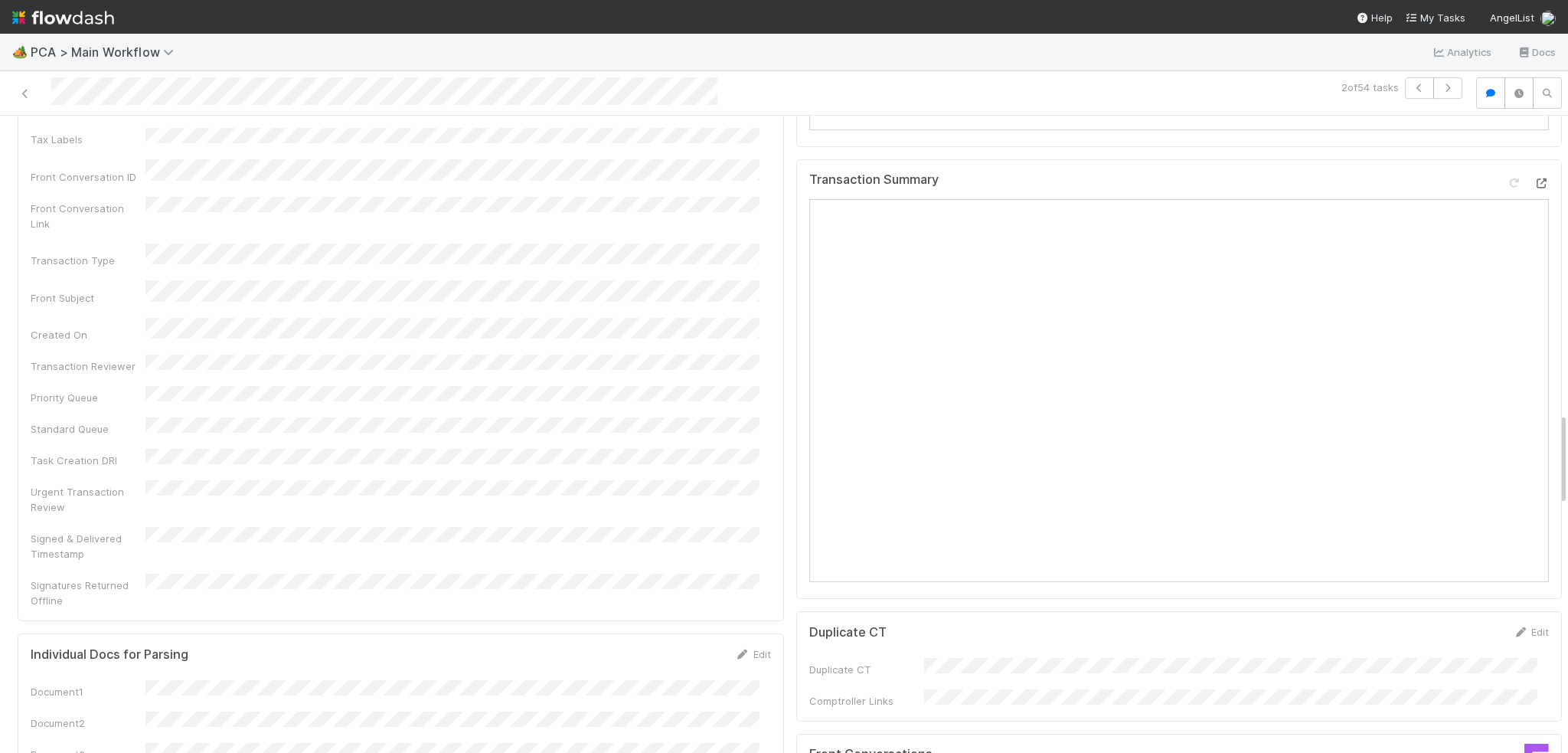
scroll to position [2297, 0]
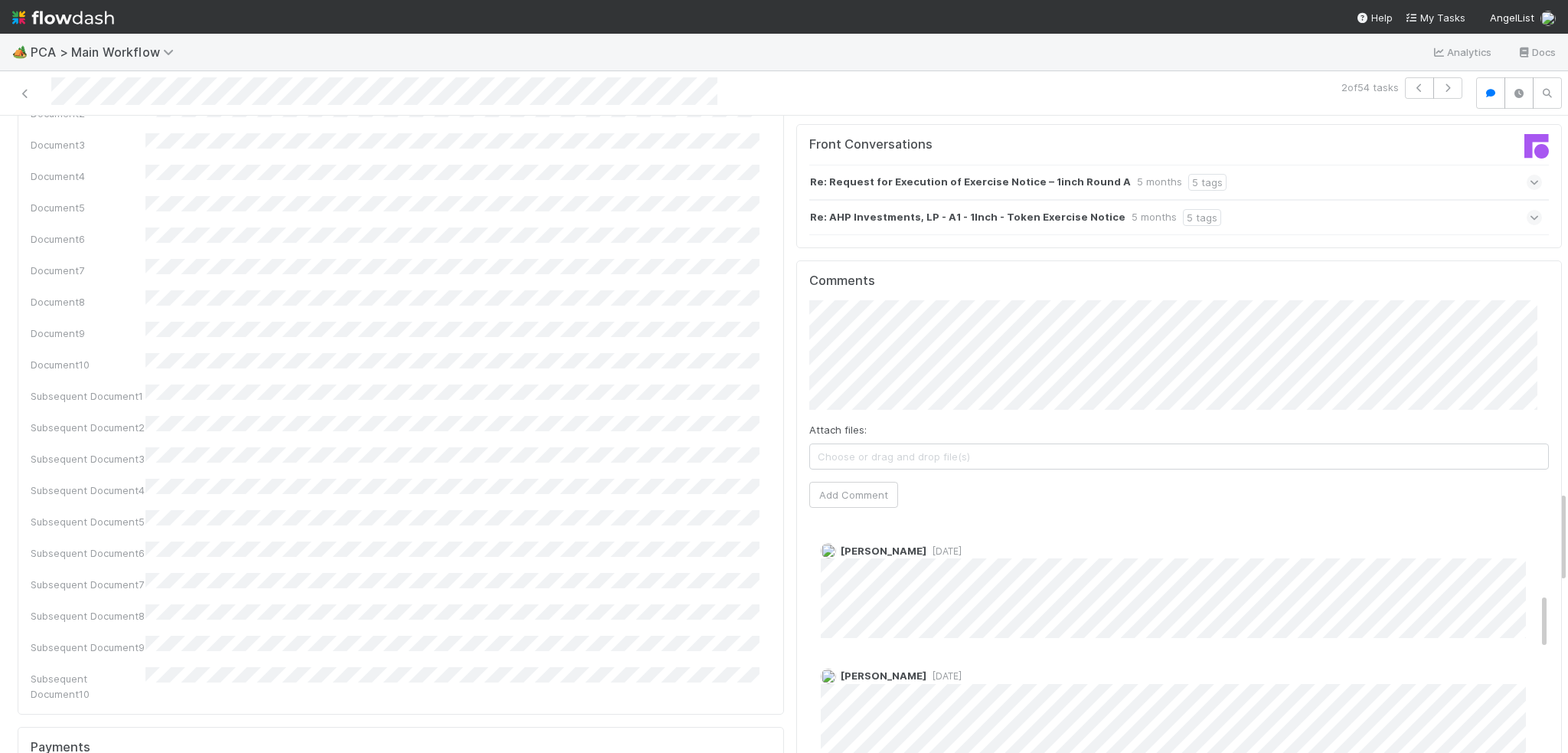
scroll to position [551, 0]
click at [838, 482] on button "Add Comment" at bounding box center [853, 495] width 89 height 26
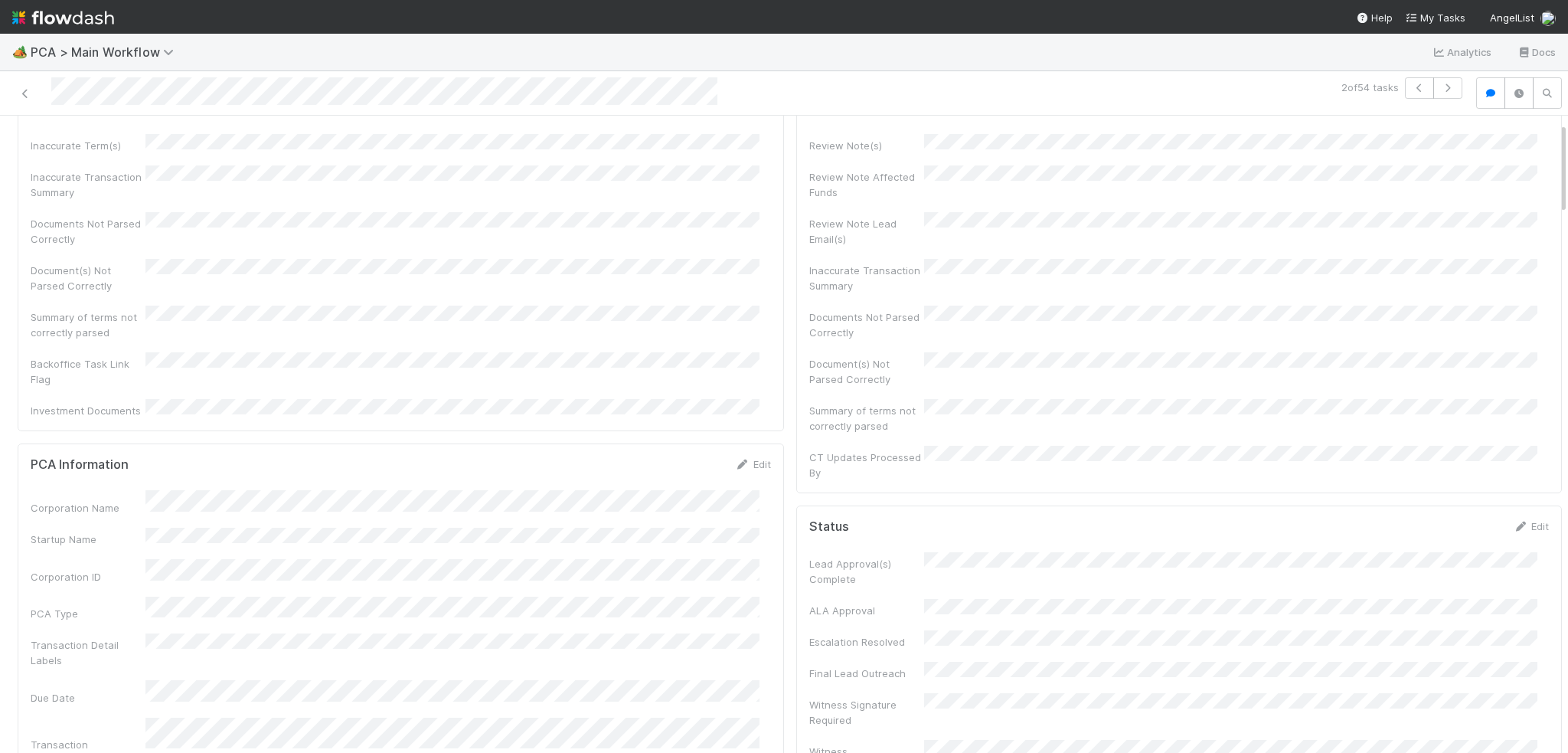
scroll to position [0, 0]
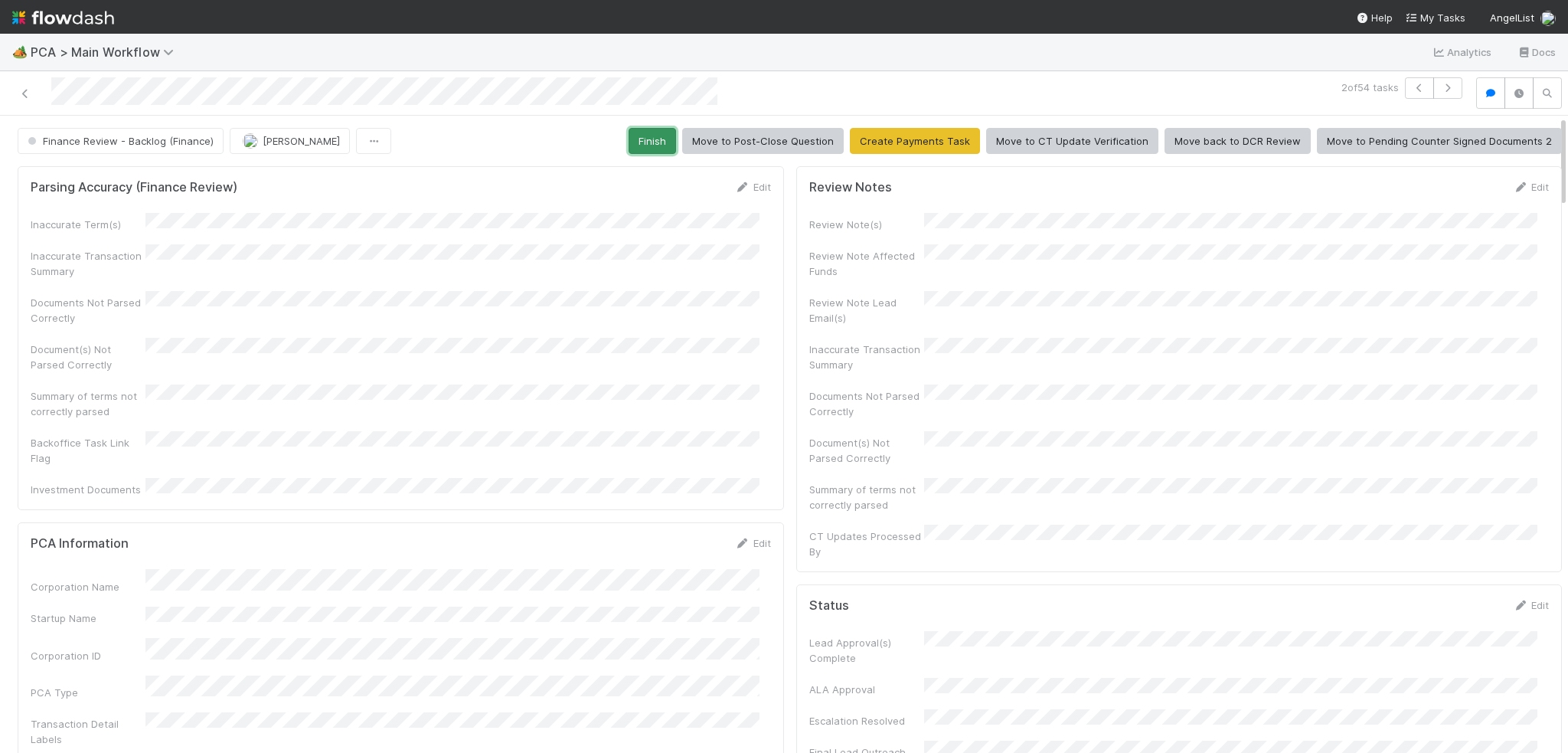
click at [649, 146] on button "Finish" at bounding box center [652, 141] width 48 height 26
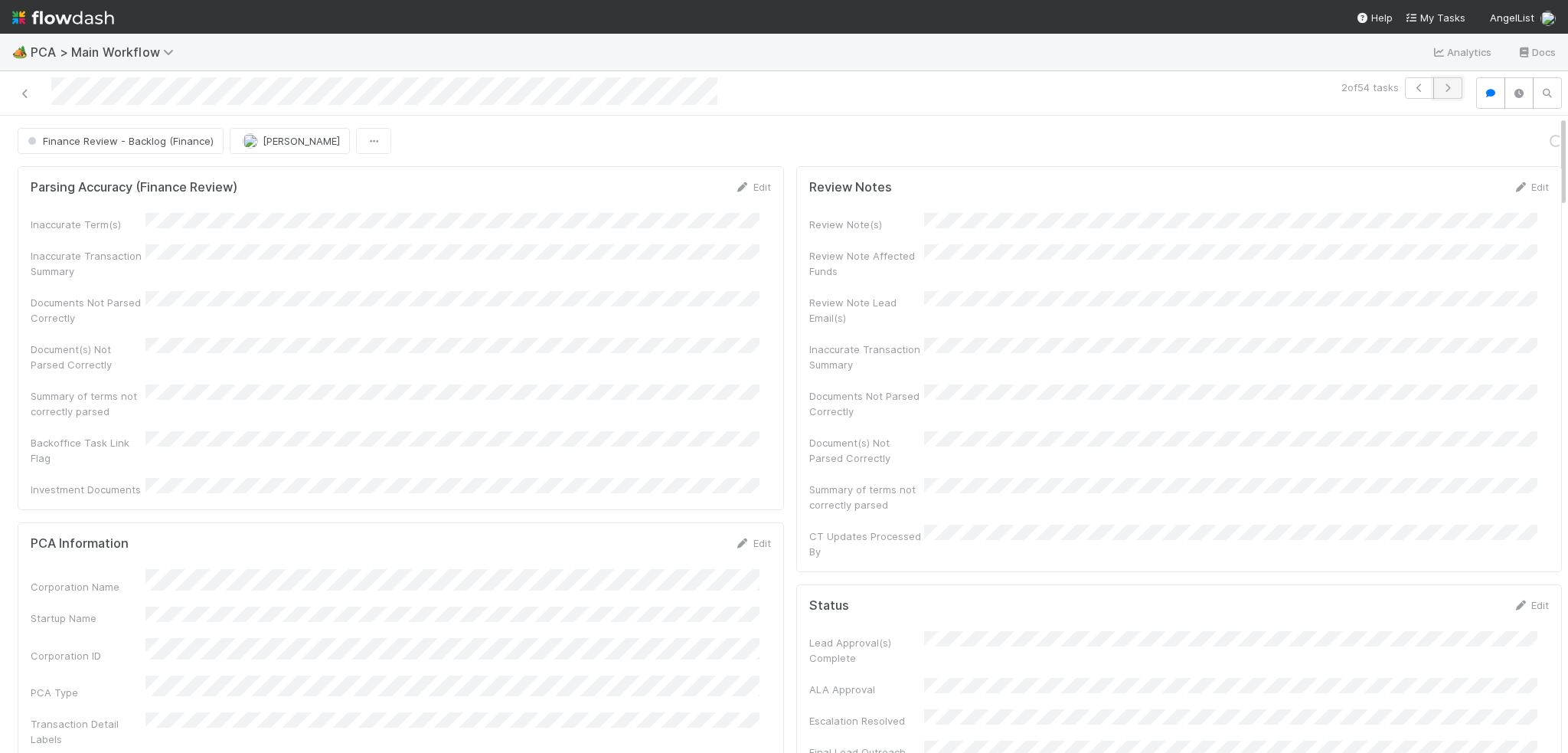
click at [1438, 92] on button "button" at bounding box center [1447, 88] width 29 height 22
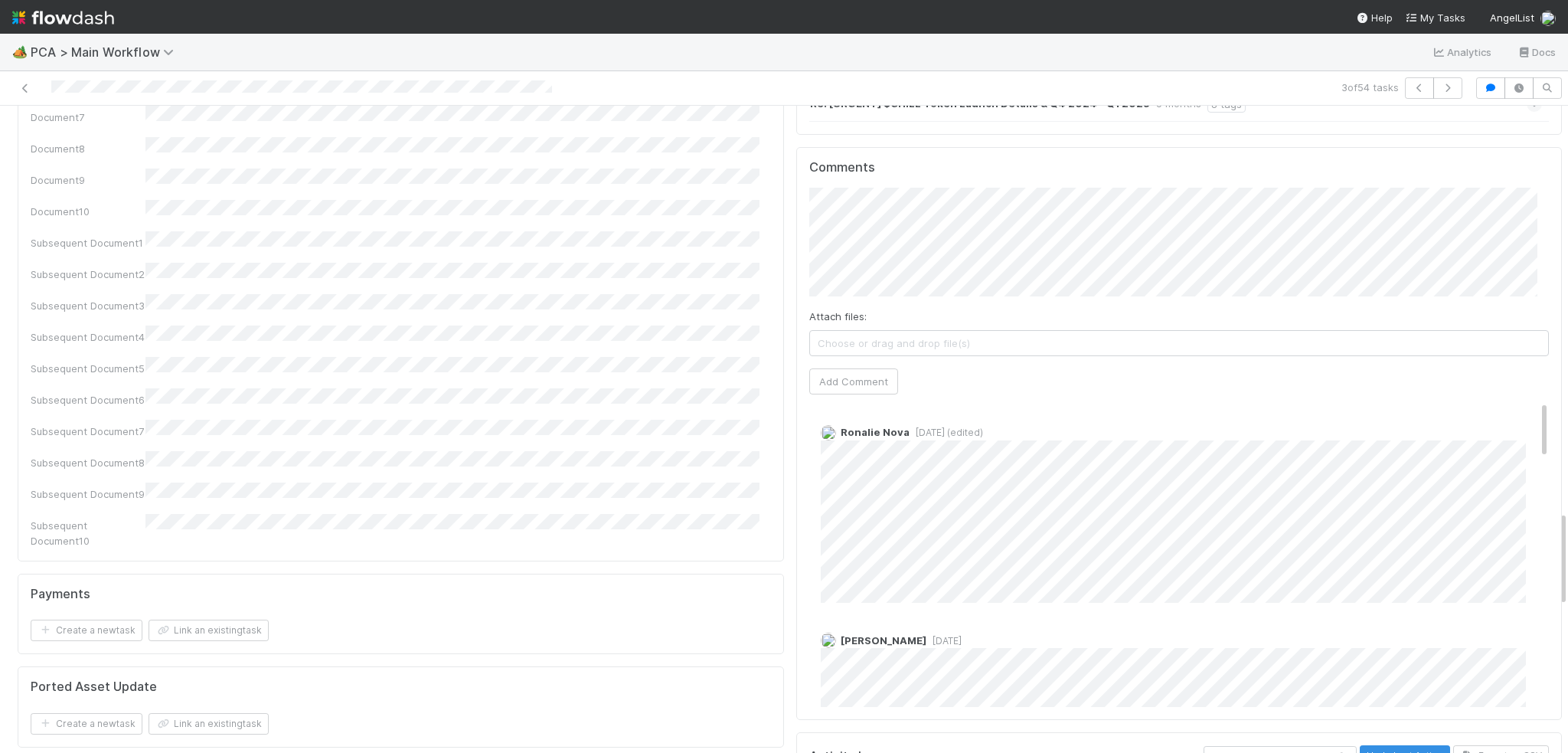
scroll to position [2603, 0]
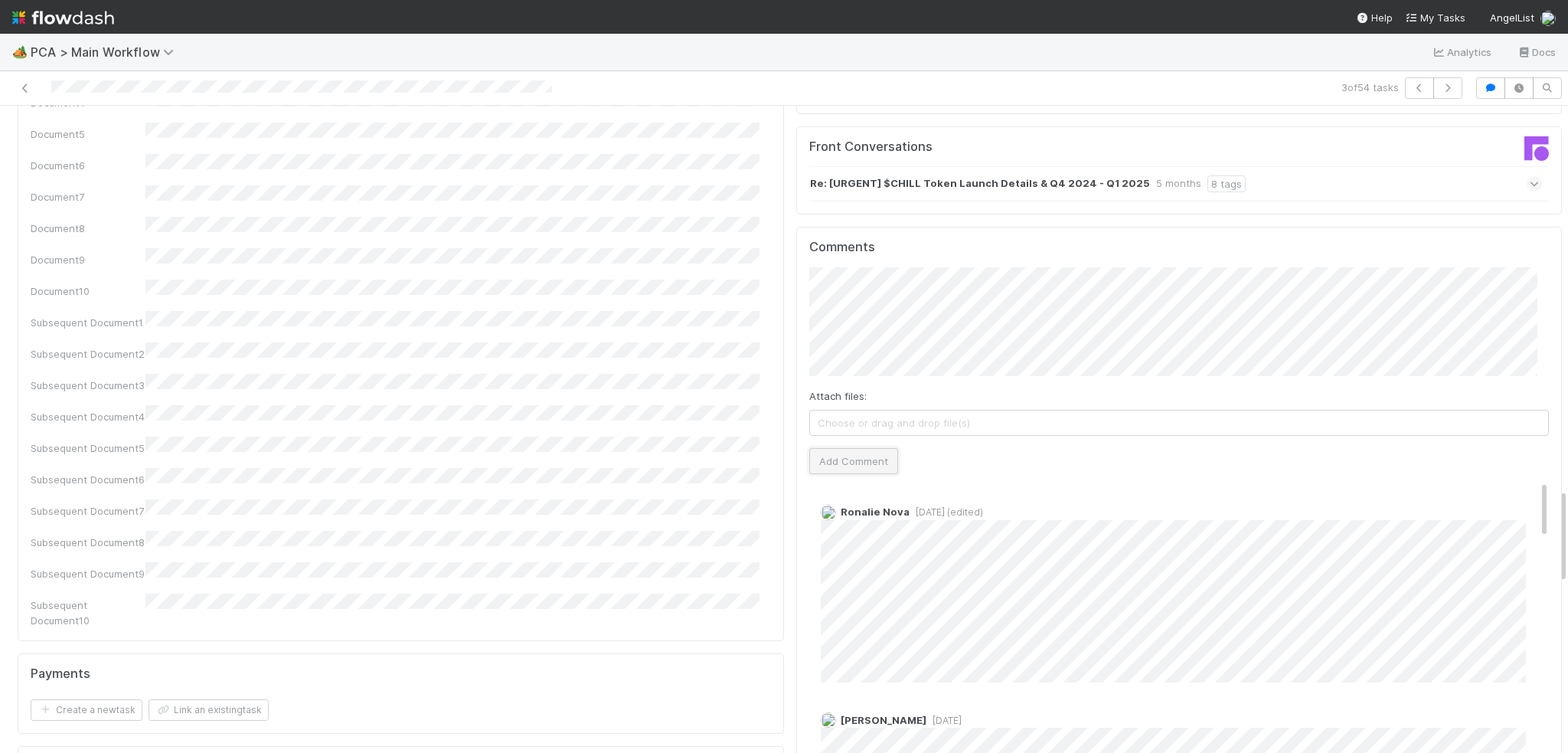
click at [829, 448] on button "Add Comment" at bounding box center [853, 461] width 89 height 26
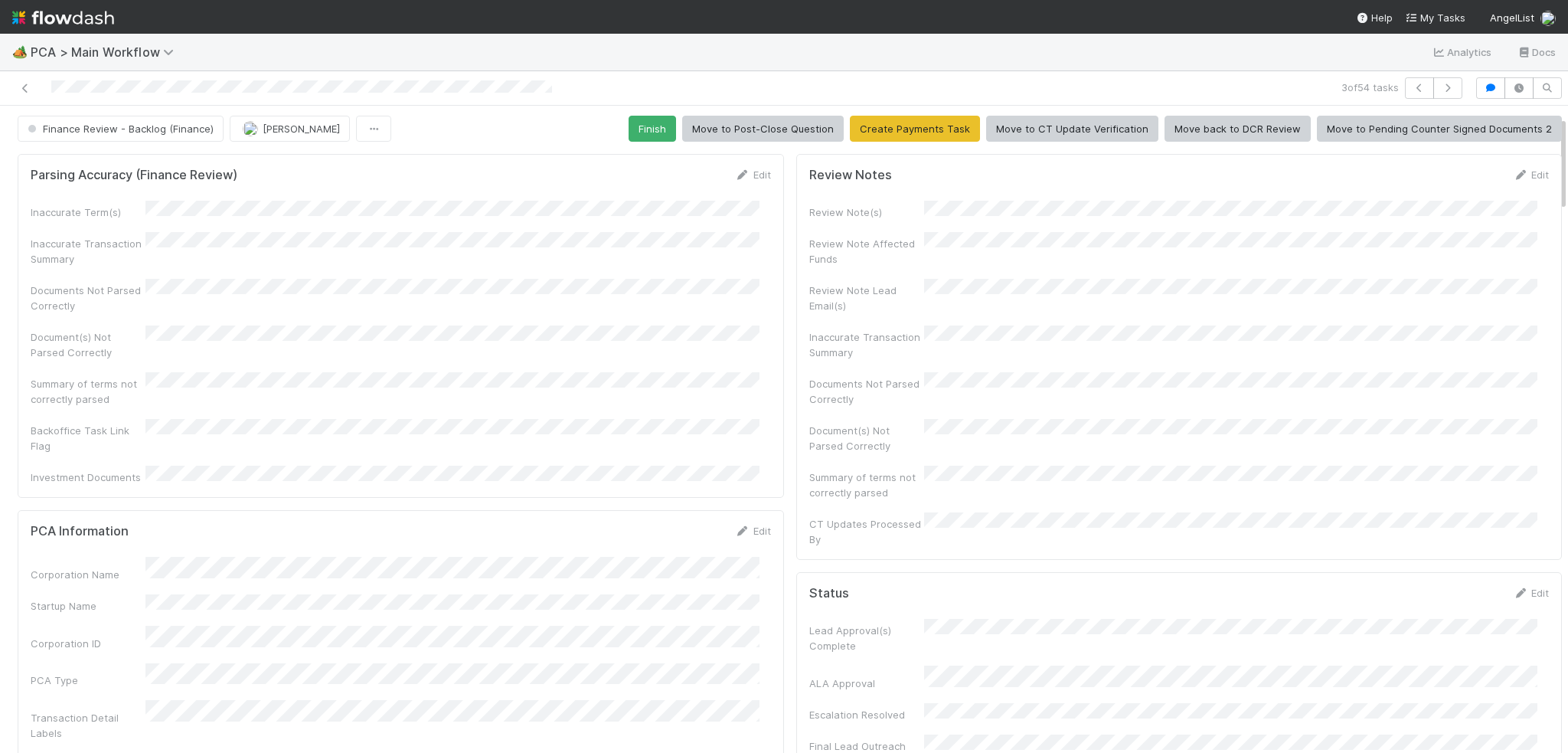
scroll to position [0, 0]
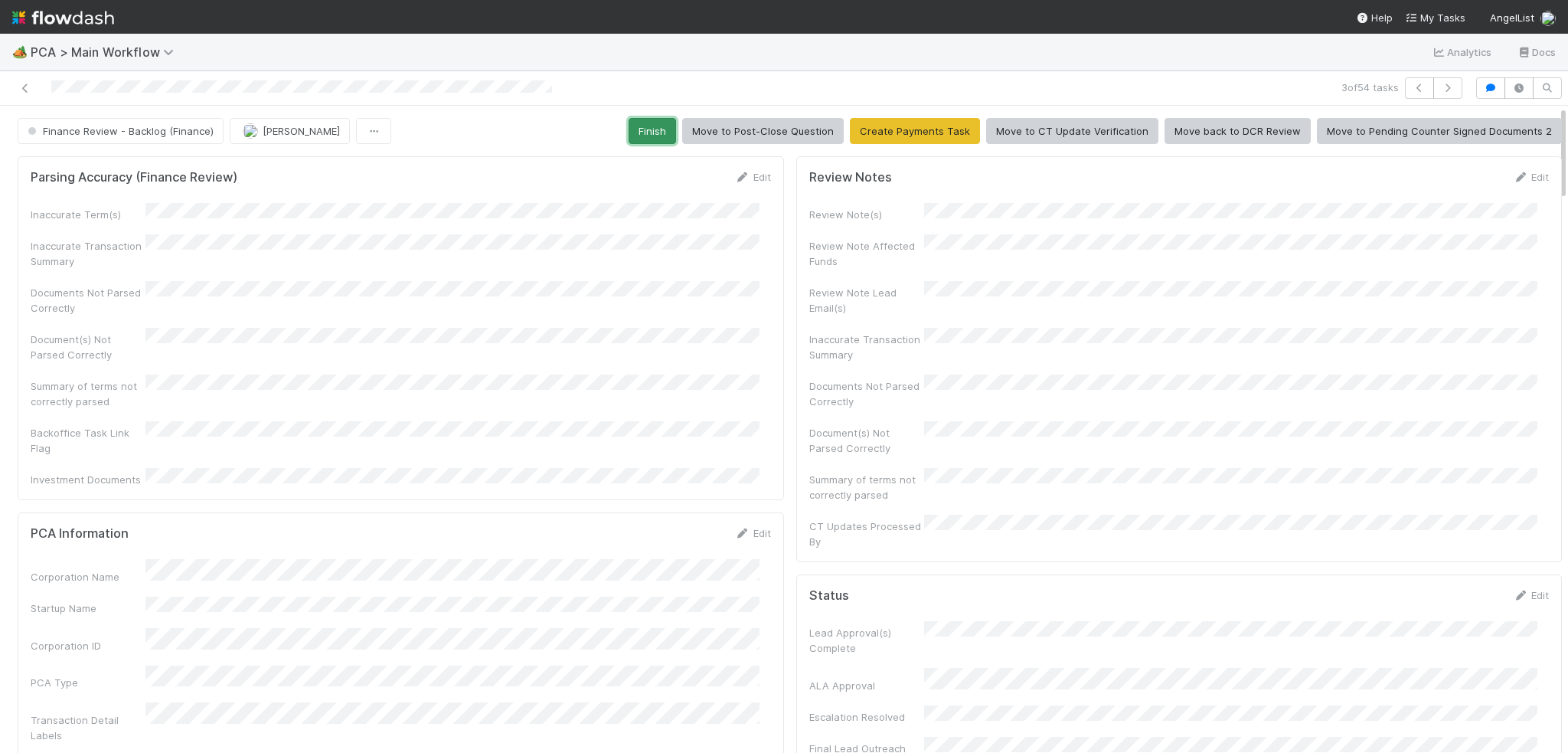
click at [652, 126] on button "Finish" at bounding box center [652, 131] width 48 height 26
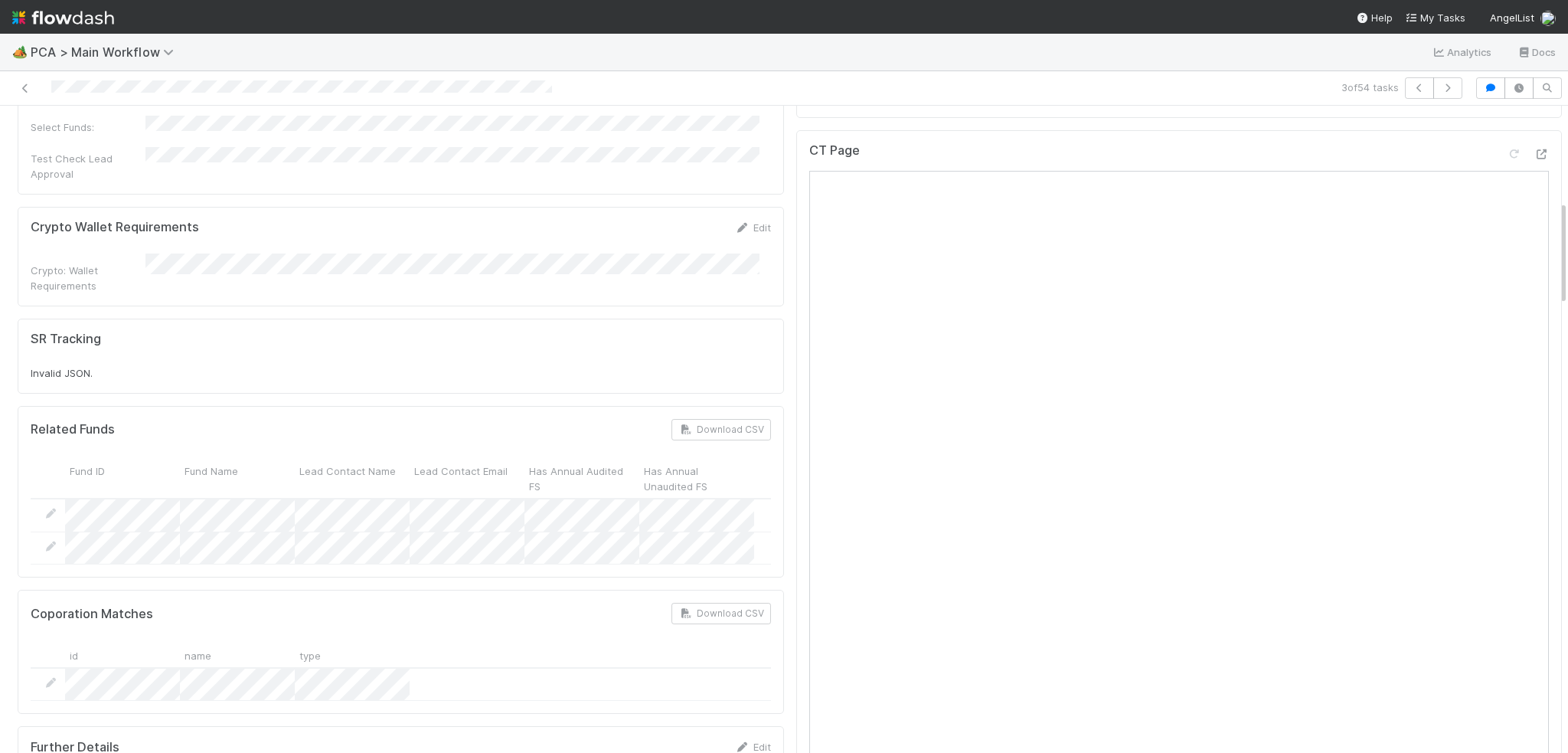
scroll to position [589, 0]
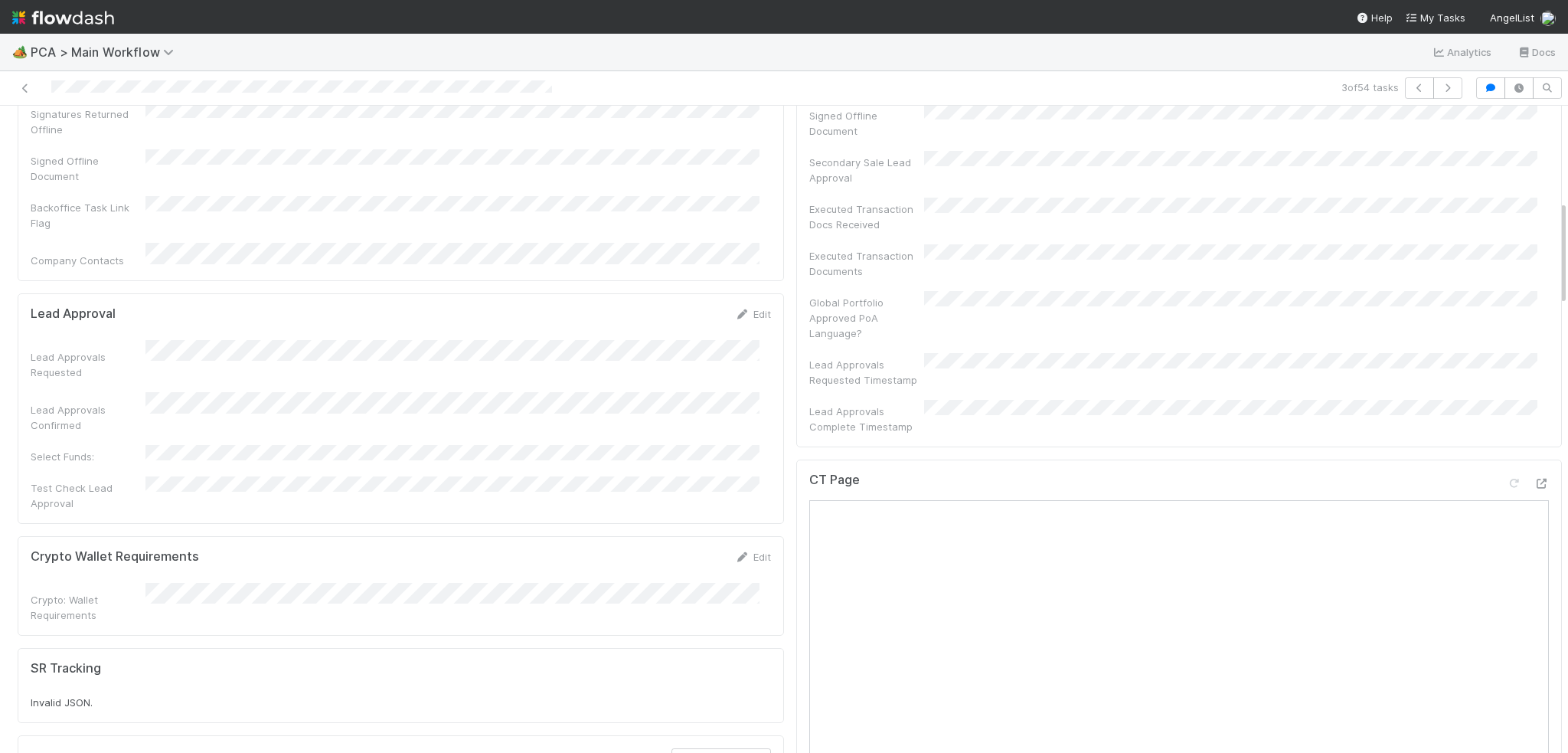
drag, startPoint x: 1071, startPoint y: 244, endPoint x: 1088, endPoint y: 244, distance: 17.0
click at [1072, 291] on div "Global Portfolio Approved PoA Language?" at bounding box center [1179, 315] width 741 height 50
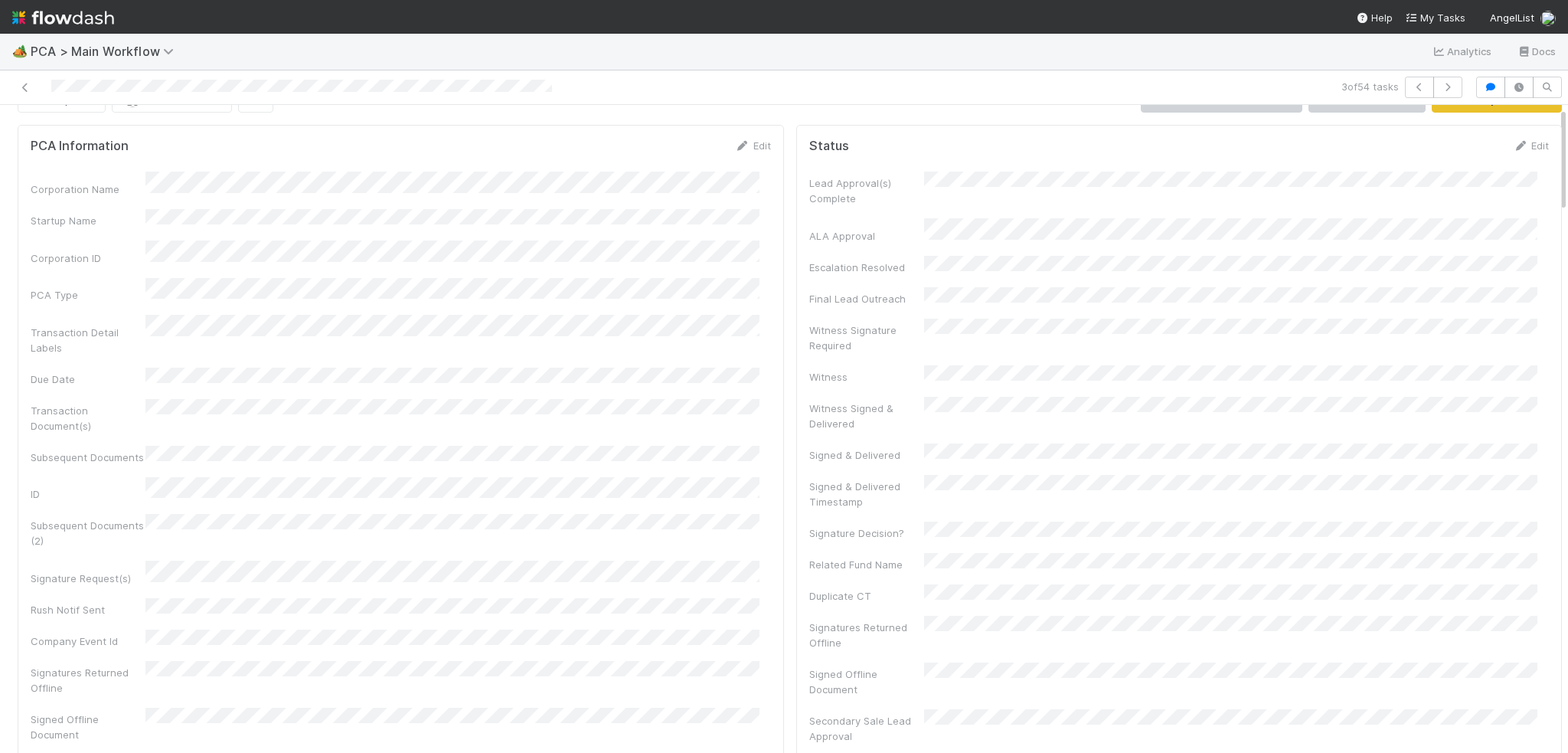
scroll to position [0, 0]
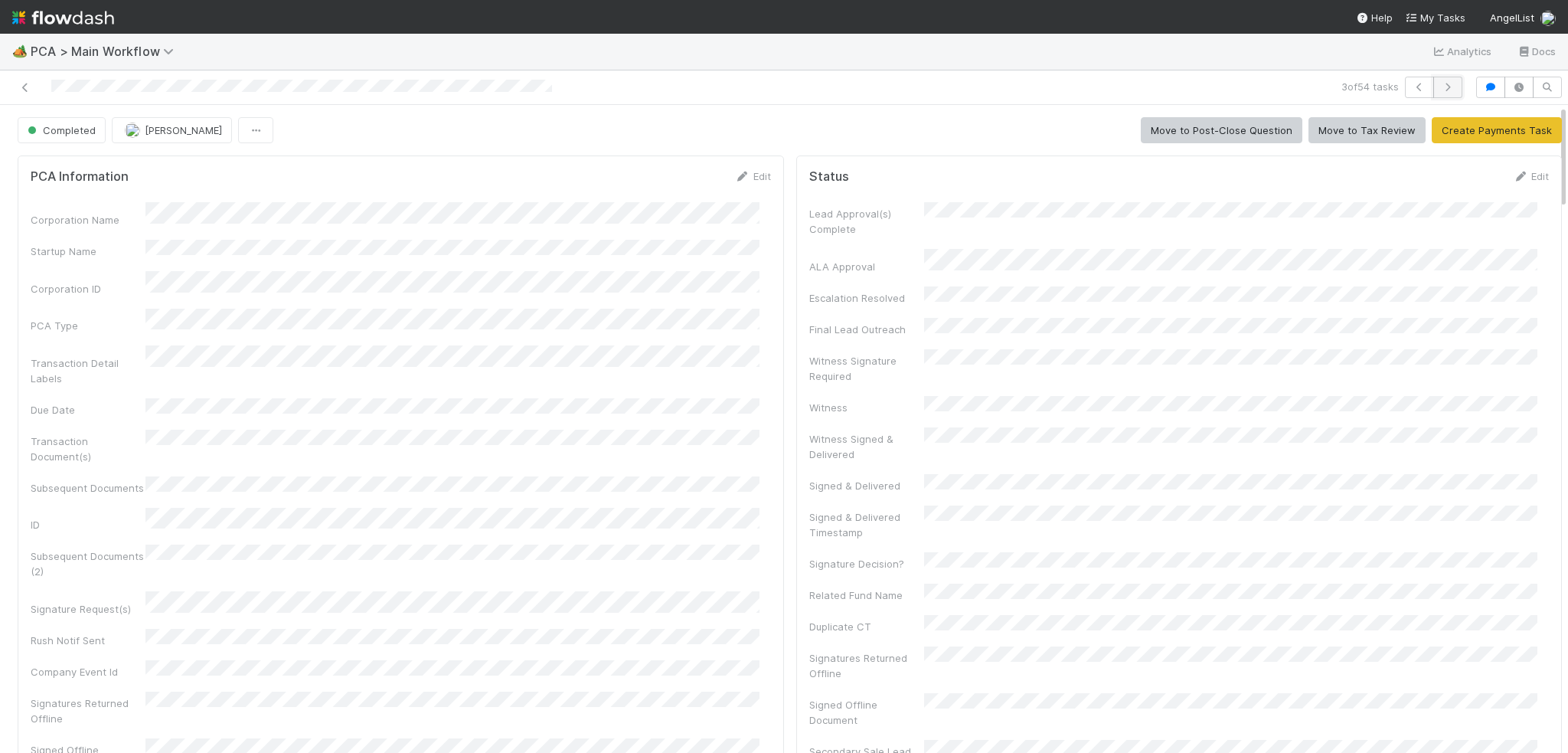
click at [1440, 82] on icon "button" at bounding box center [1447, 87] width 15 height 9
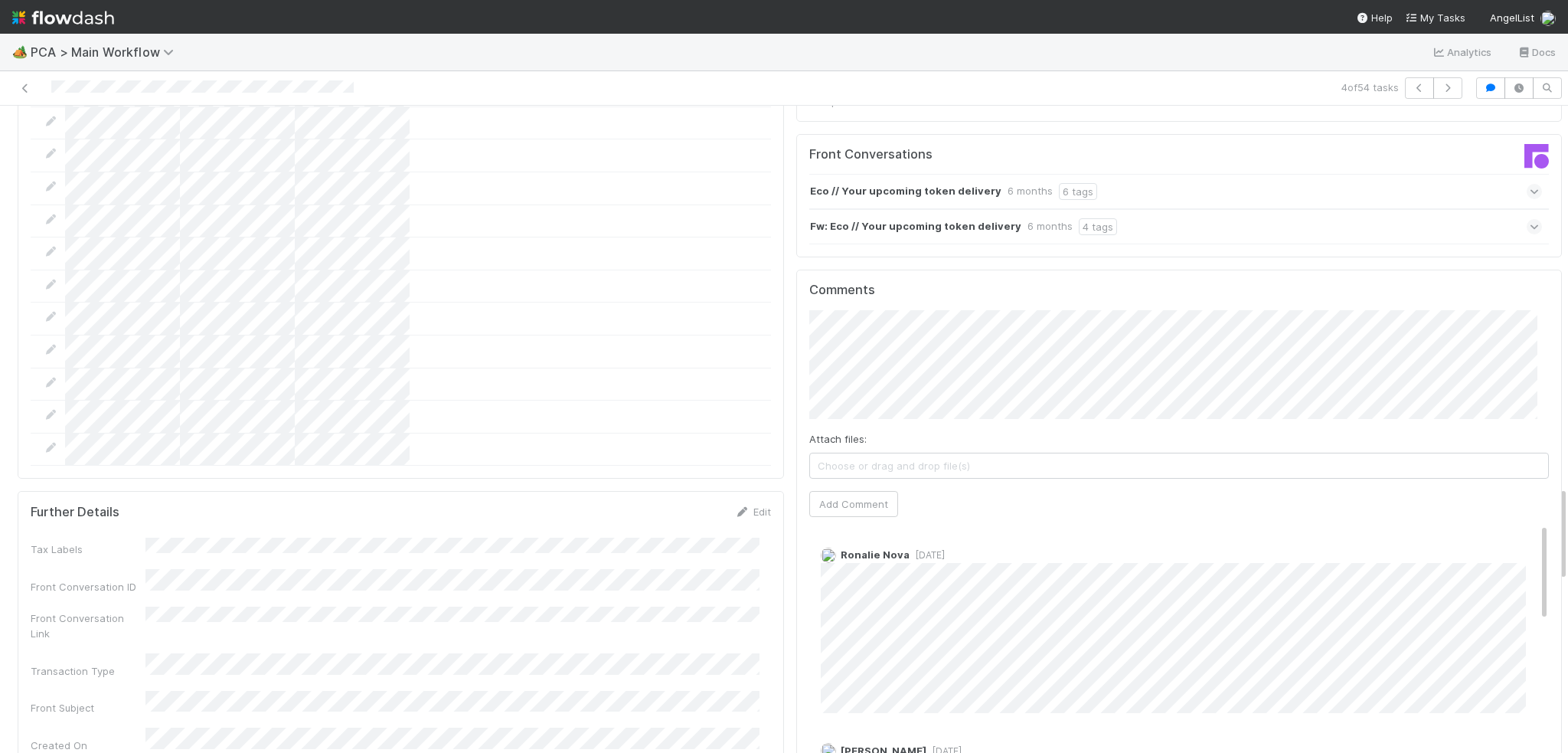
scroll to position [2603, 0]
click at [1433, 86] on button "button" at bounding box center [1447, 88] width 29 height 22
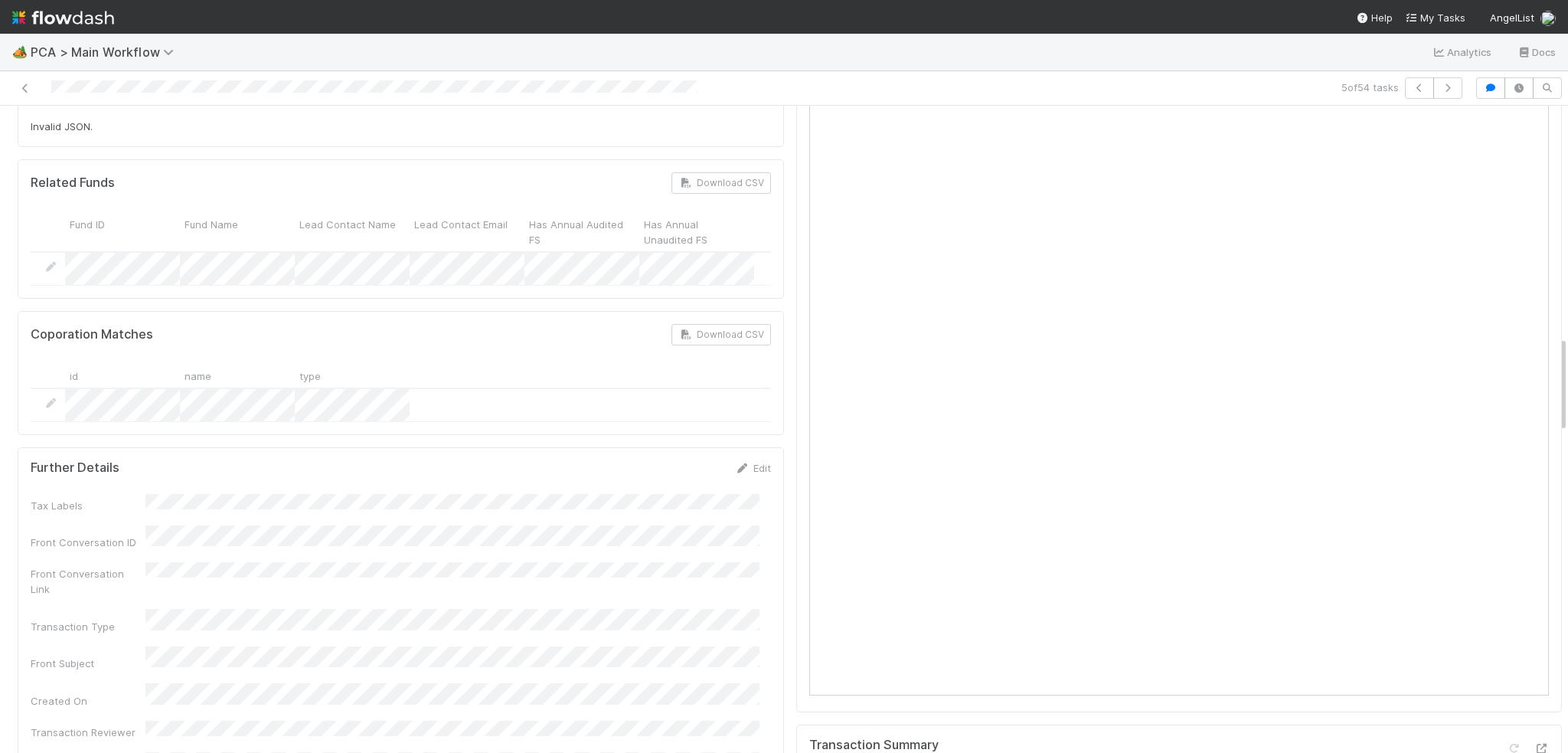
scroll to position [1379, 0]
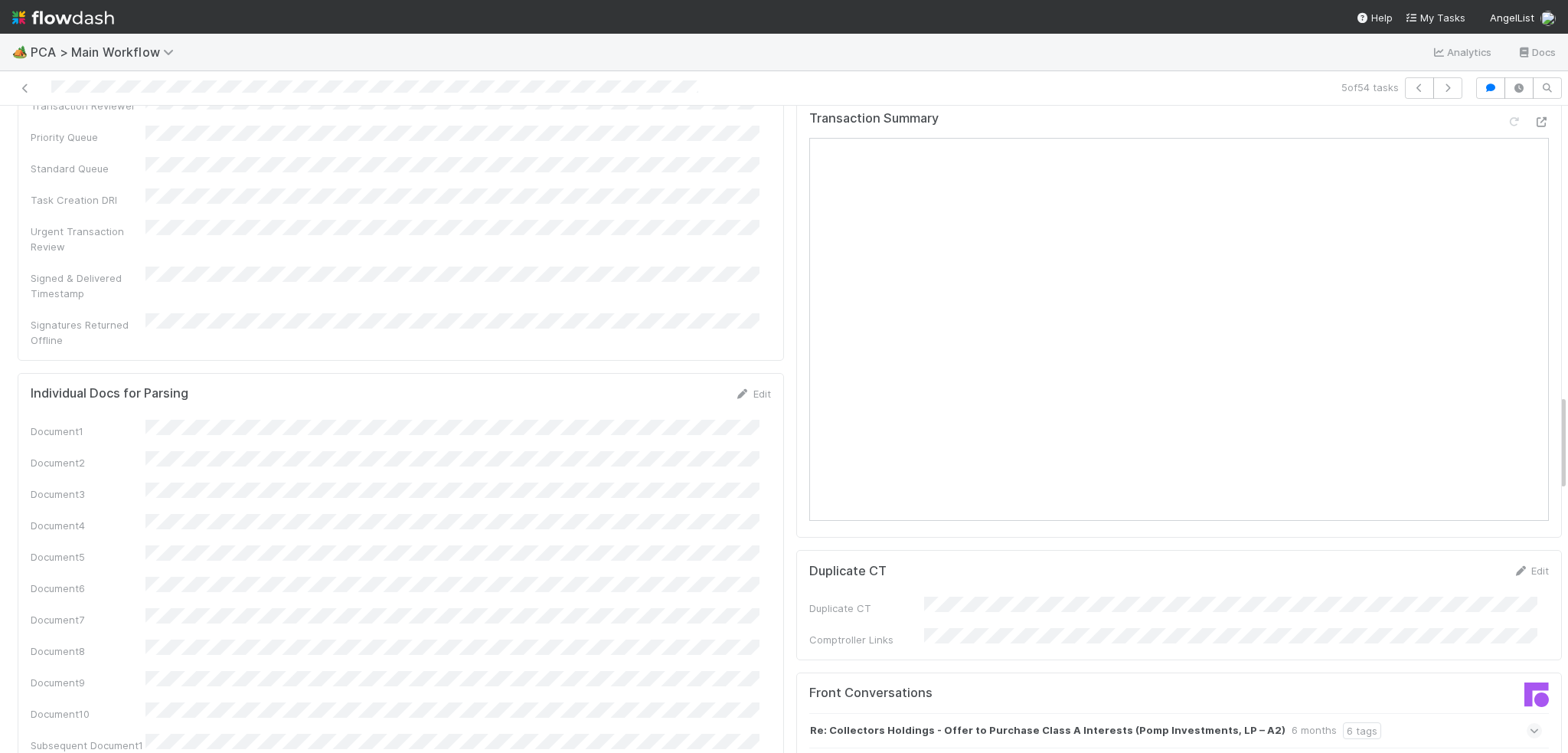
scroll to position [2374, 0]
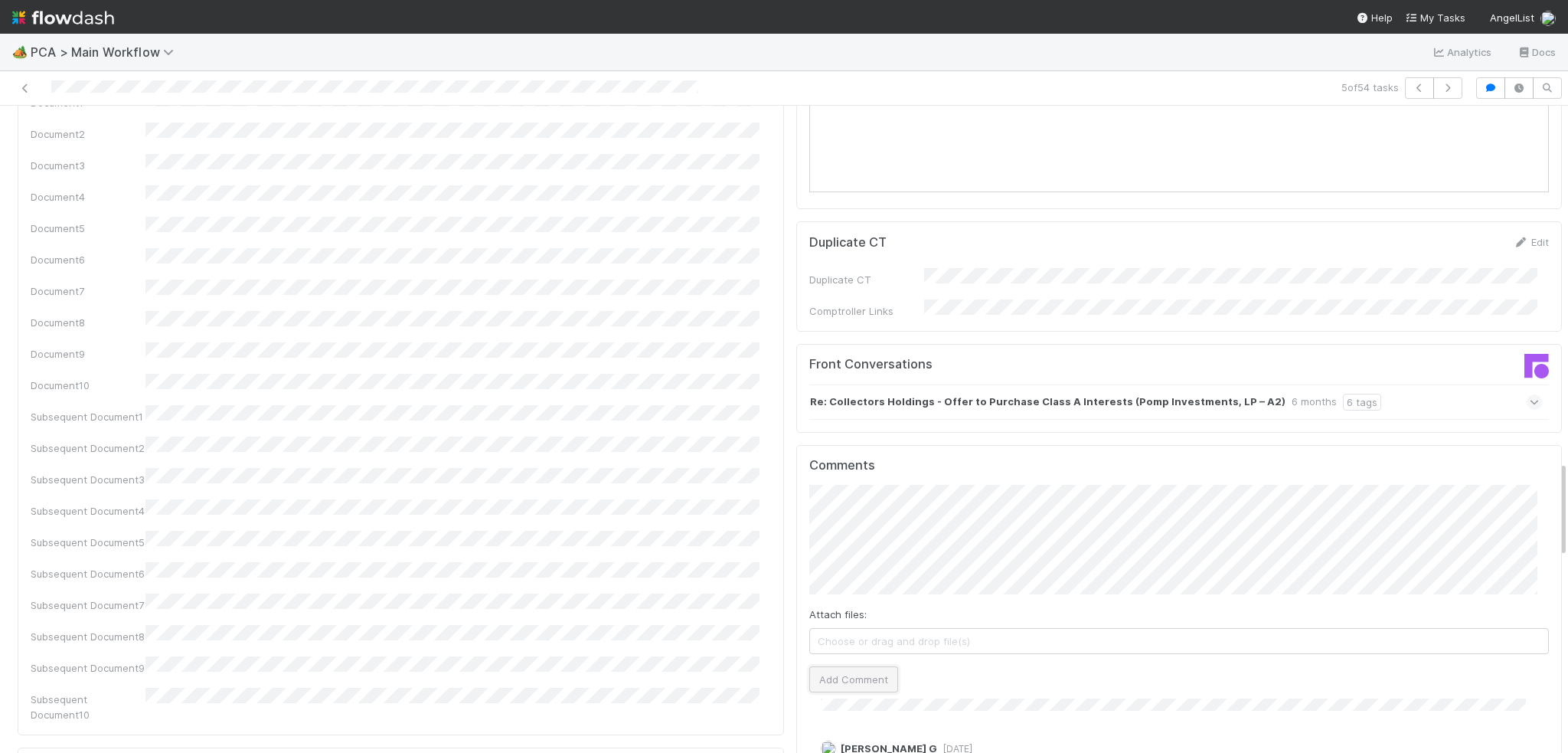
click at [839, 666] on button "Add Comment" at bounding box center [853, 679] width 89 height 26
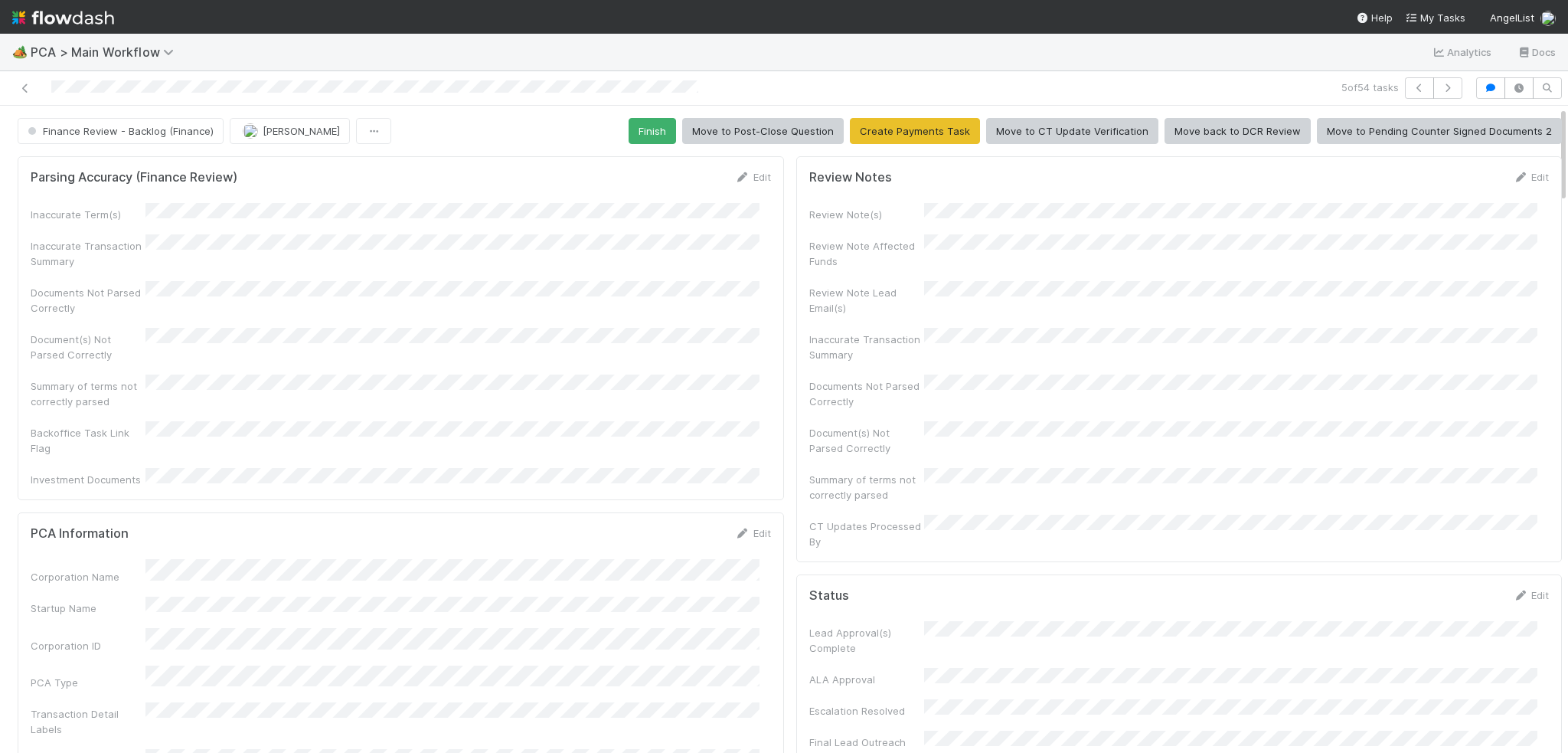
scroll to position [294, 0]
click at [640, 132] on button "Finish" at bounding box center [652, 131] width 48 height 26
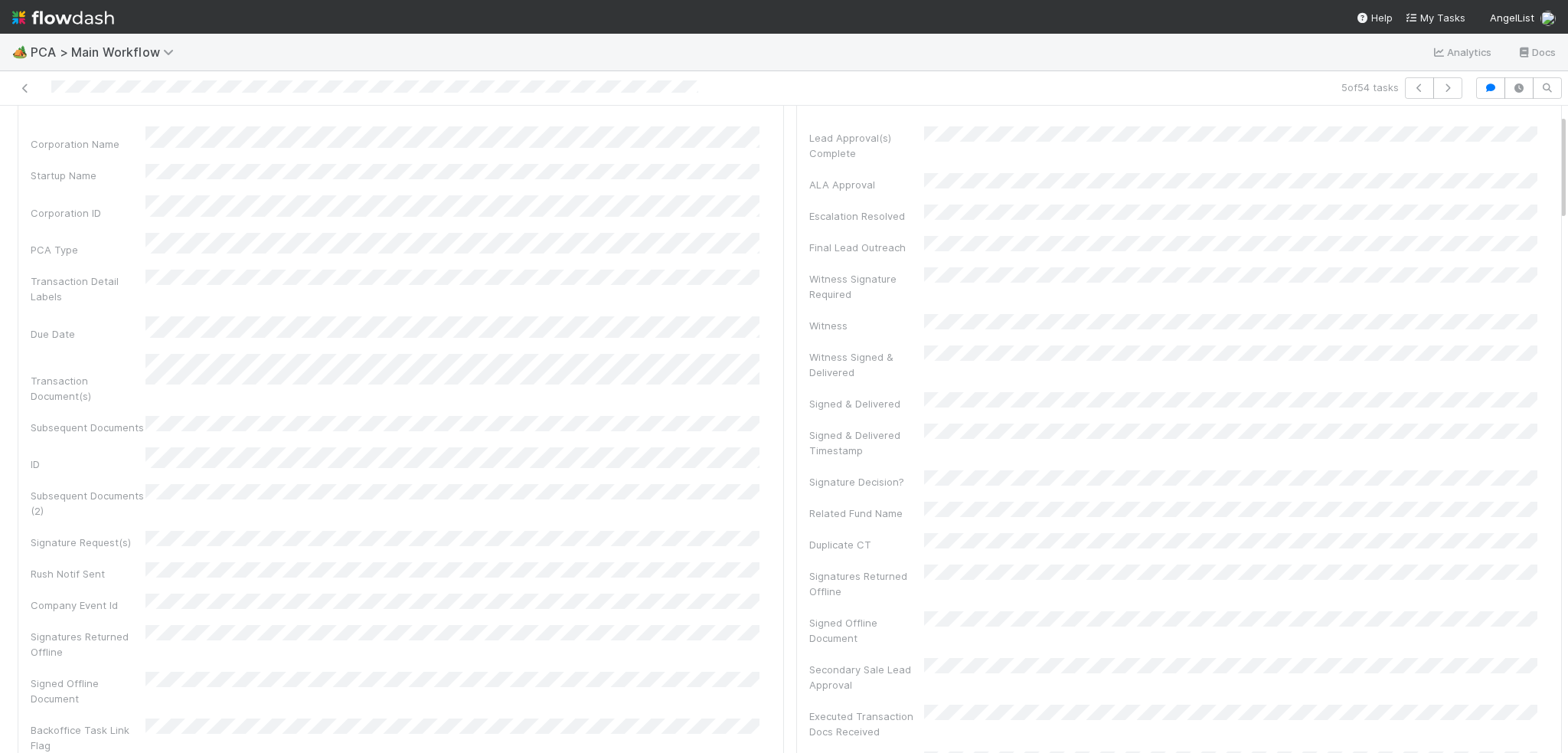
scroll to position [0, 0]
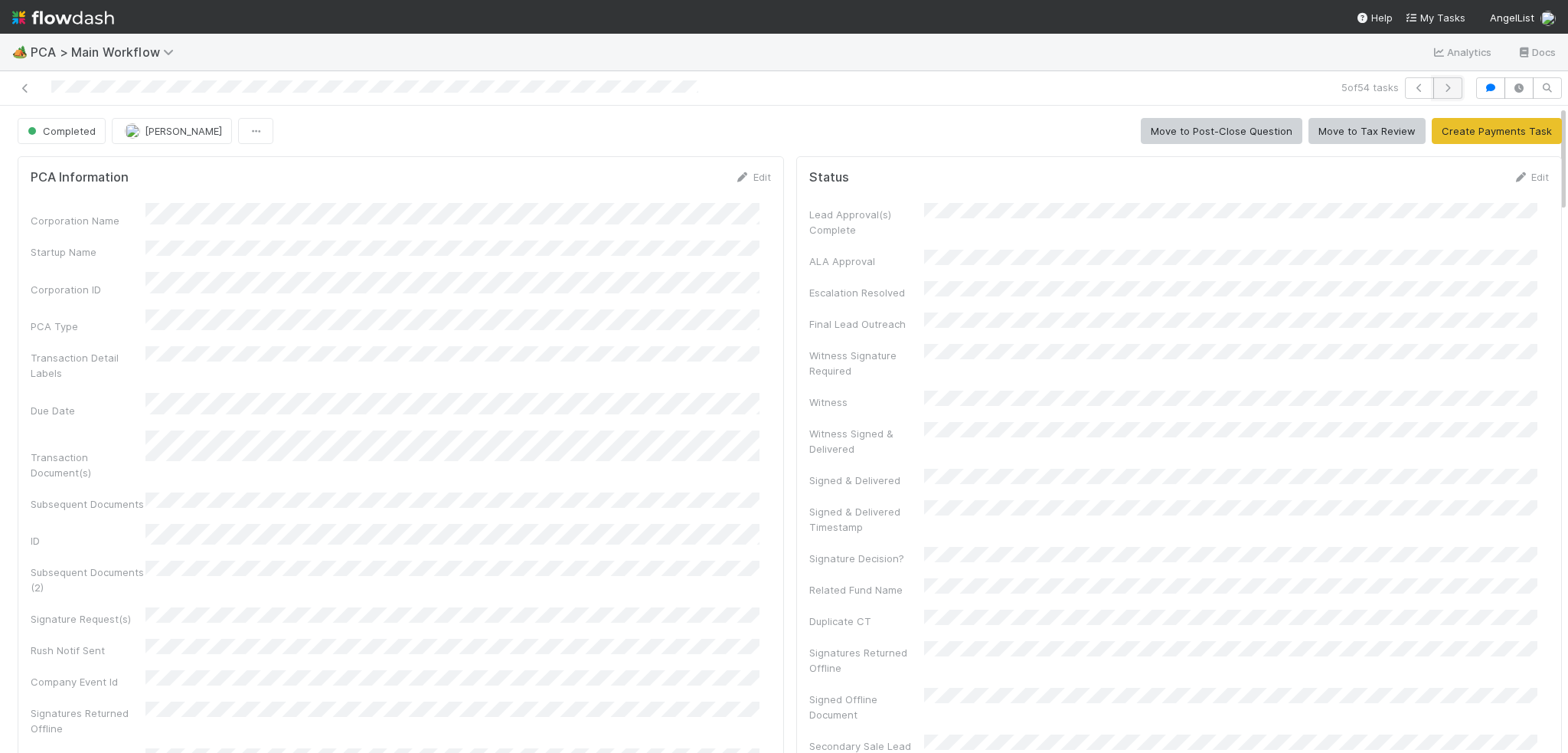
click at [1437, 94] on button "button" at bounding box center [1447, 88] width 29 height 22
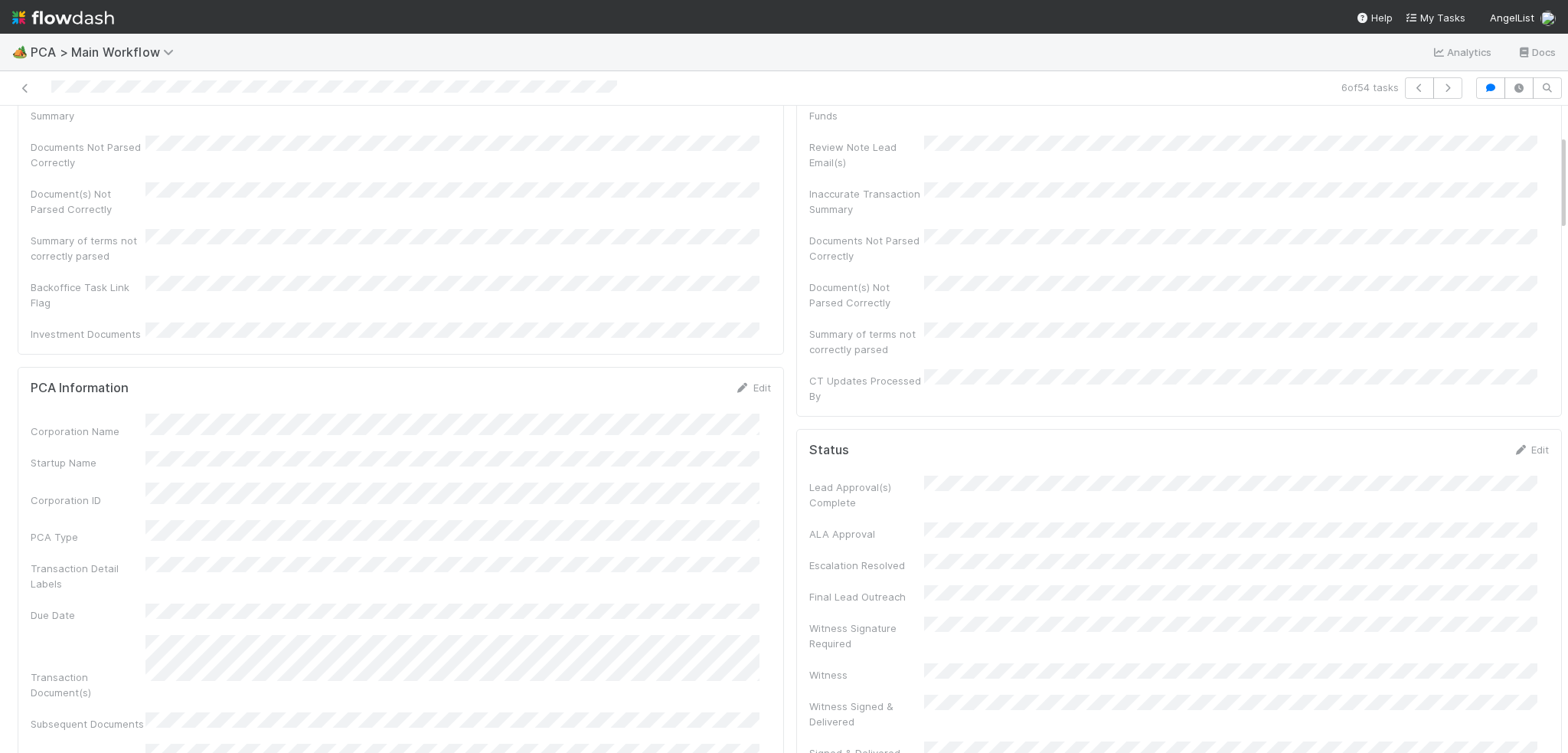
scroll to position [230, 0]
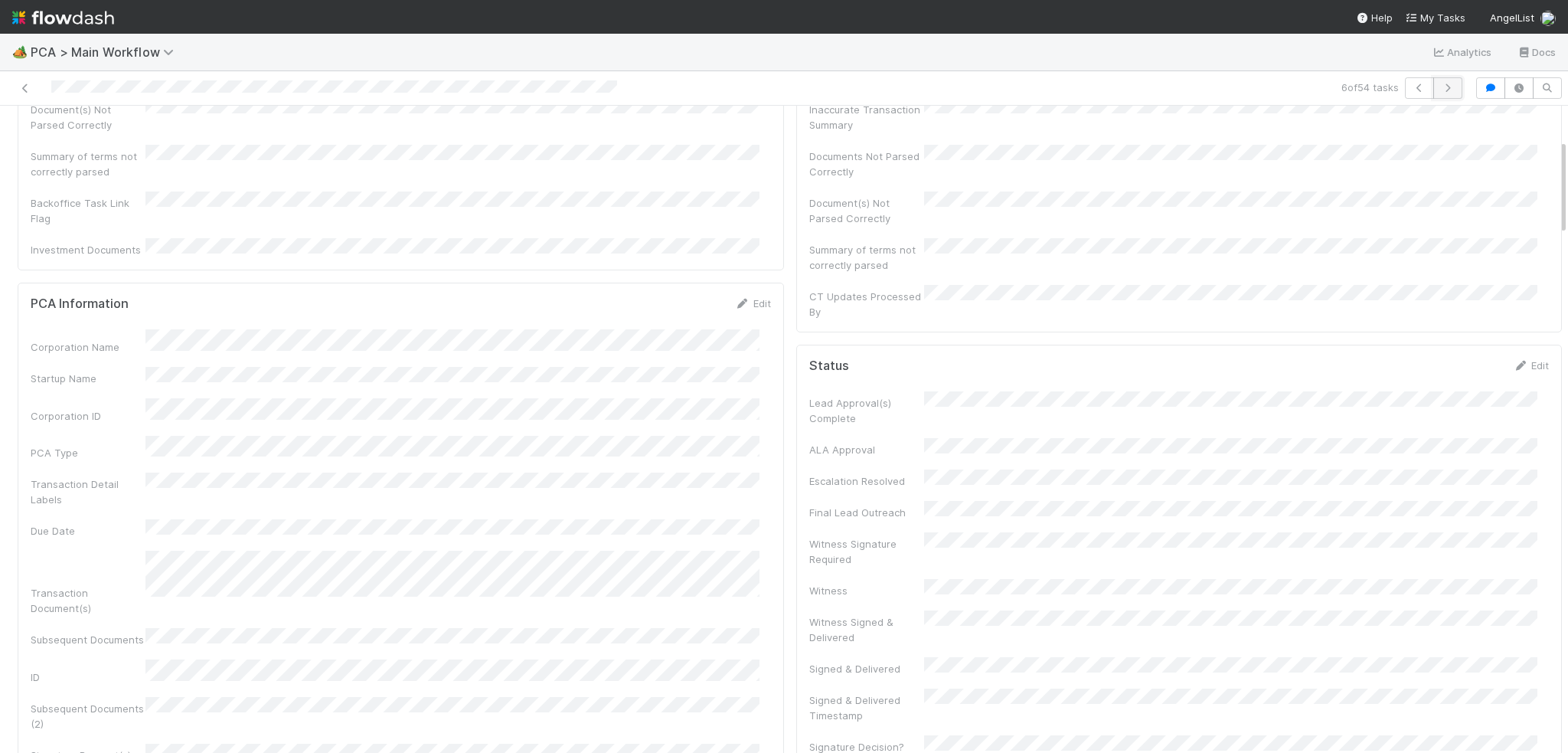
click at [1439, 81] on button "button" at bounding box center [1447, 88] width 29 height 22
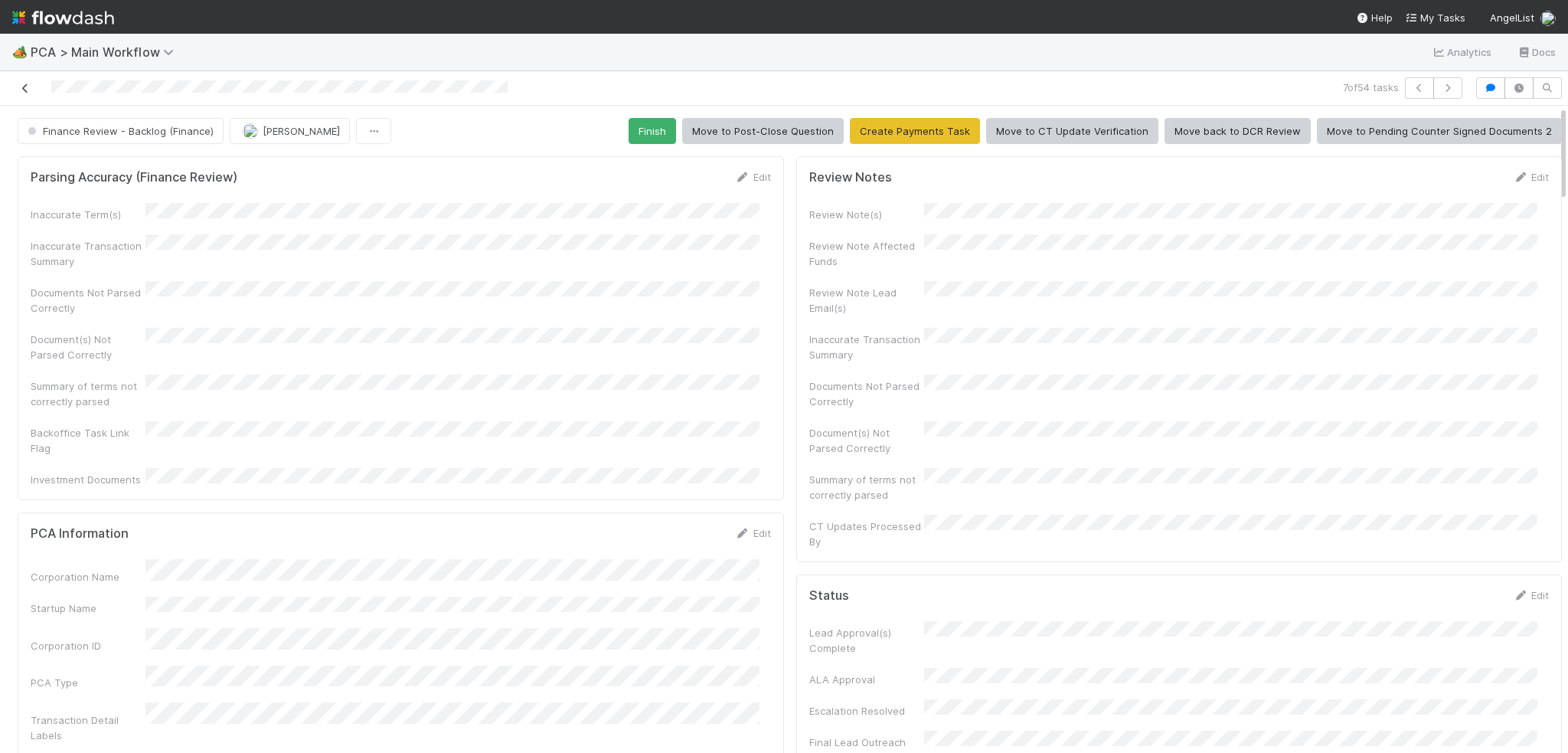
click at [24, 91] on icon at bounding box center [25, 88] width 15 height 10
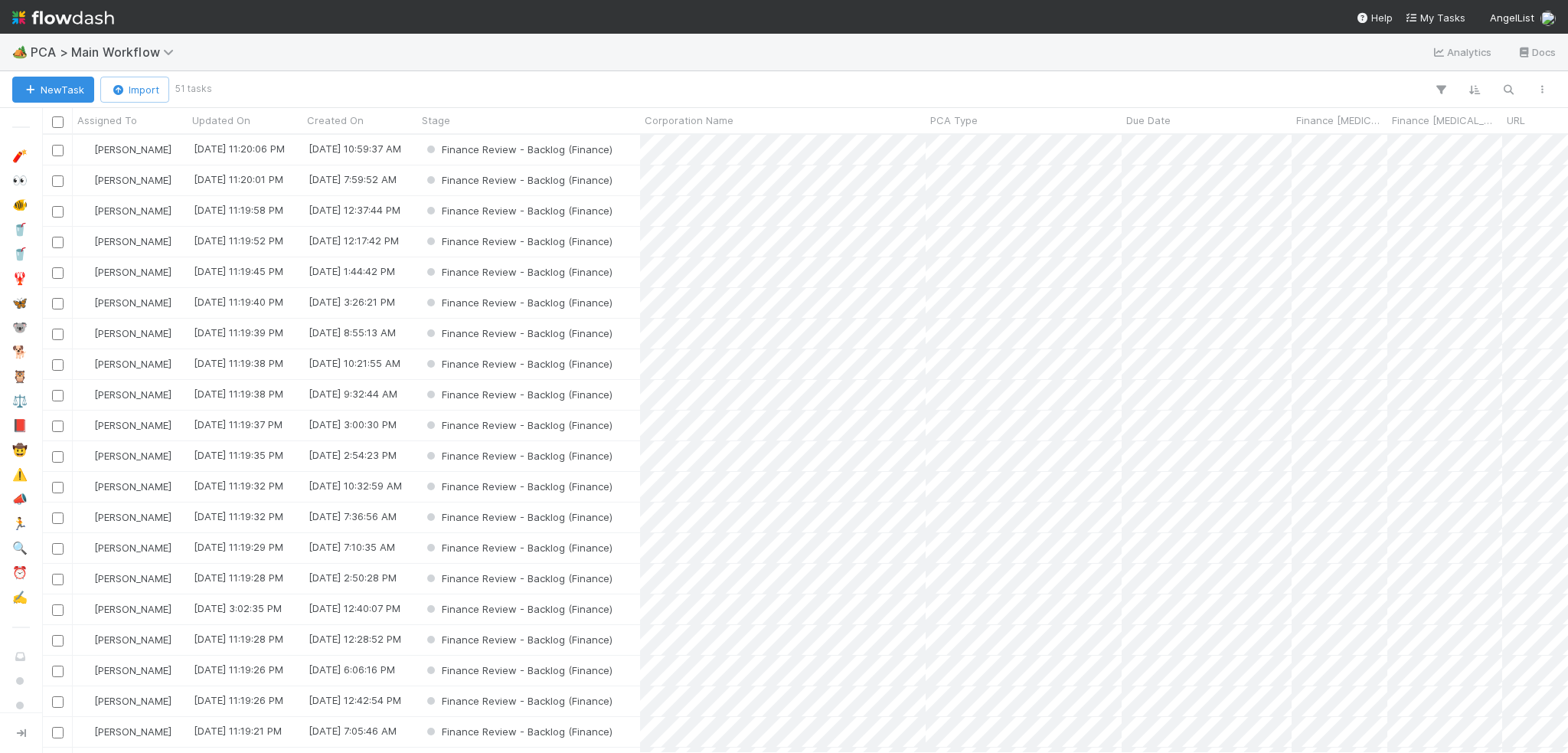
scroll to position [606, 1514]
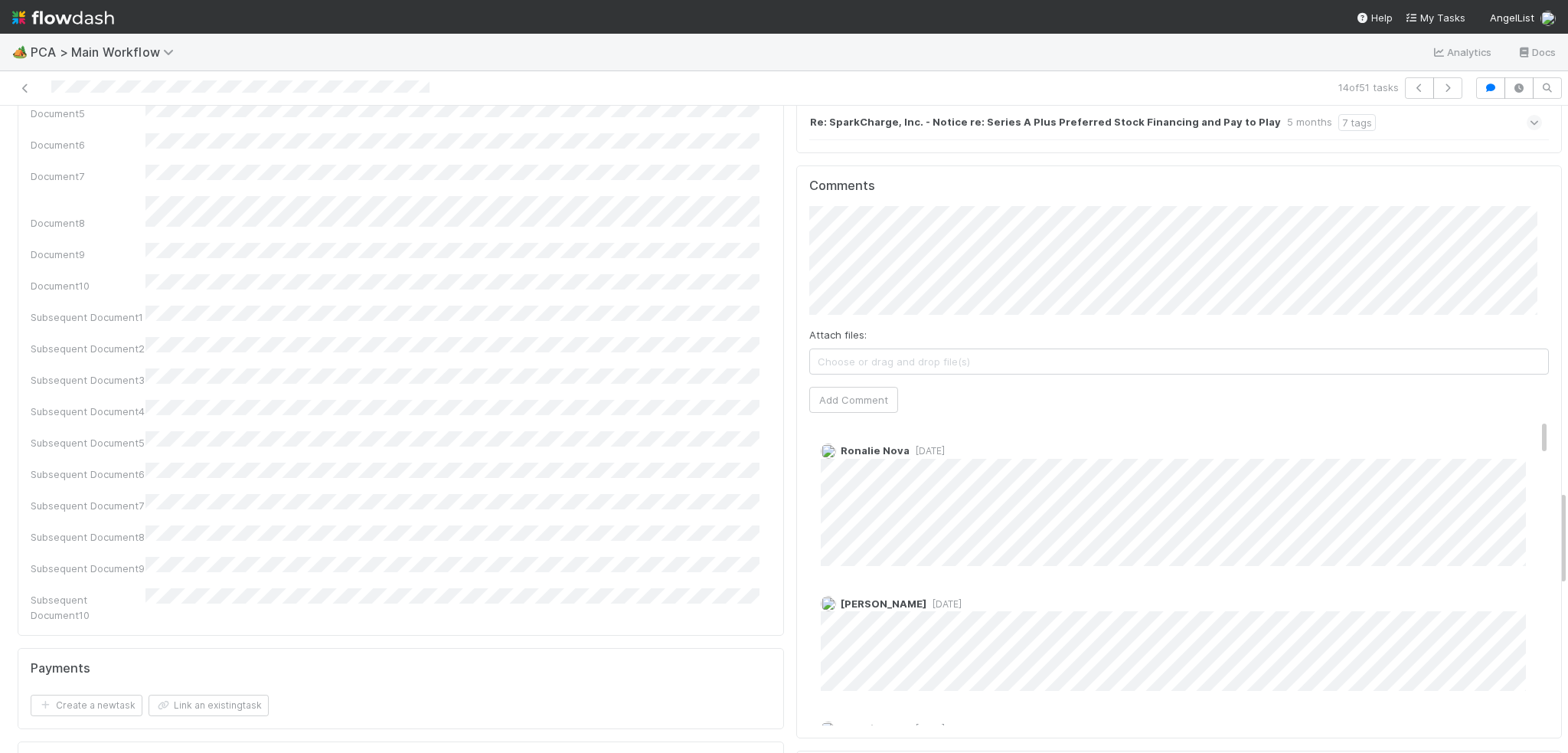
scroll to position [2527, 0]
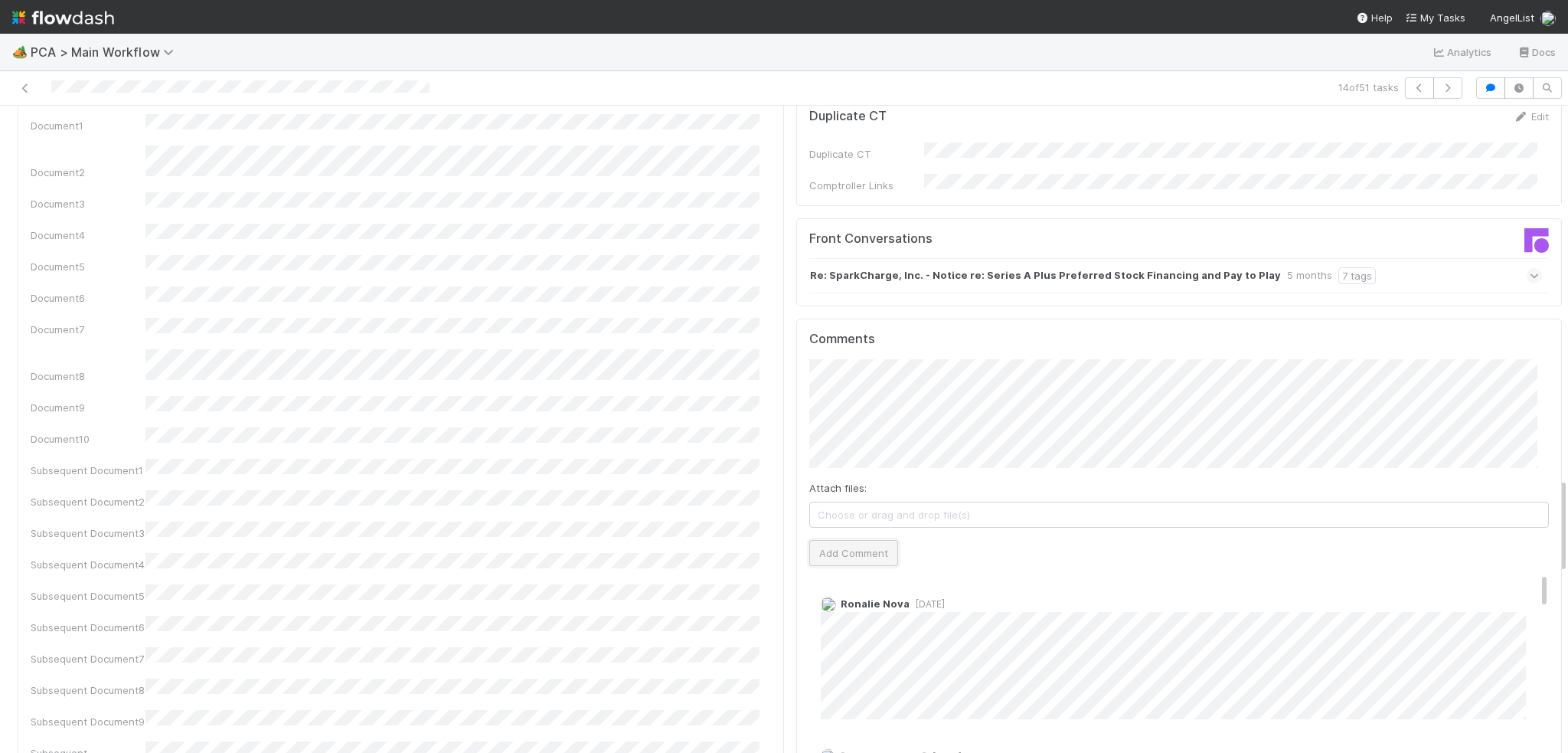
click at [842, 540] on button "Add Comment" at bounding box center [853, 553] width 89 height 26
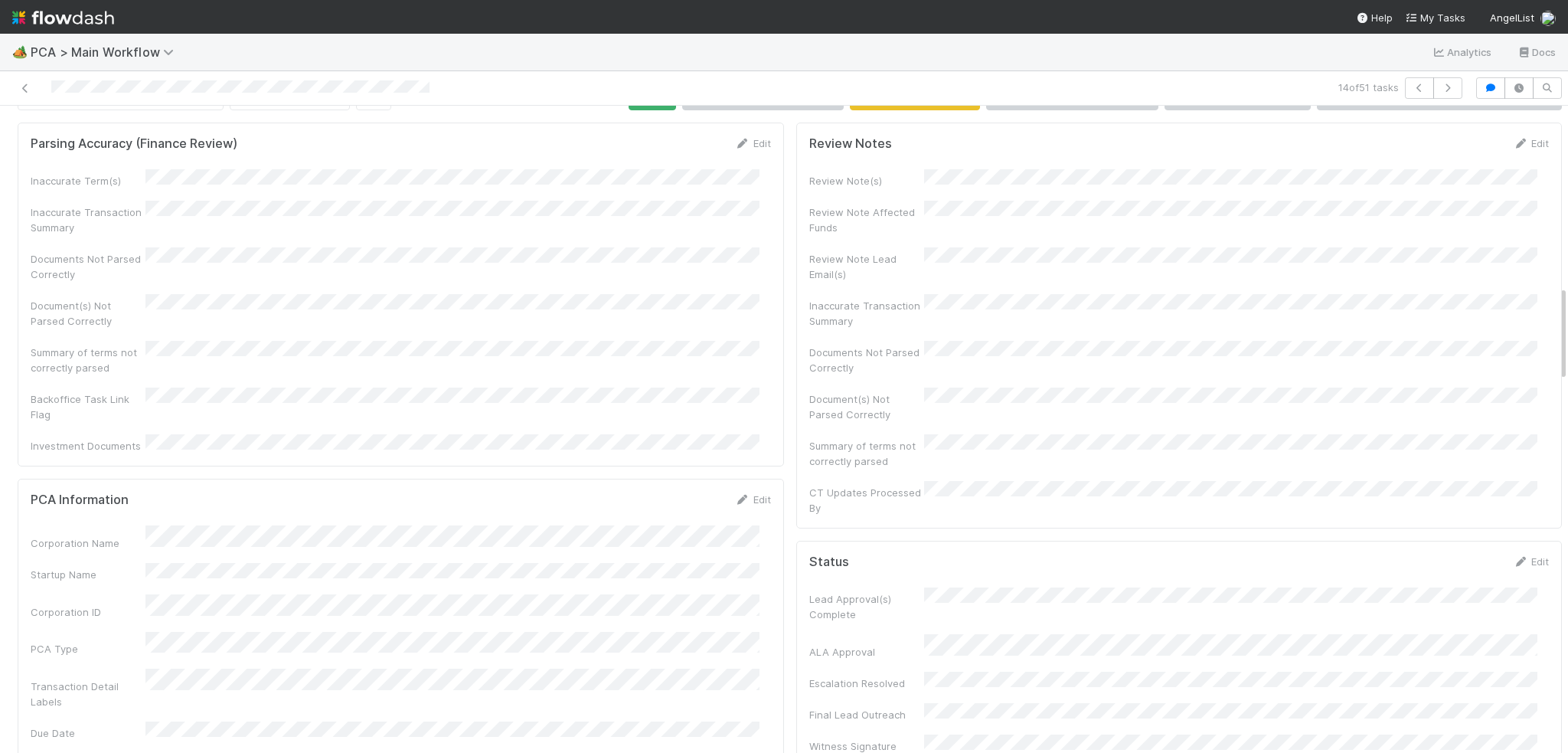
scroll to position [0, 0]
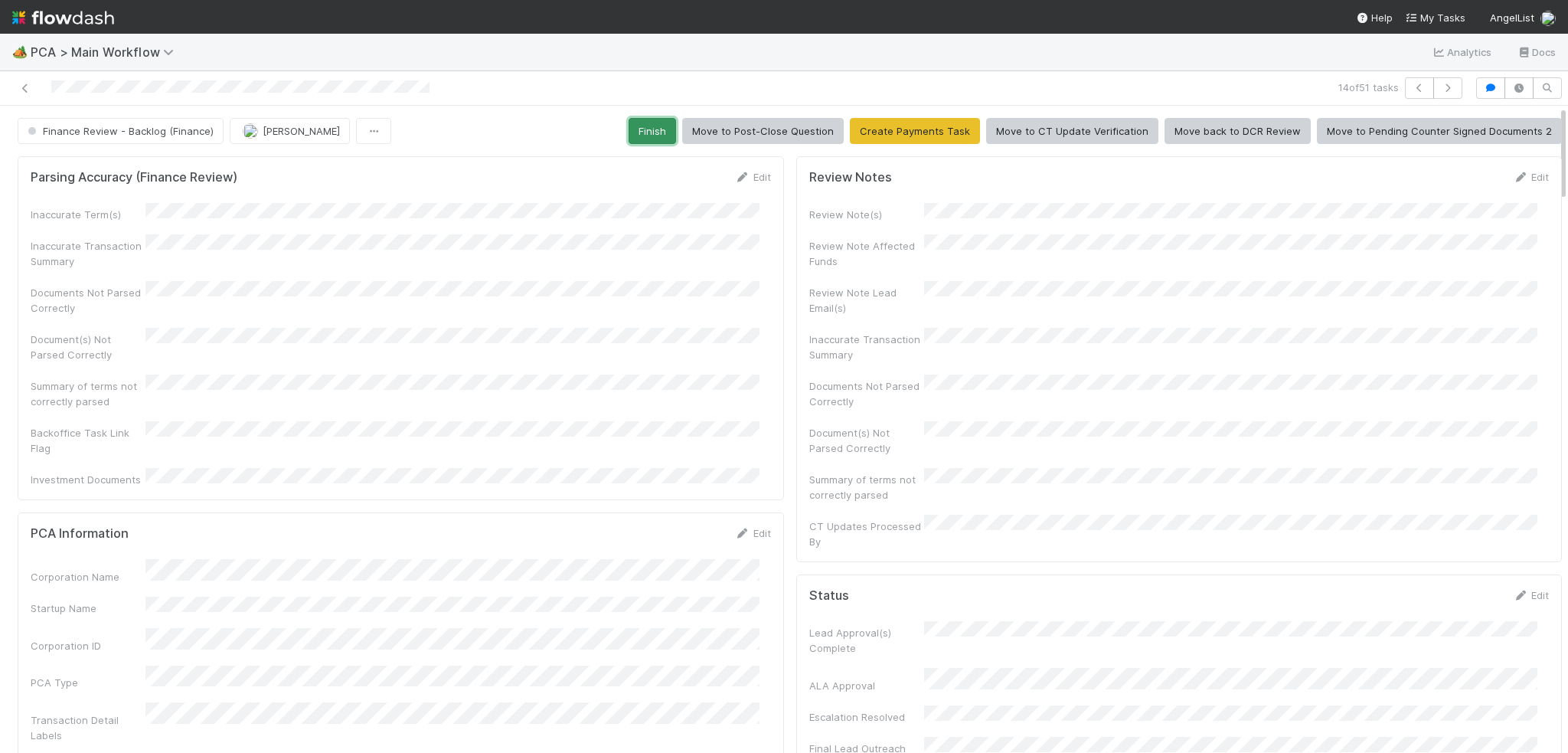
click at [641, 123] on button "Finish" at bounding box center [652, 131] width 48 height 26
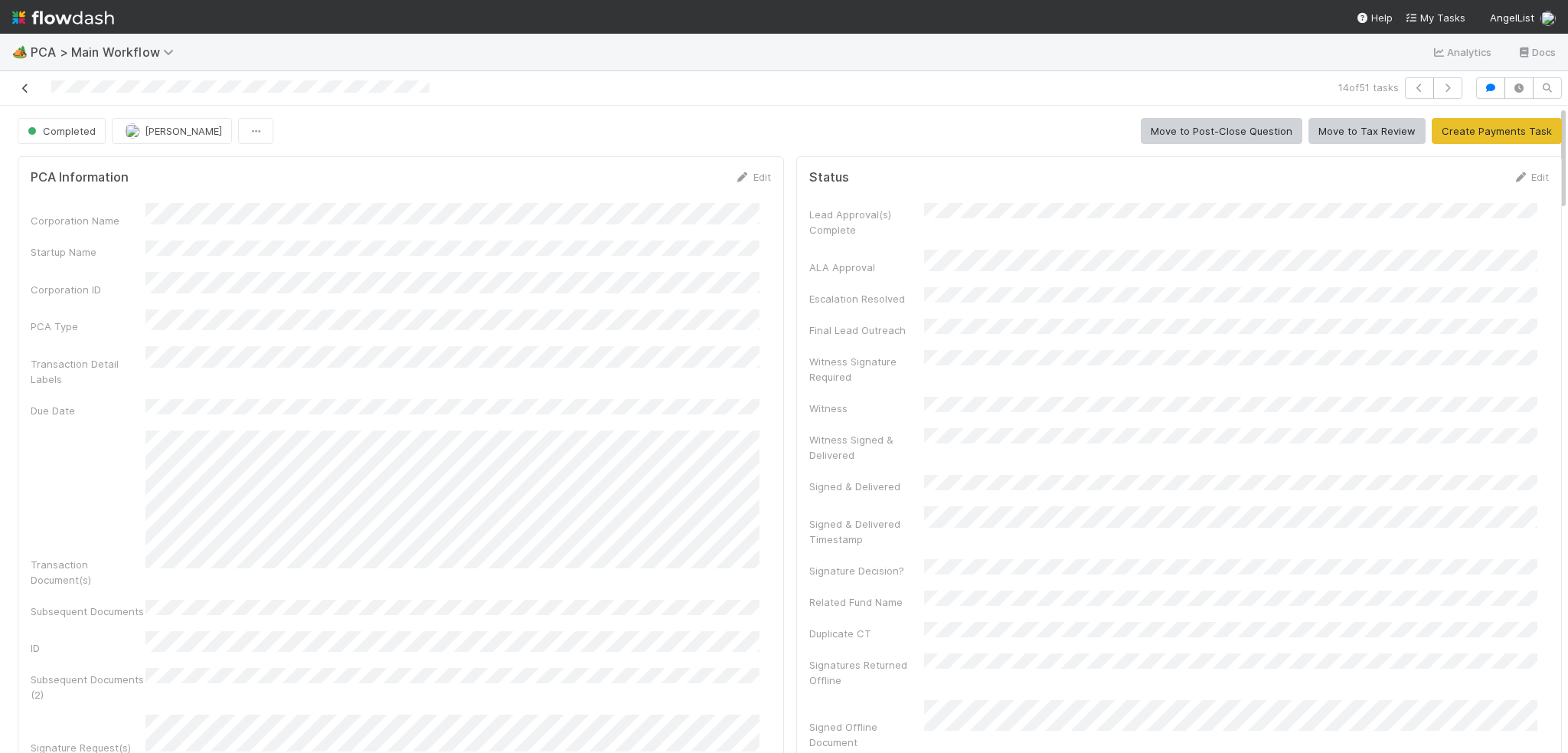
click at [21, 86] on icon at bounding box center [25, 88] width 15 height 10
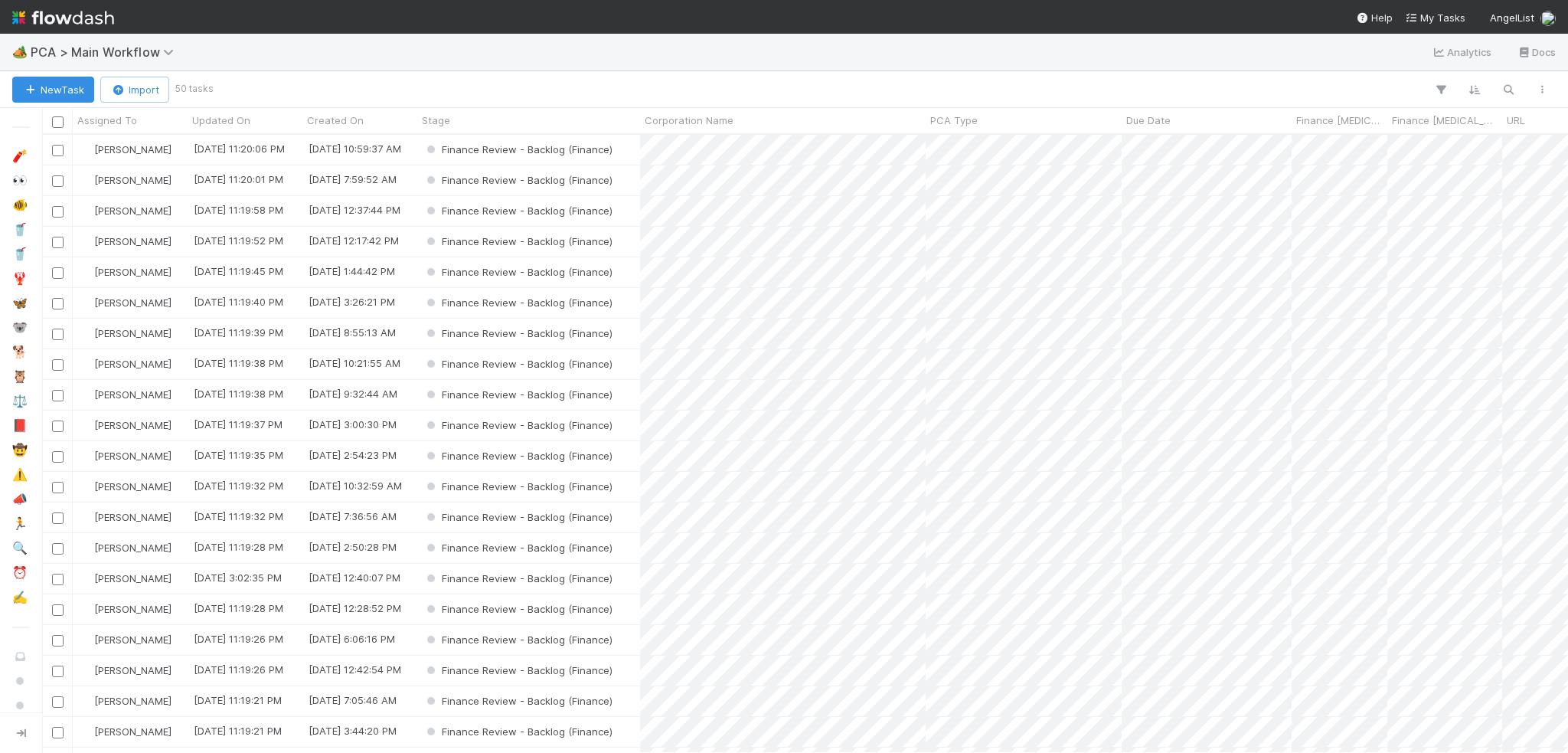
scroll to position [606, 1514]
